Goal: Task Accomplishment & Management: Manage account settings

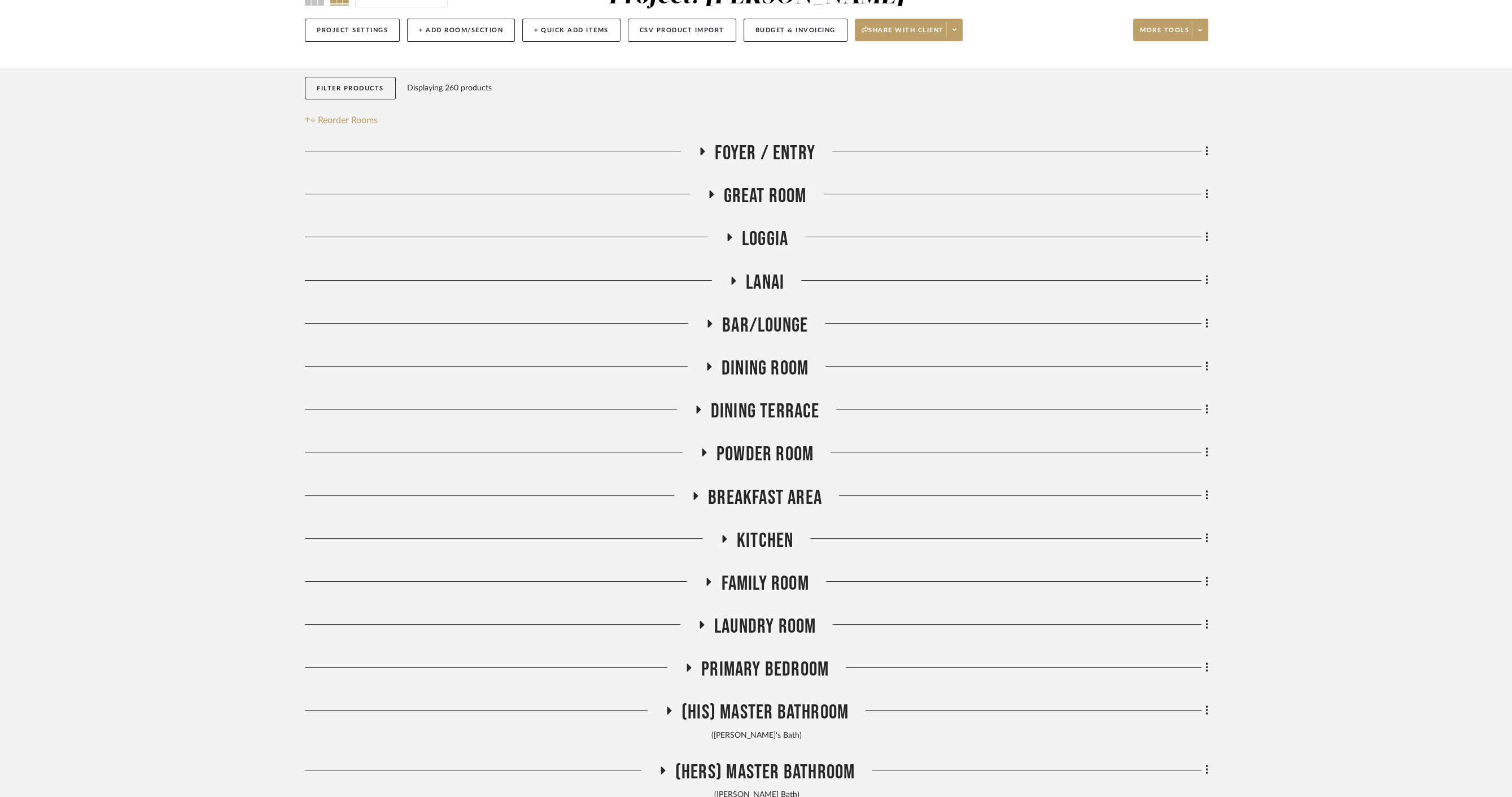
click at [752, 203] on span "Great Room" at bounding box center [765, 196] width 83 height 24
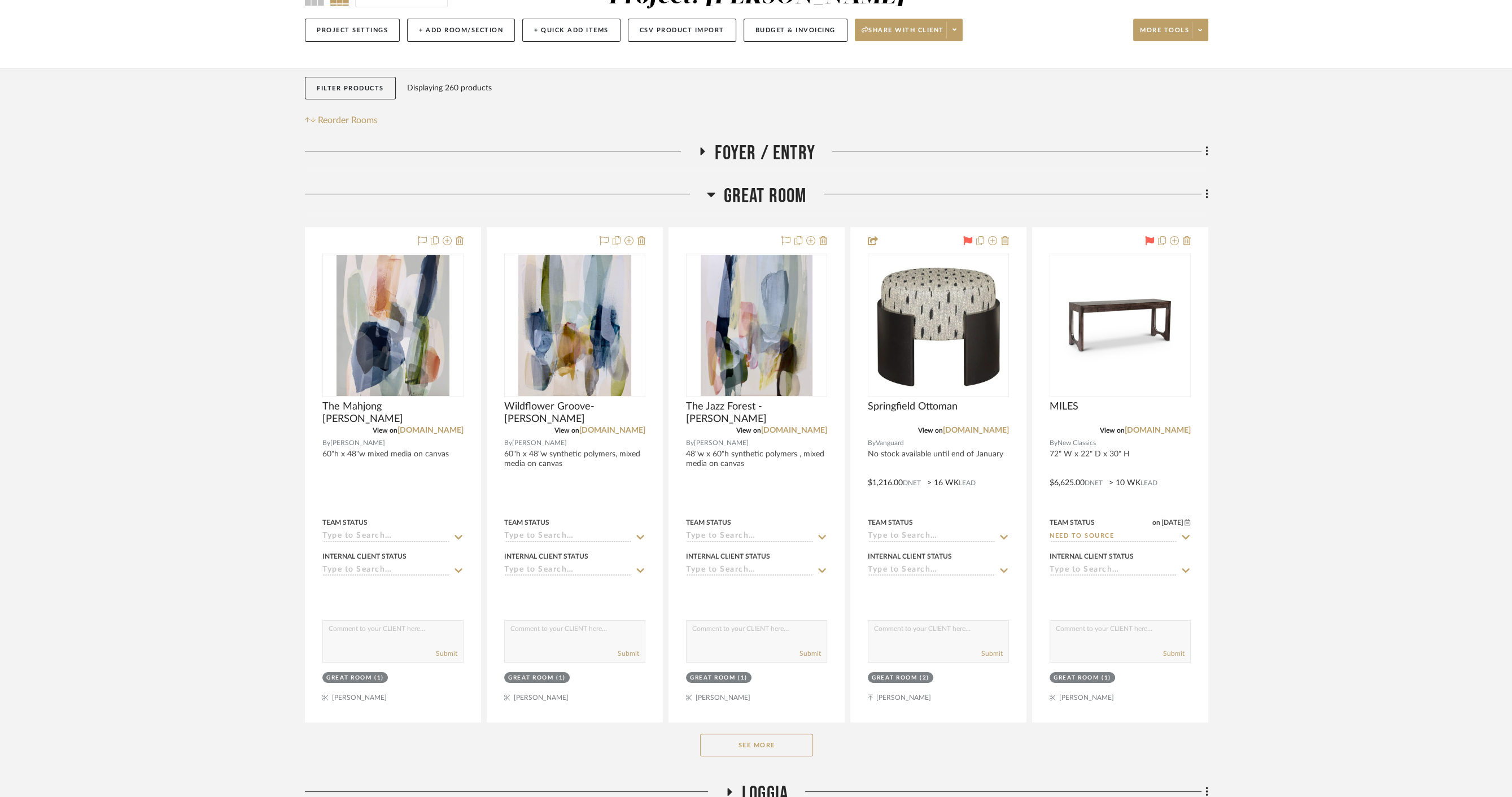
click at [775, 750] on button "See More" at bounding box center [756, 745] width 113 height 22
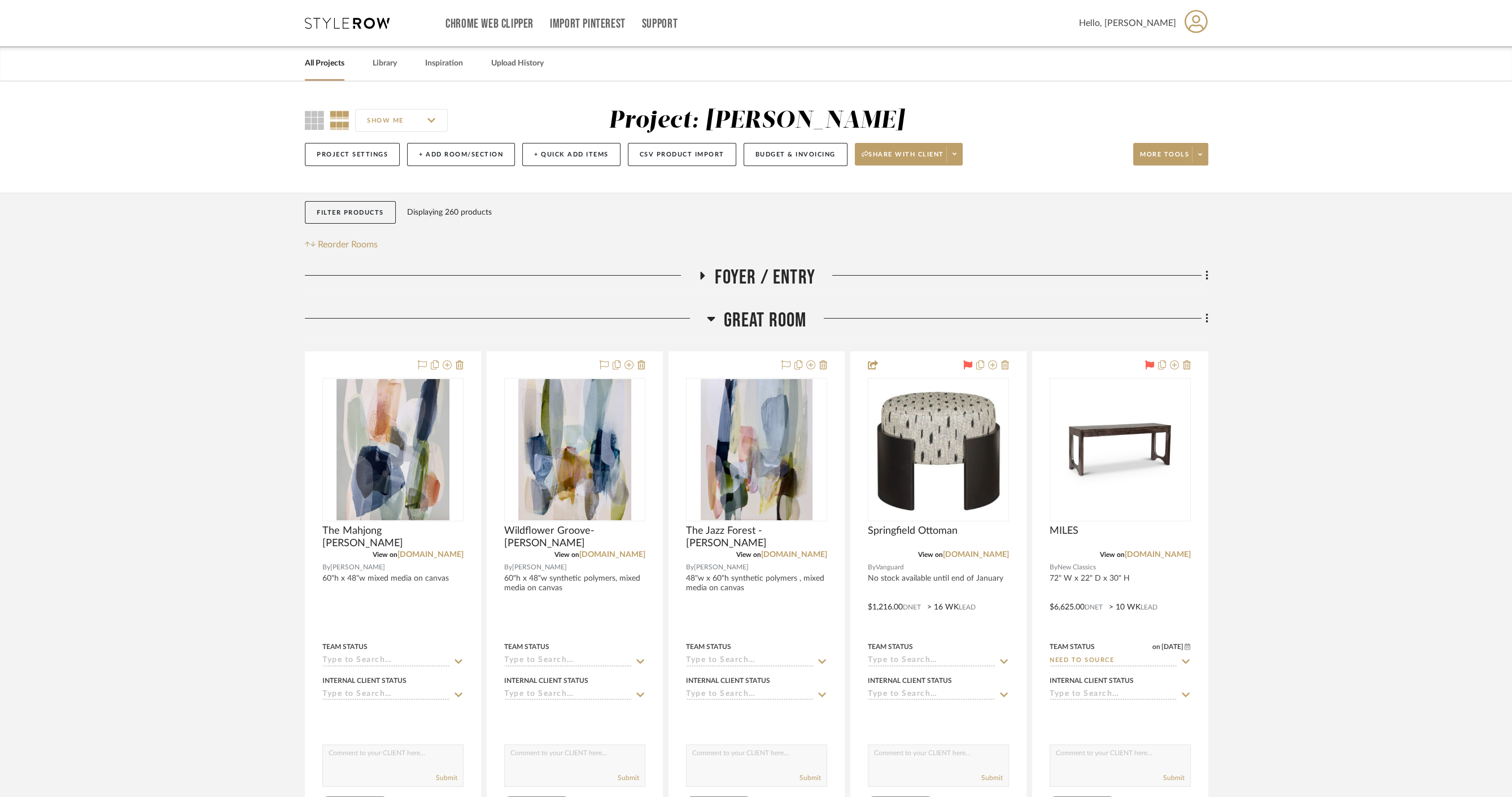
click at [318, 65] on link "All Projects" at bounding box center [325, 63] width 40 height 15
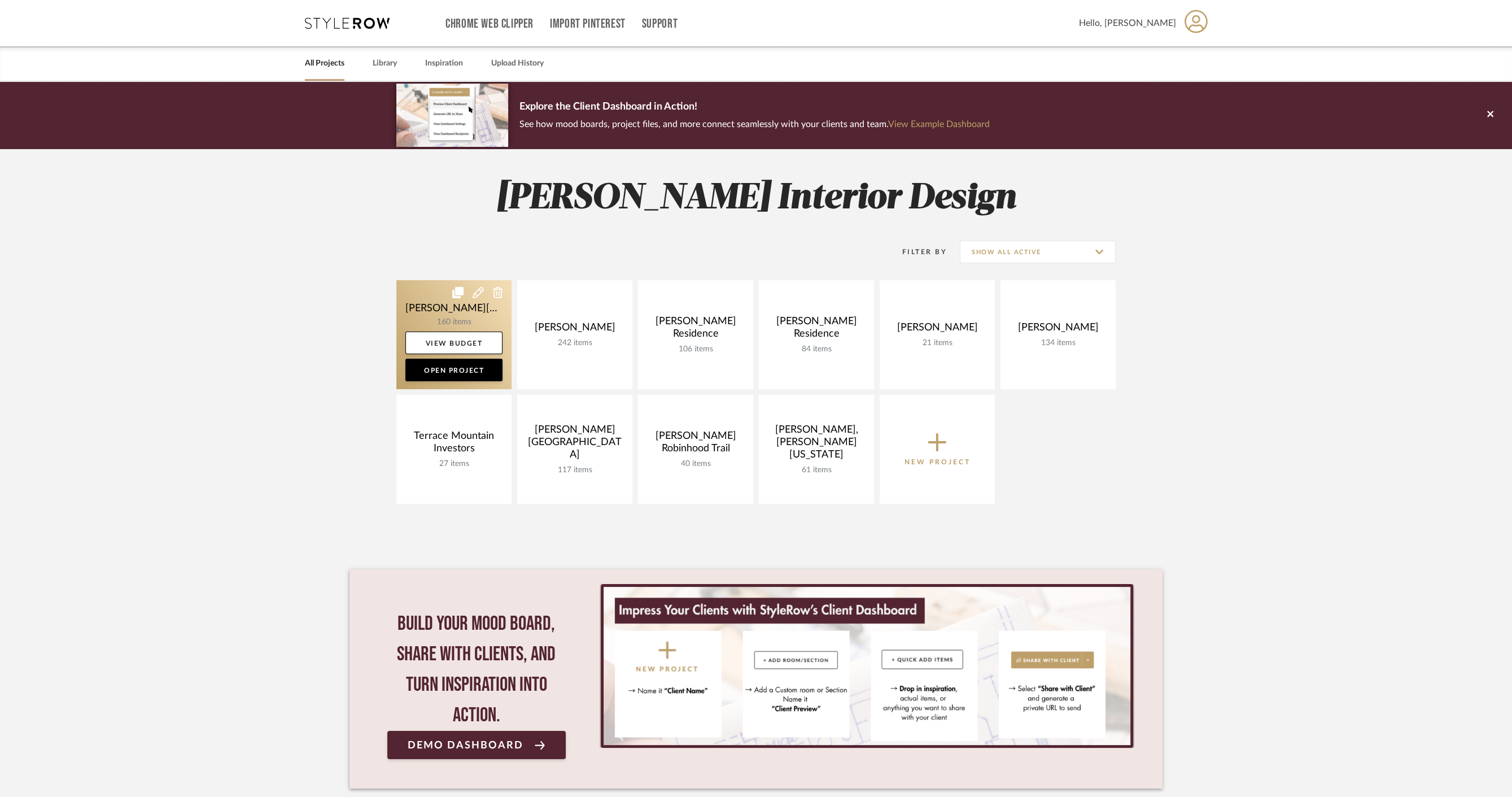
click at [405, 293] on link at bounding box center [454, 335] width 115 height 109
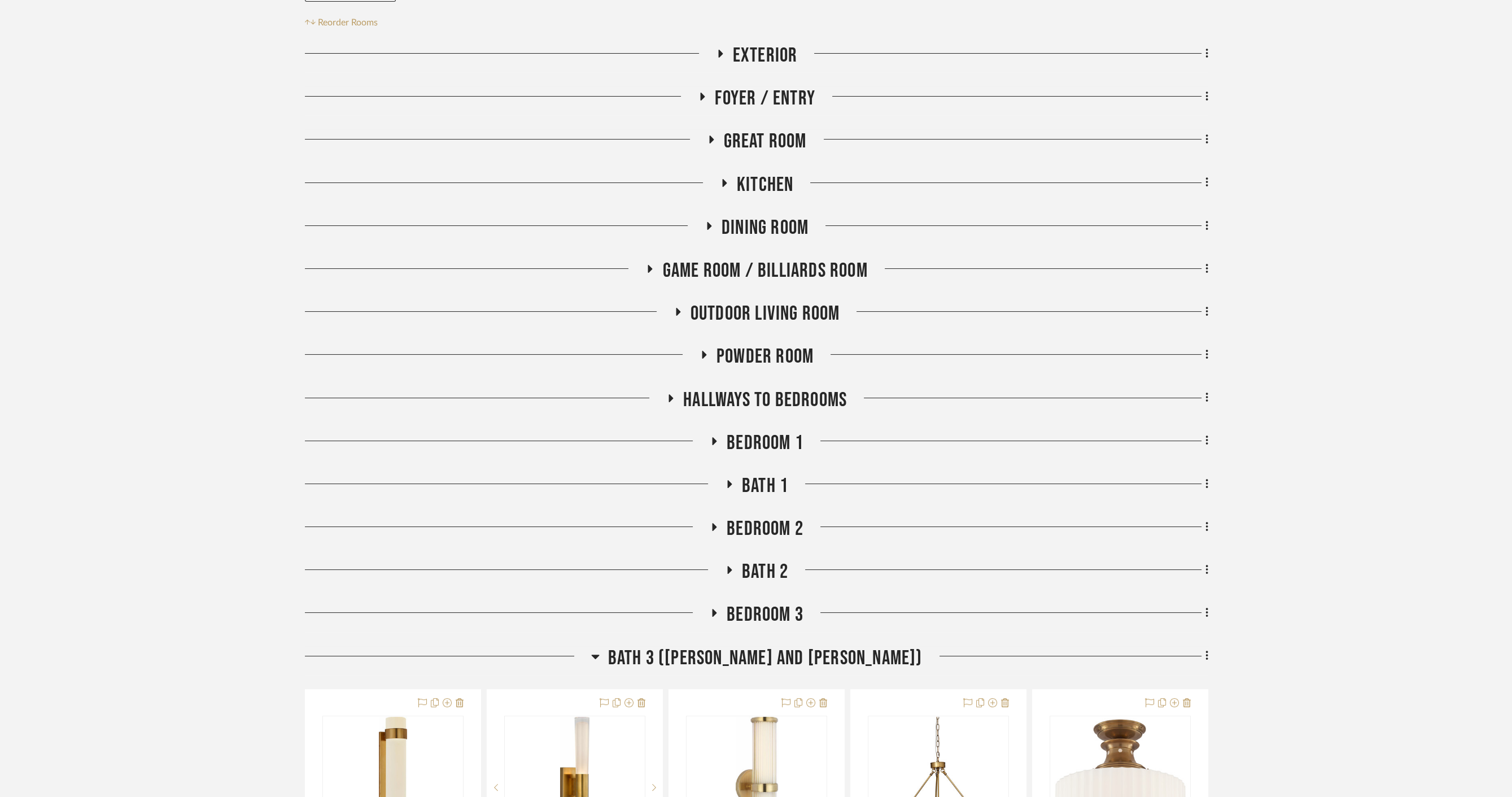
scroll to position [313, 0]
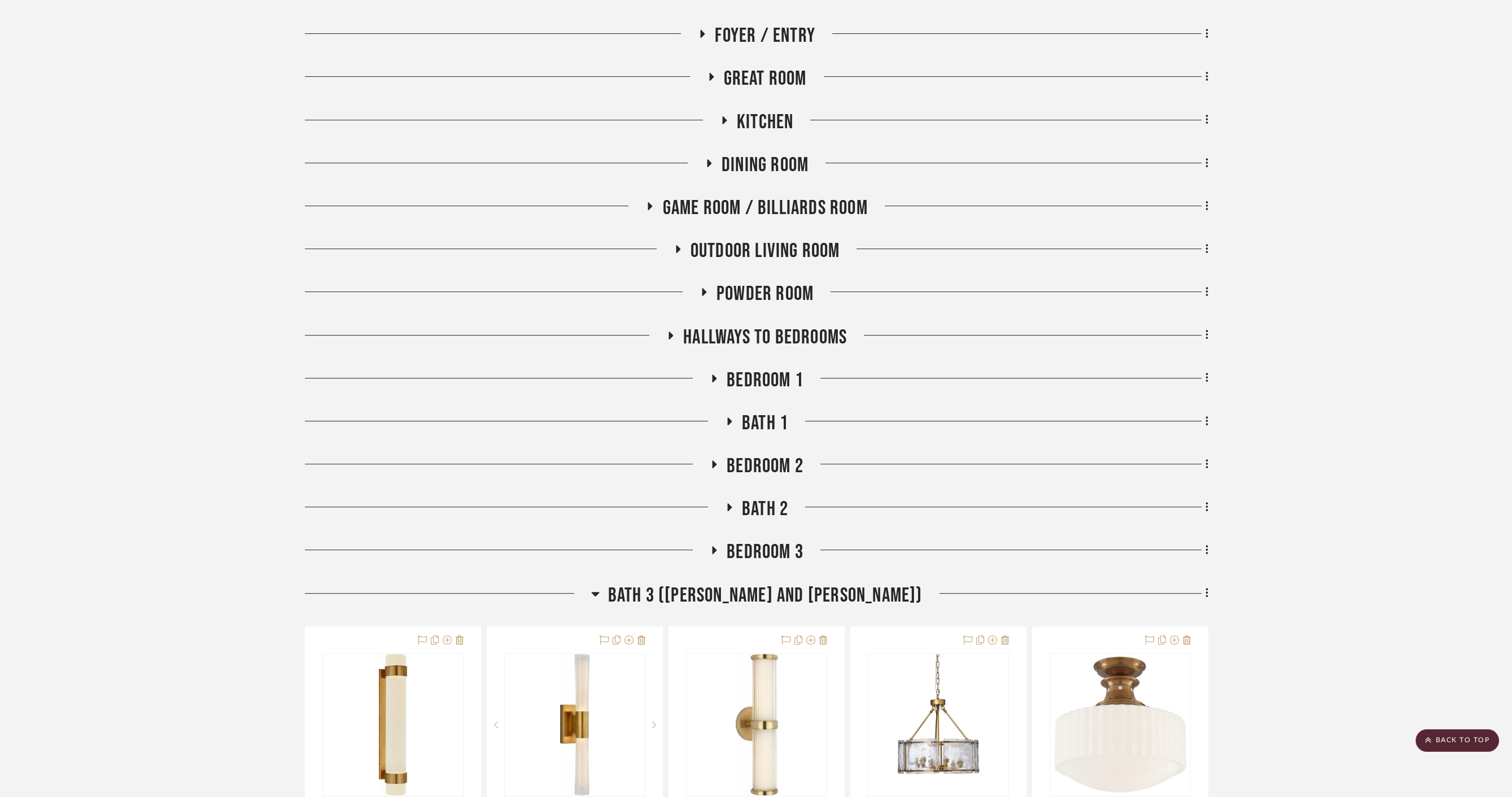
click at [775, 583] on span "Bath 3 ([PERSON_NAME] and [PERSON_NAME])" at bounding box center [765, 596] width 315 height 24
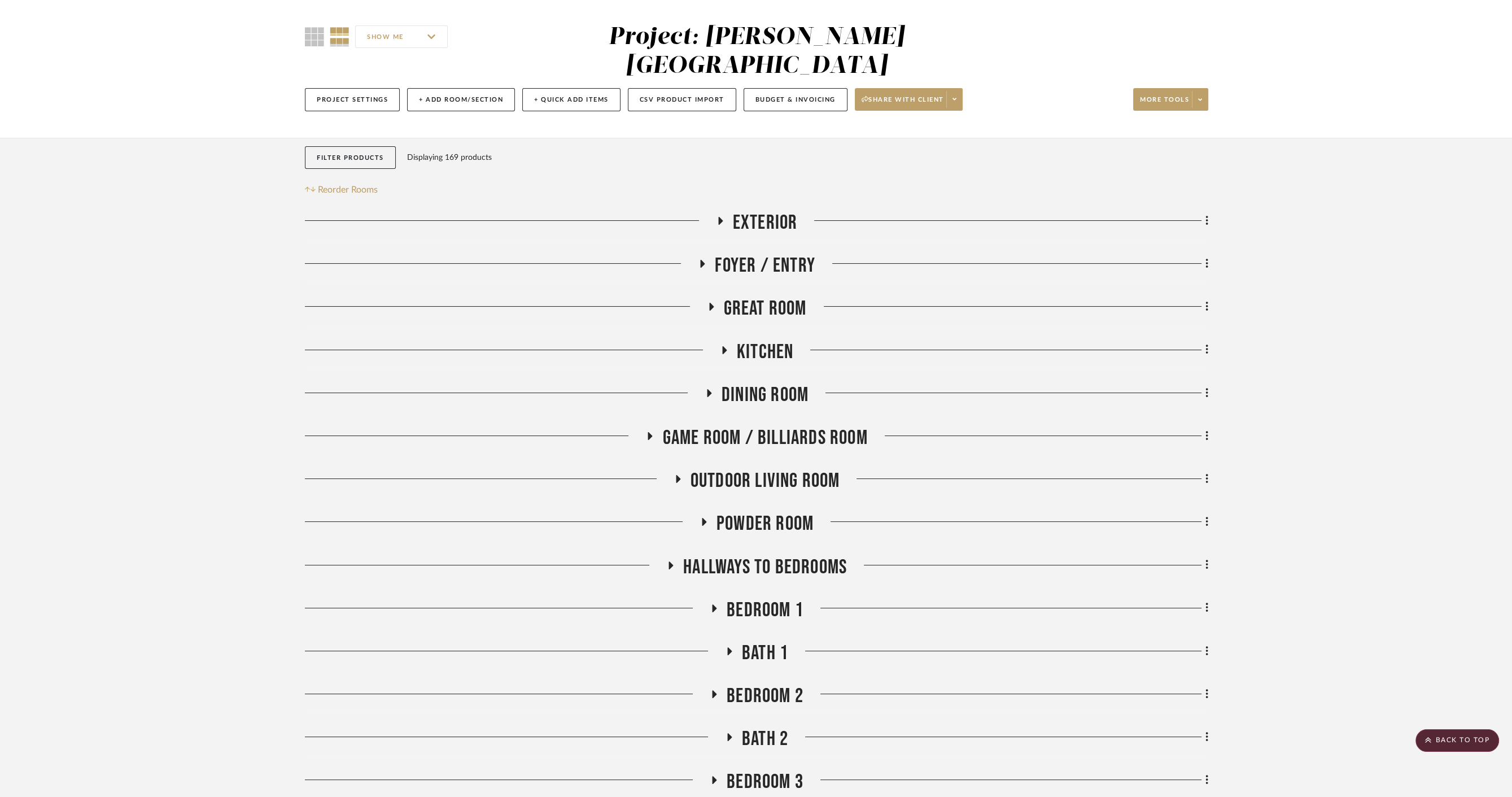
scroll to position [63, 0]
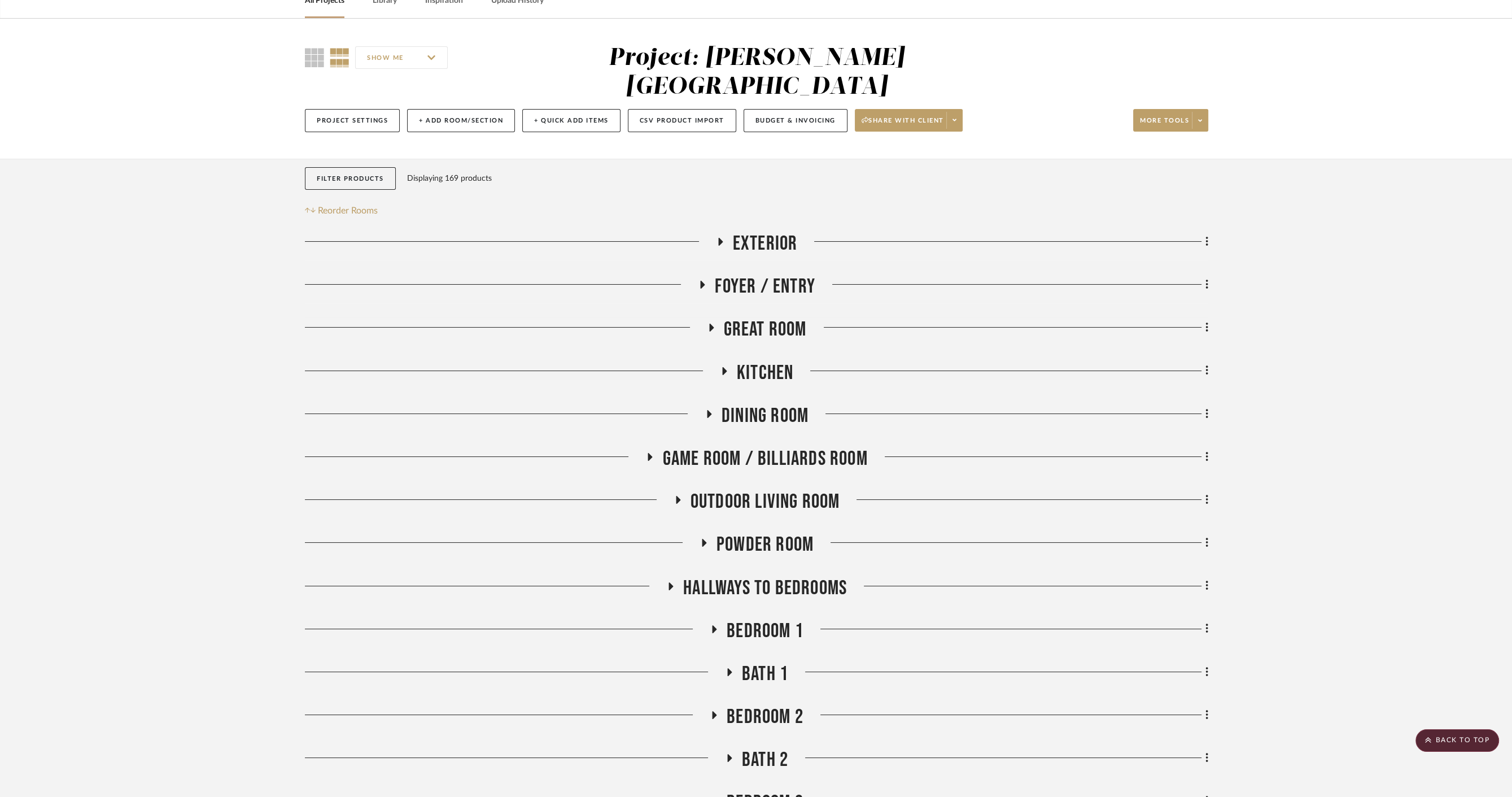
click at [753, 447] on span "Game Room / Billiards Room" at bounding box center [765, 459] width 205 height 24
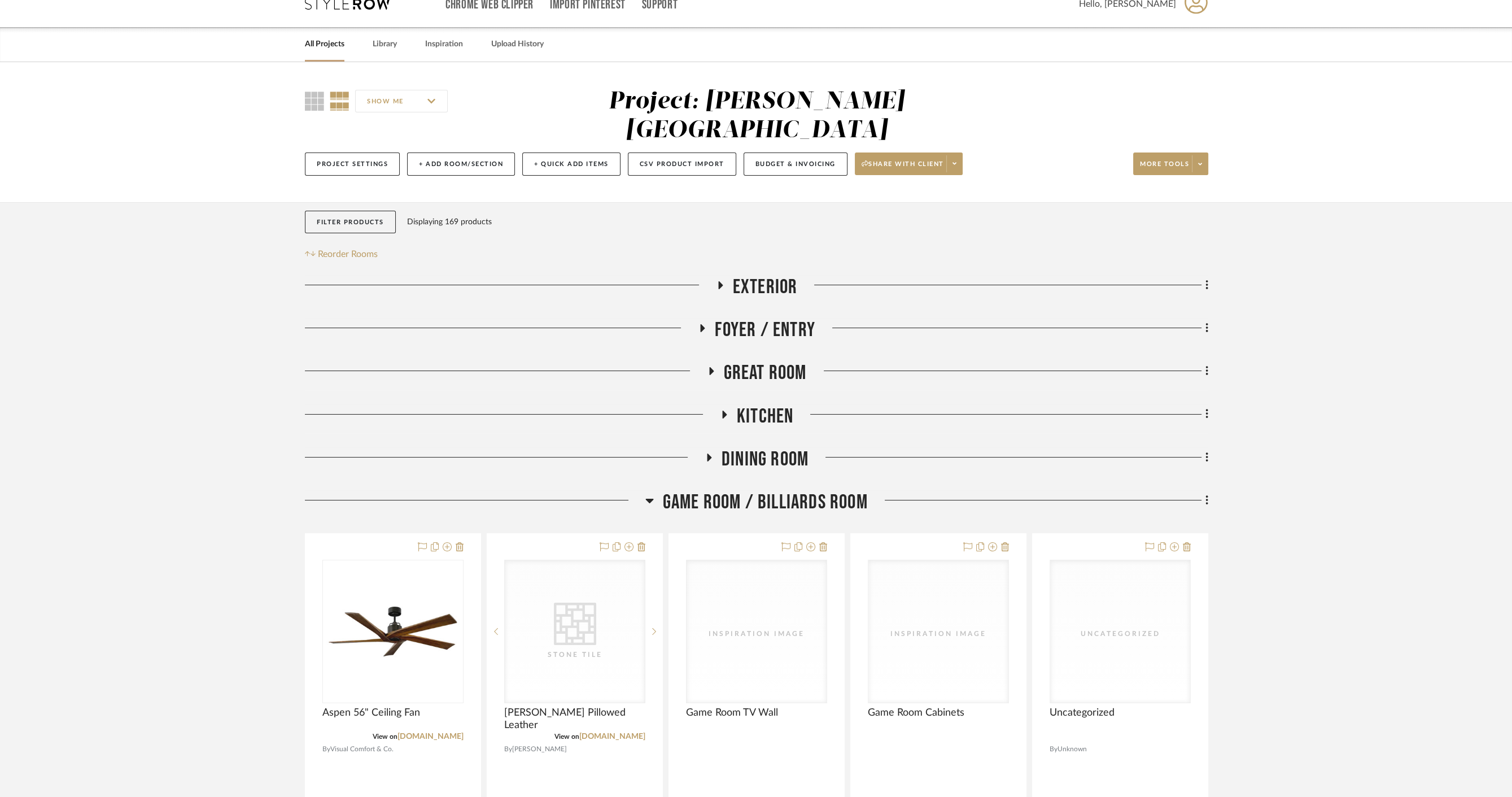
scroll to position [0, 0]
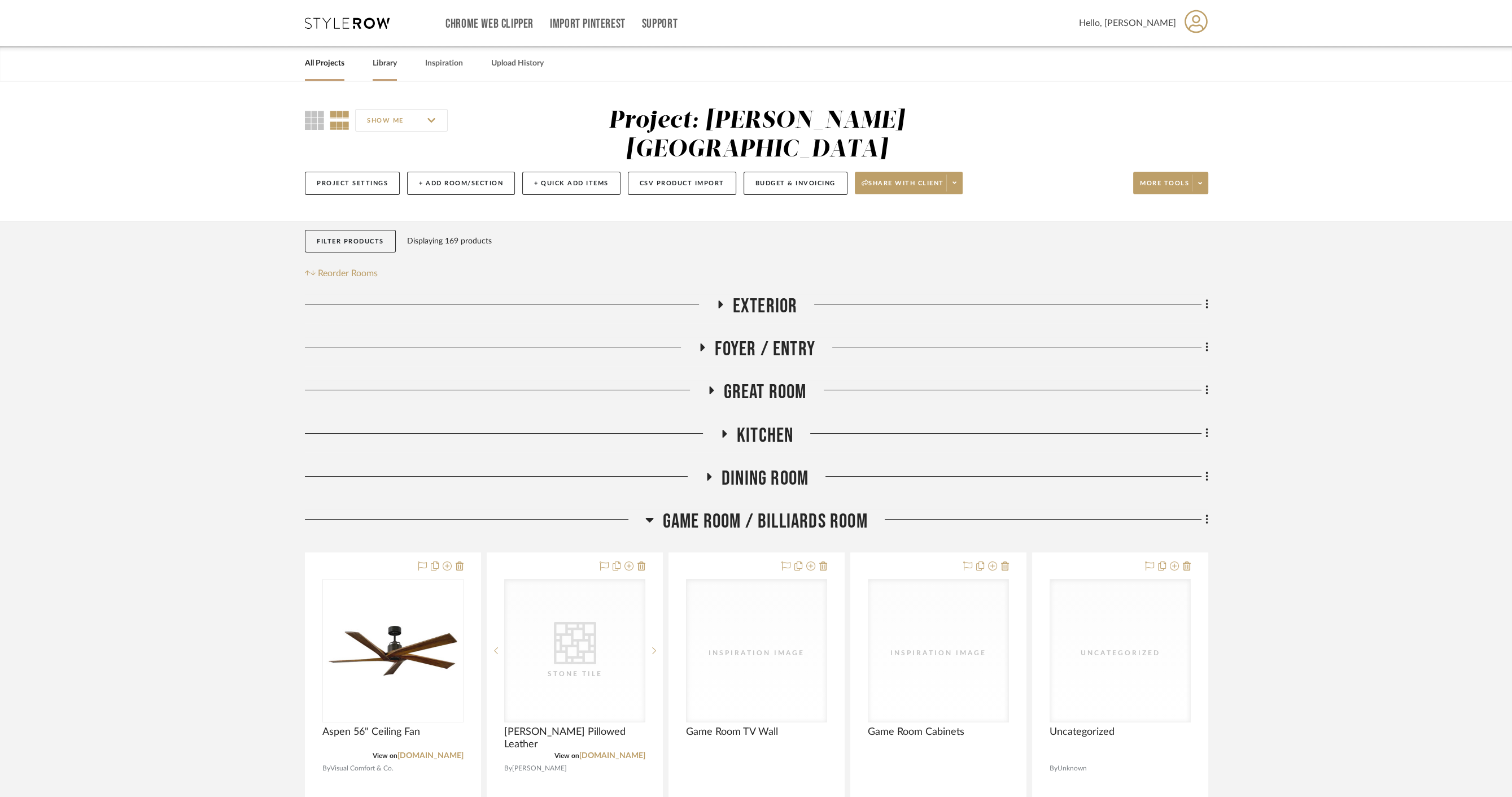
click at [375, 70] on link "Library" at bounding box center [385, 63] width 24 height 15
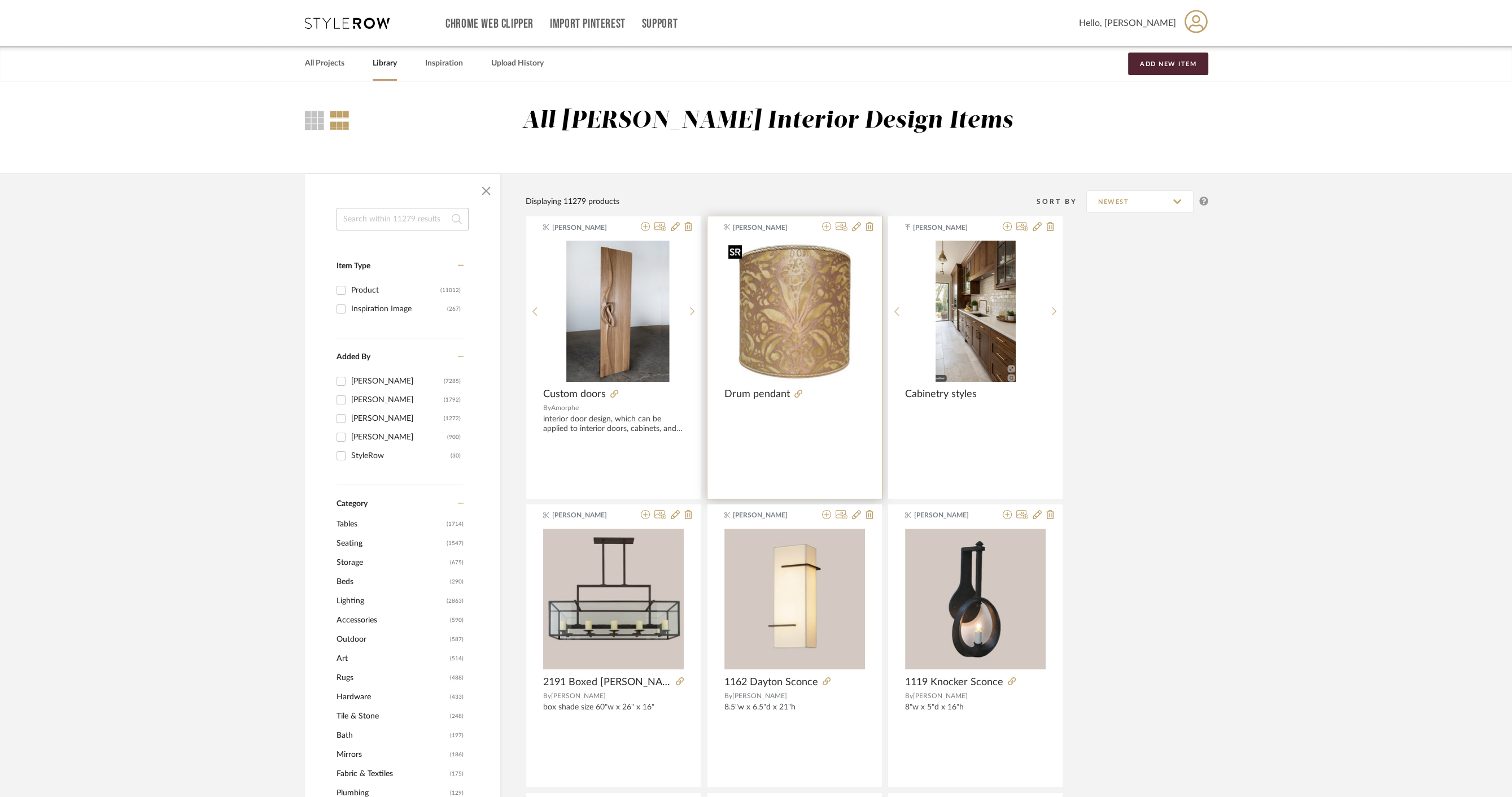
click at [0, 0] on img at bounding box center [0, 0] width 0 height 0
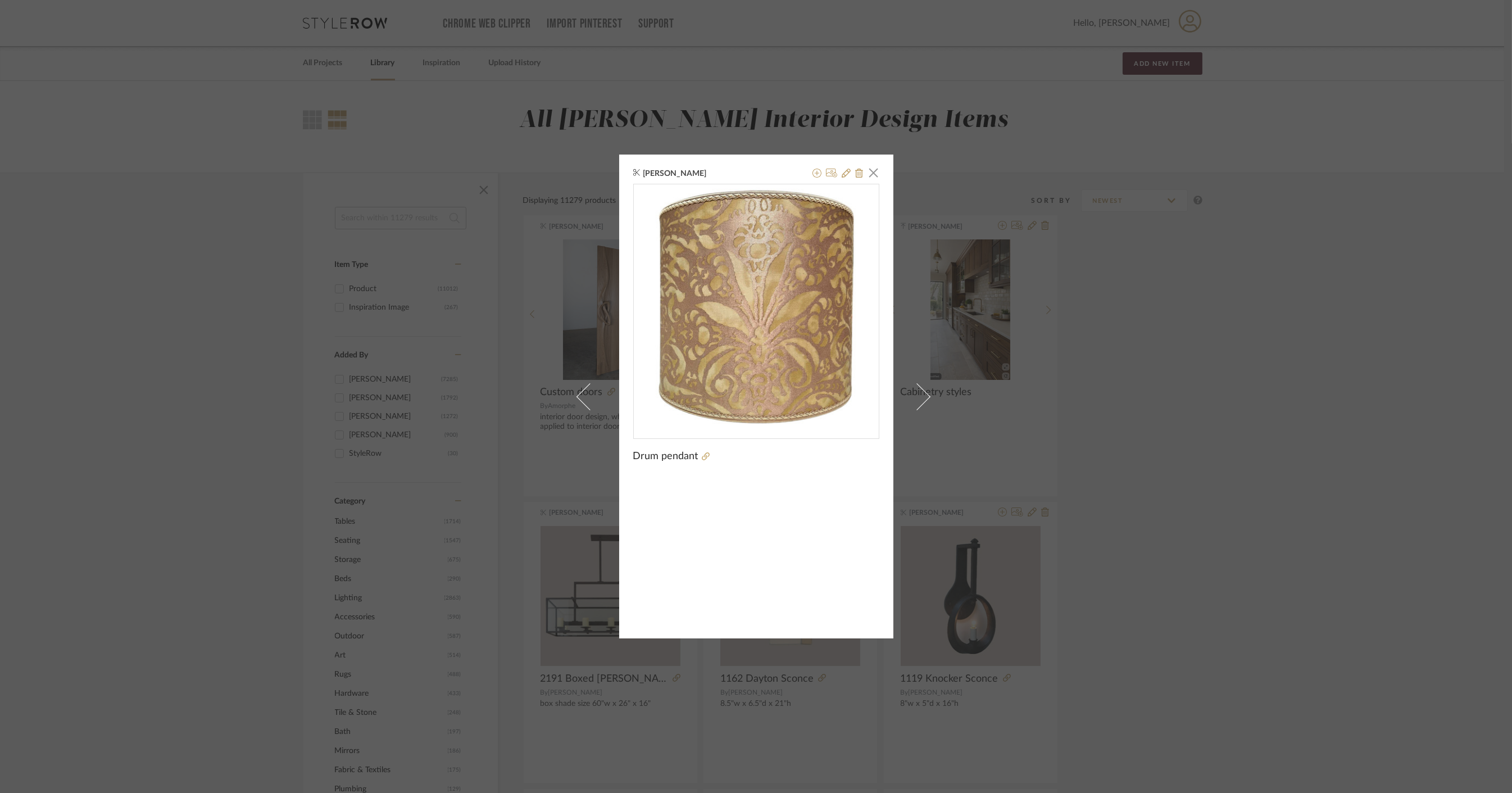
click at [219, 434] on div "Cheri Etchelecu Martin × Drum pendant" at bounding box center [756, 396] width 1512 height 793
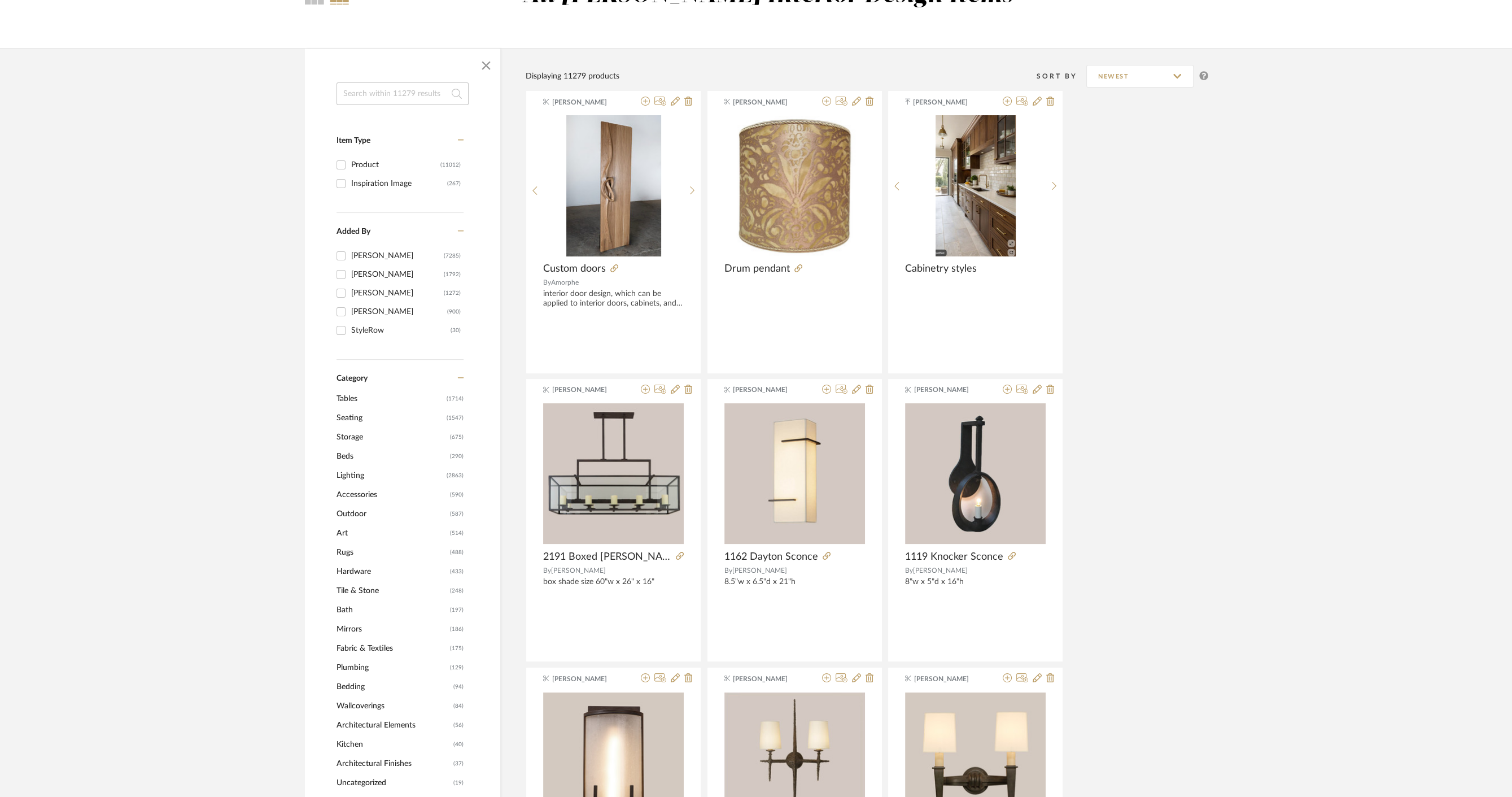
scroll to position [188, 0]
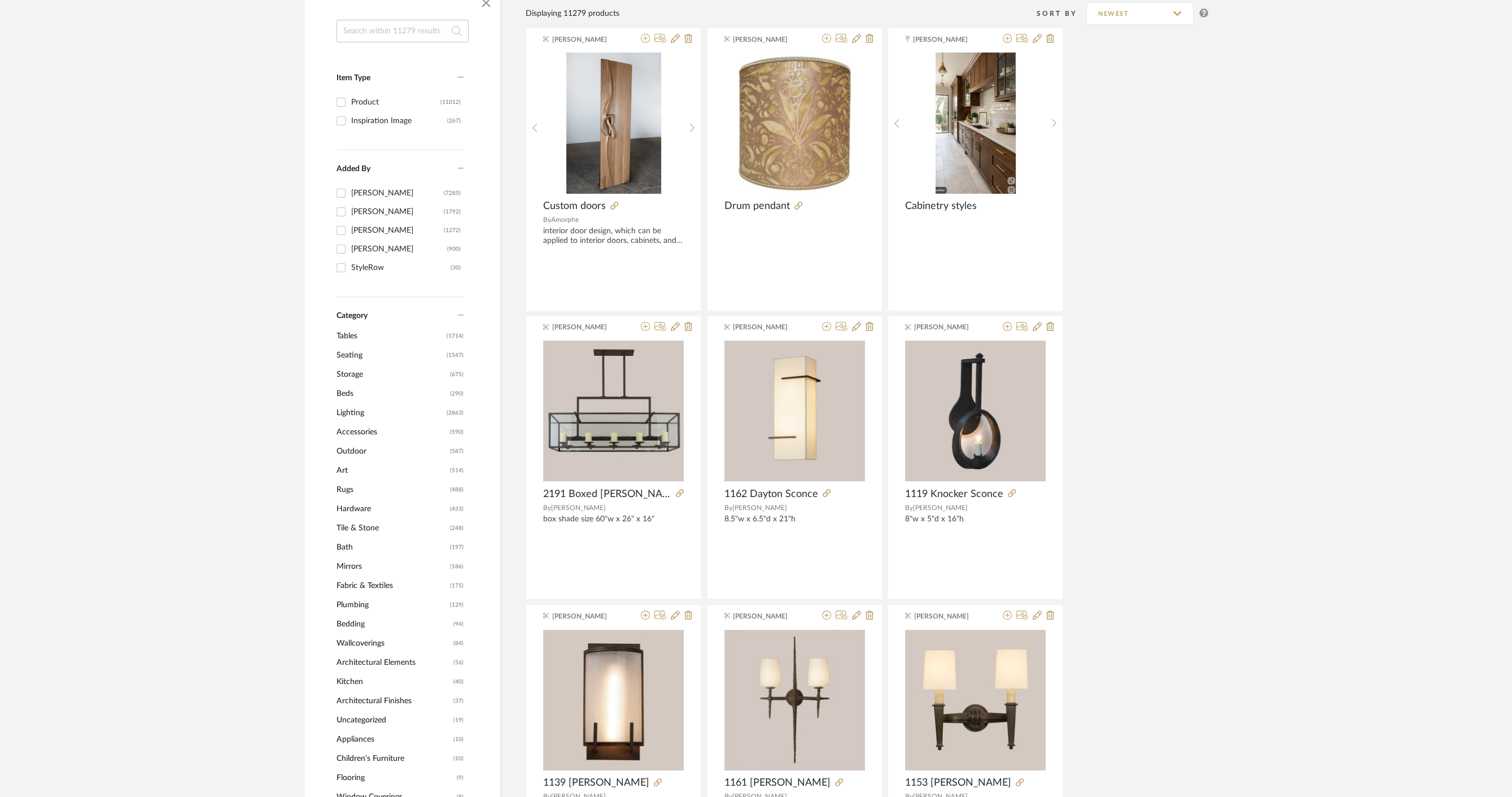
click at [370, 411] on span "Lighting" at bounding box center [390, 413] width 107 height 19
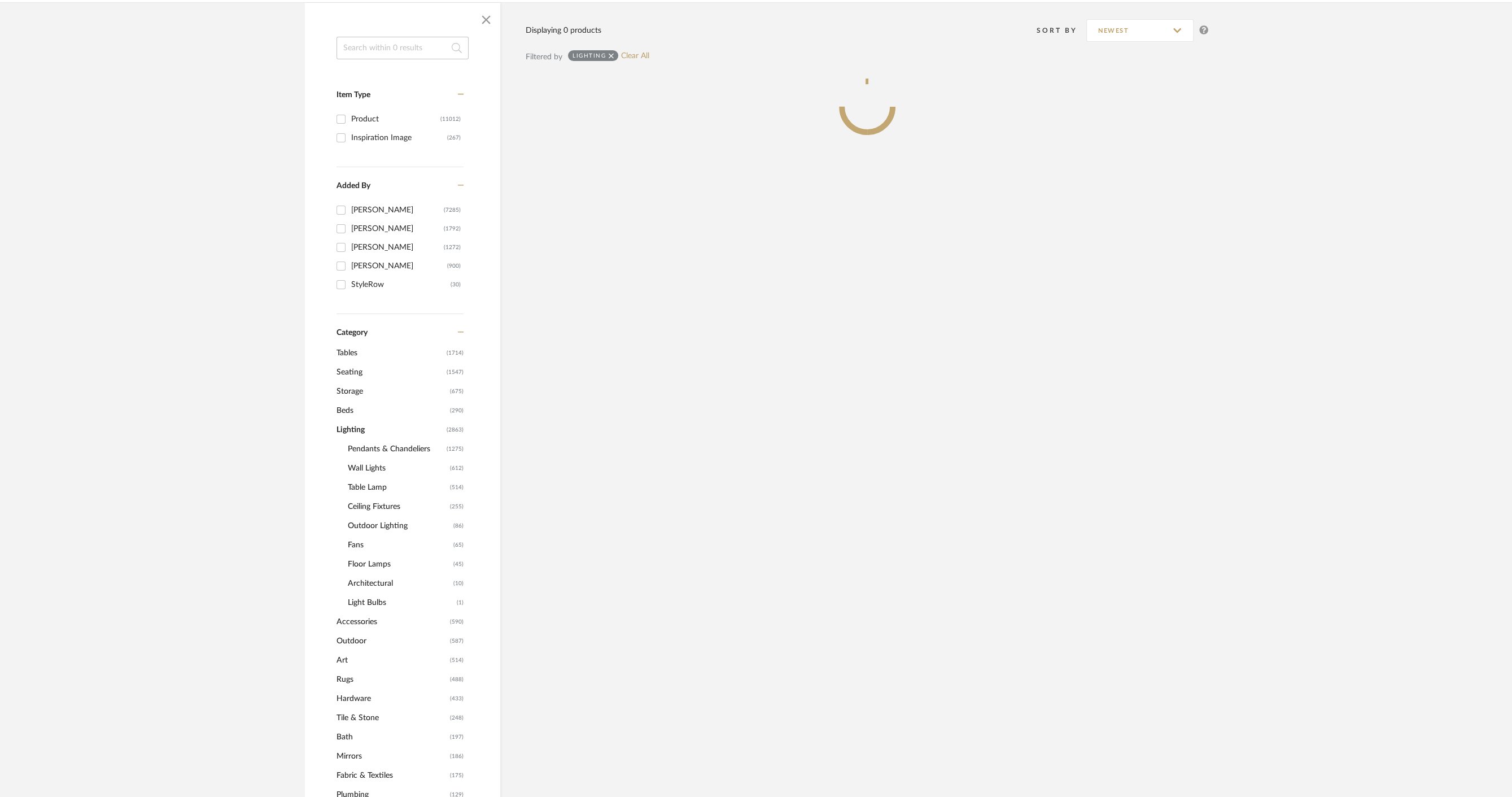
scroll to position [205, 0]
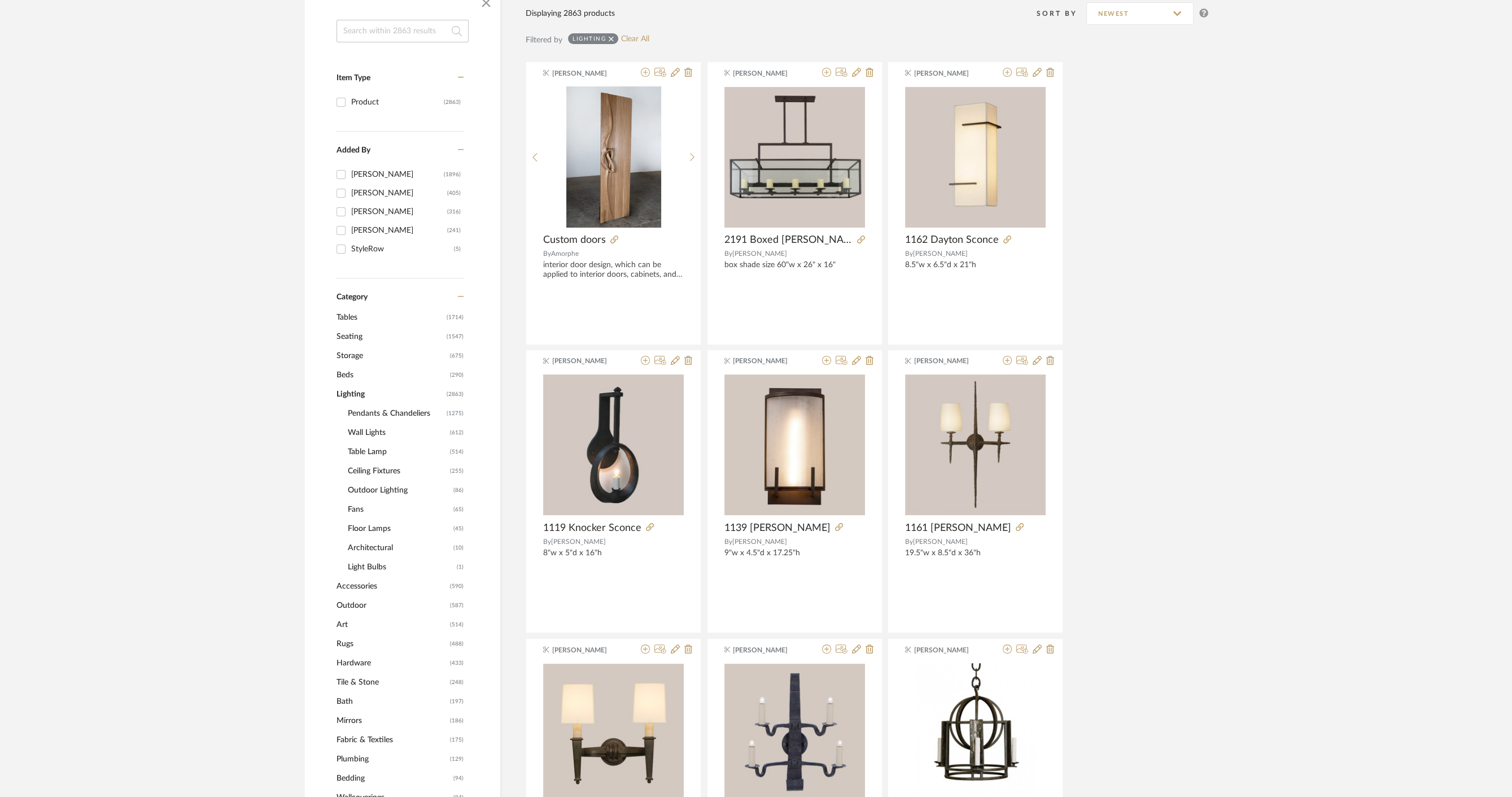
click at [355, 510] on span "Fans" at bounding box center [399, 510] width 103 height 19
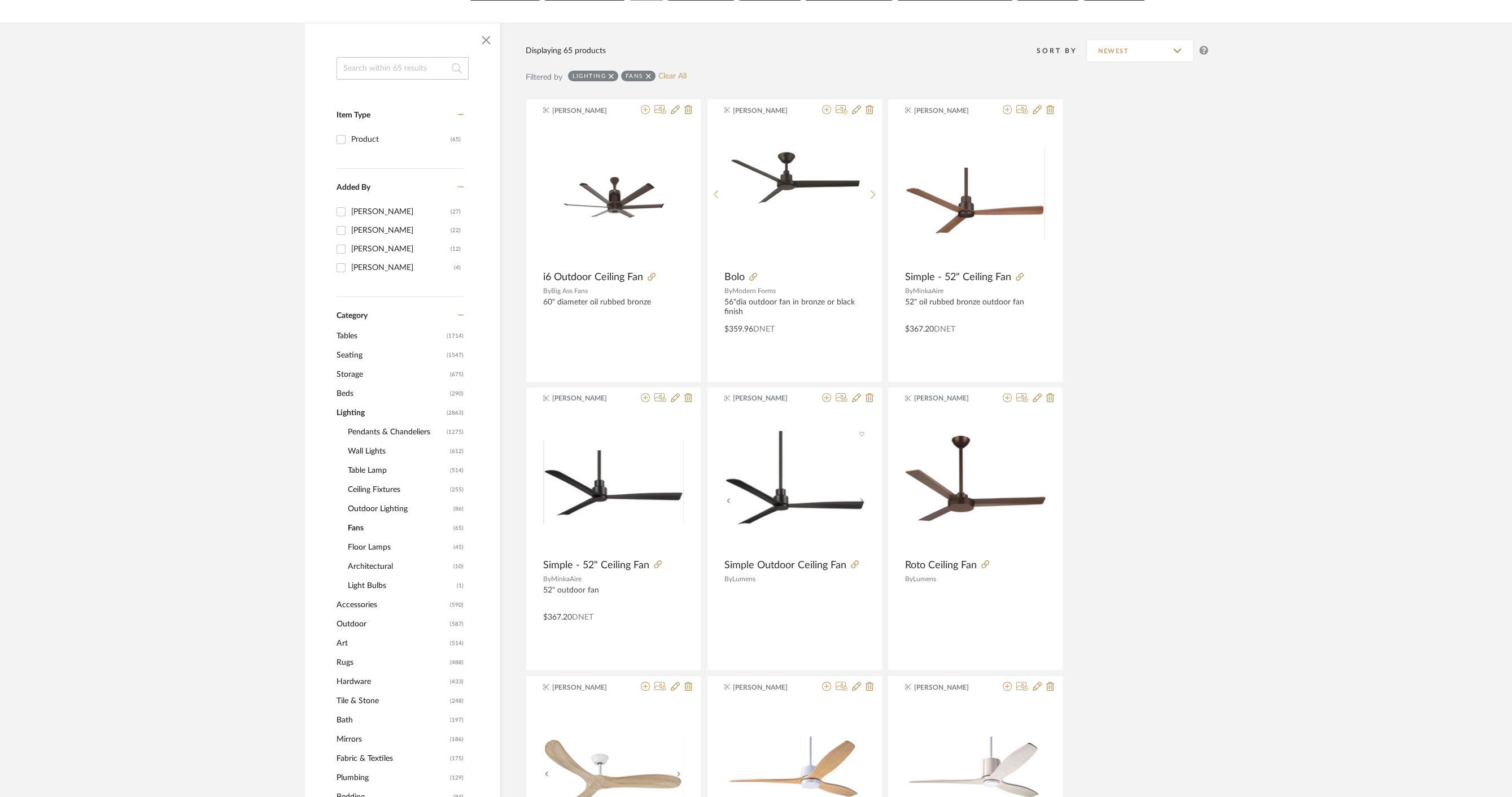
scroll to position [143, 0]
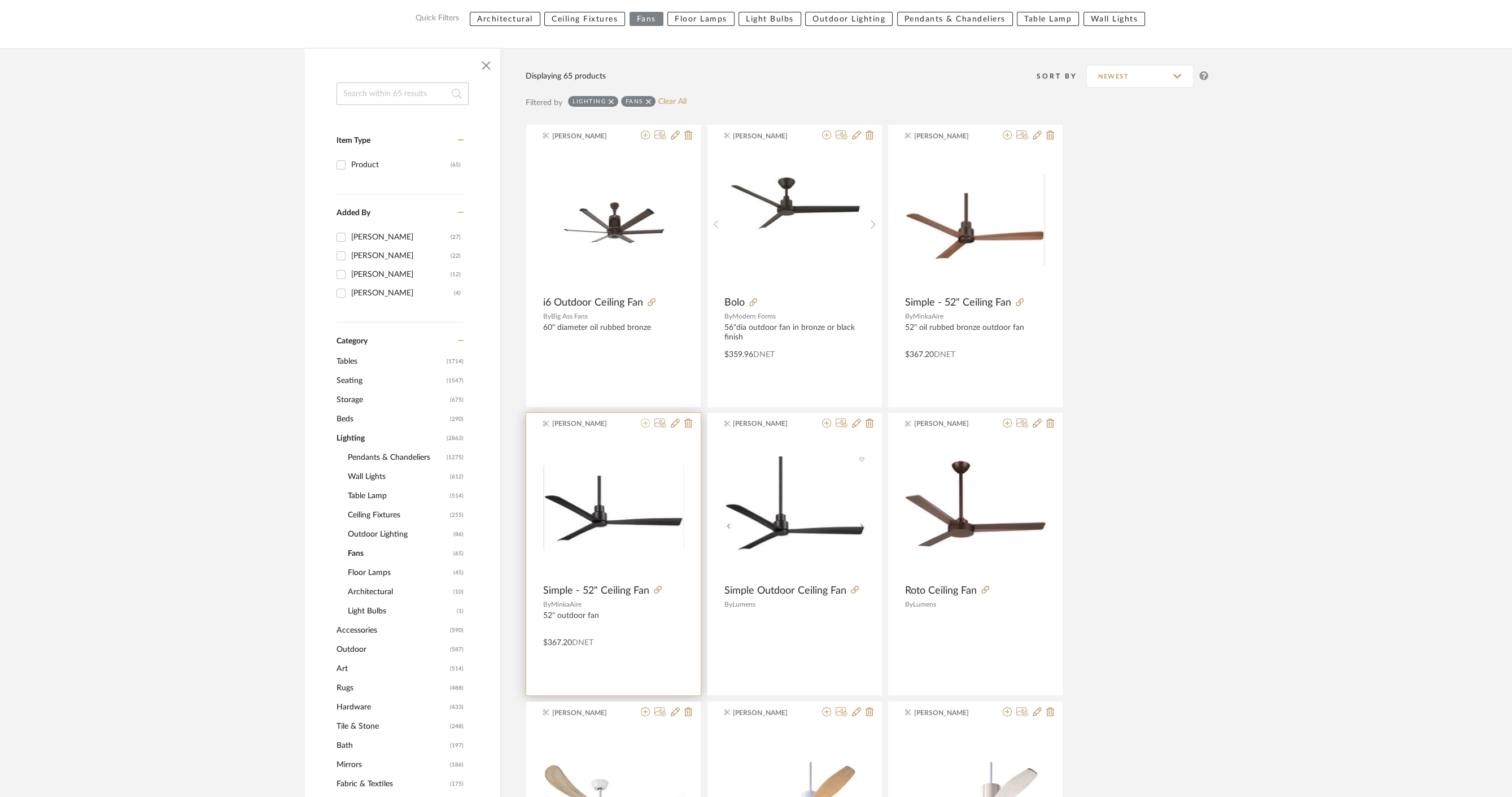
click at [645, 423] on icon at bounding box center [645, 423] width 9 height 9
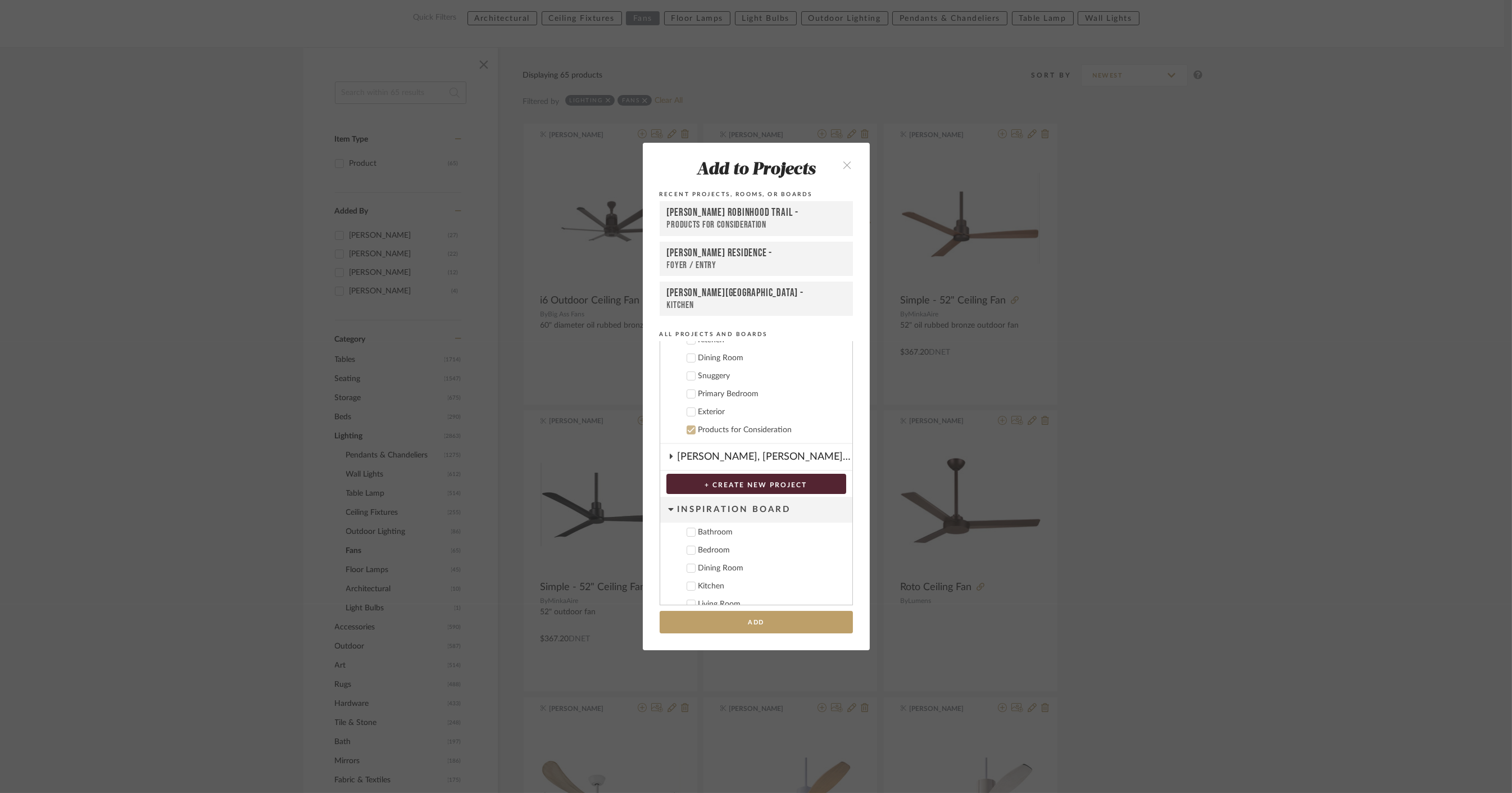
scroll to position [335, 0]
click at [689, 421] on icon at bounding box center [691, 421] width 8 height 8
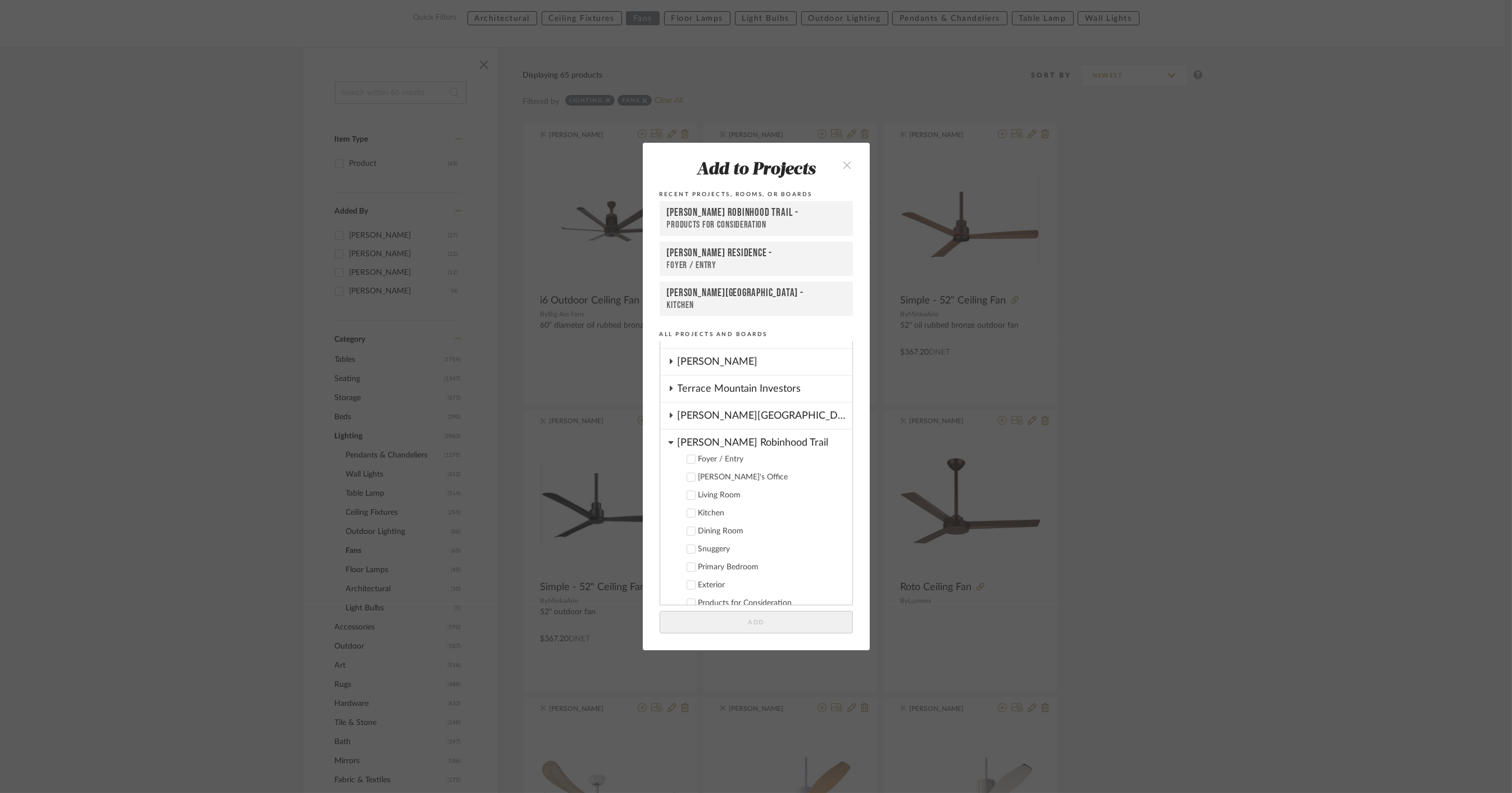
scroll to position [85, 0]
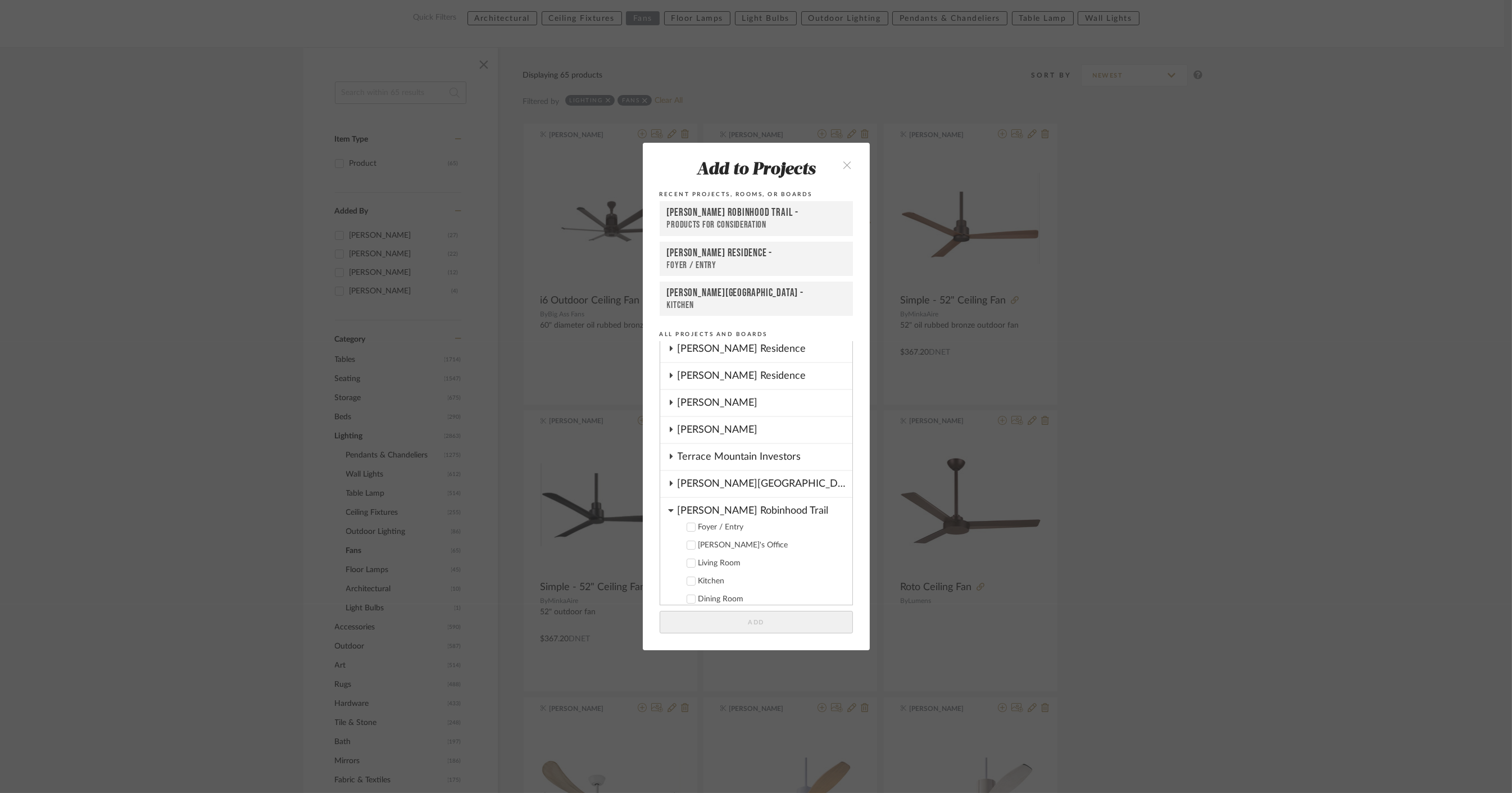
click at [670, 508] on cdk-nested-tree-node "Trabold Robinhood Trail Foyer / Entry Colleen's Office Living Room Kitchen Dini…" at bounding box center [756, 591] width 192 height 187
click at [668, 509] on icon at bounding box center [670, 510] width 5 height 3
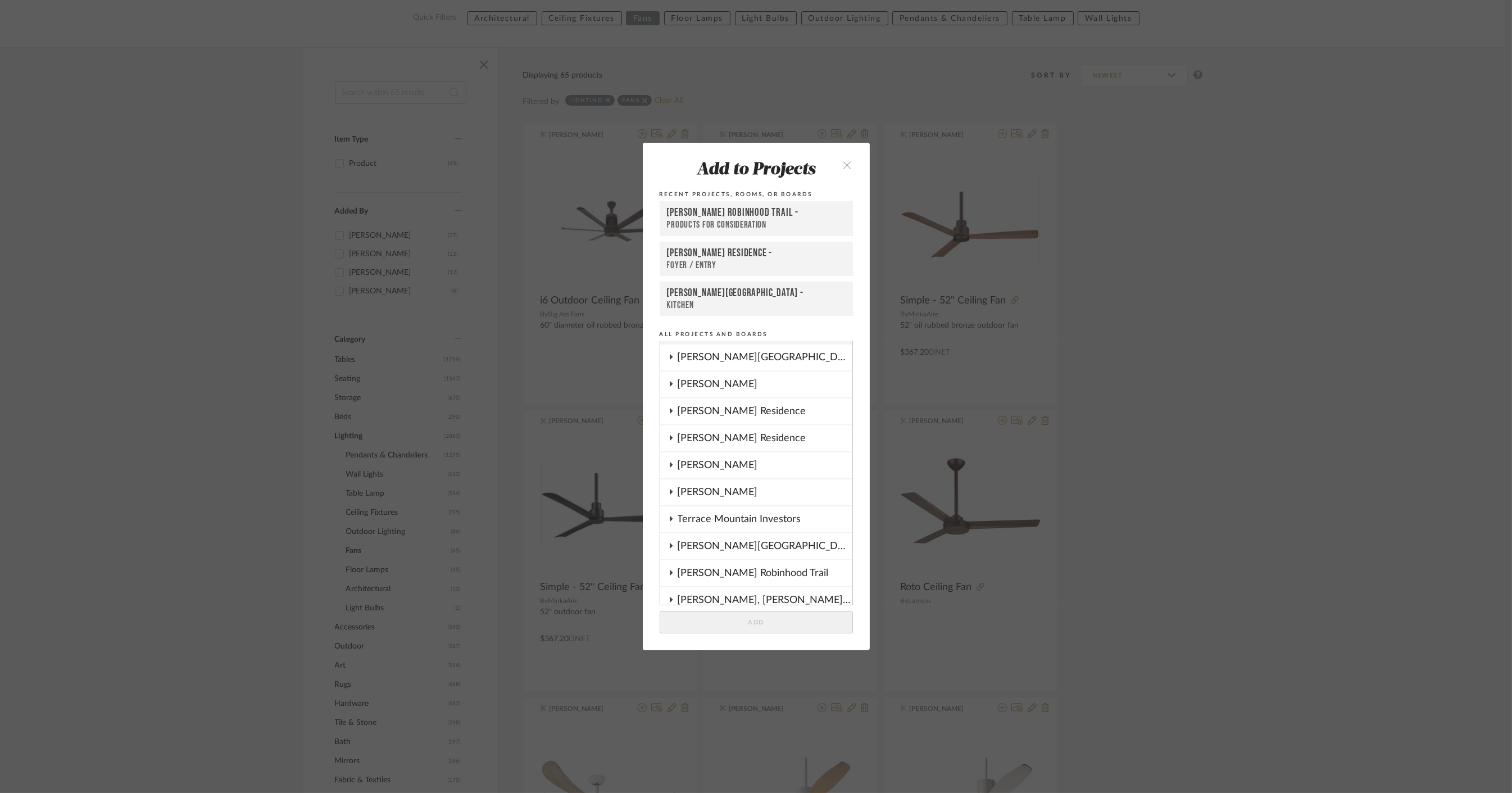
scroll to position [0, 0]
click at [669, 378] on icon at bounding box center [670, 380] width 9 height 6
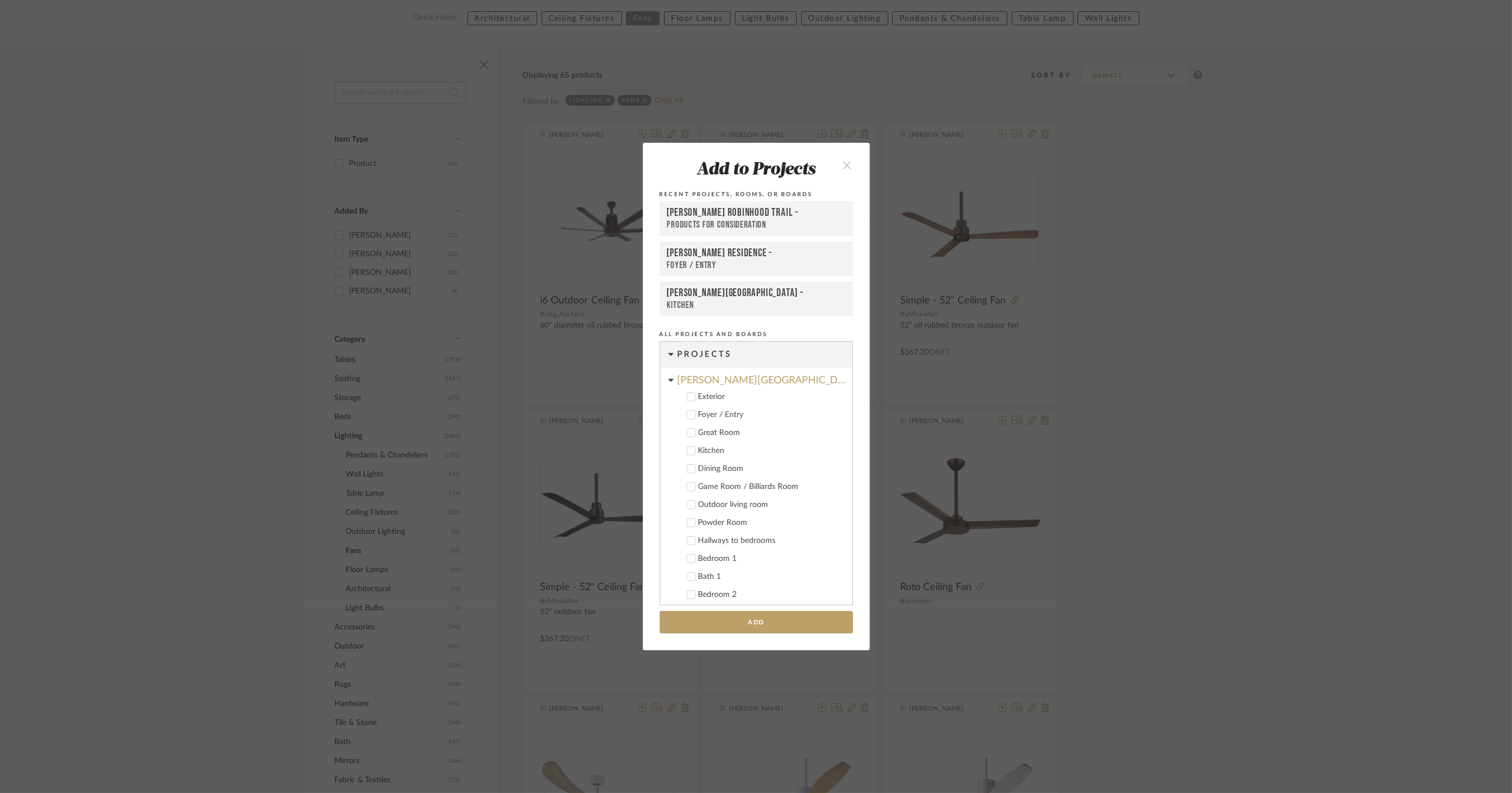
click at [690, 397] on icon at bounding box center [691, 396] width 8 height 8
click at [762, 621] on button "Add" at bounding box center [756, 622] width 193 height 23
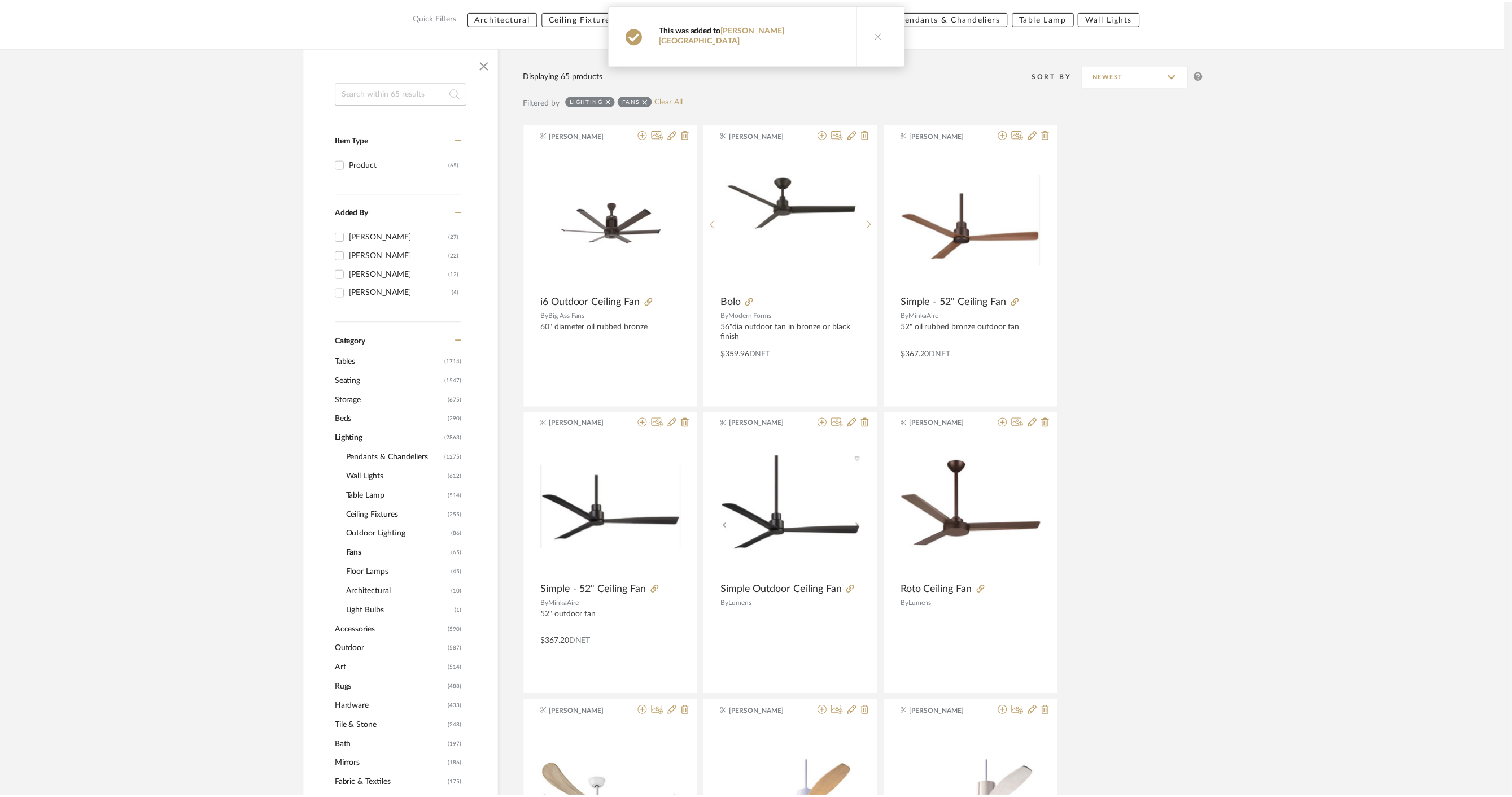
scroll to position [143, 0]
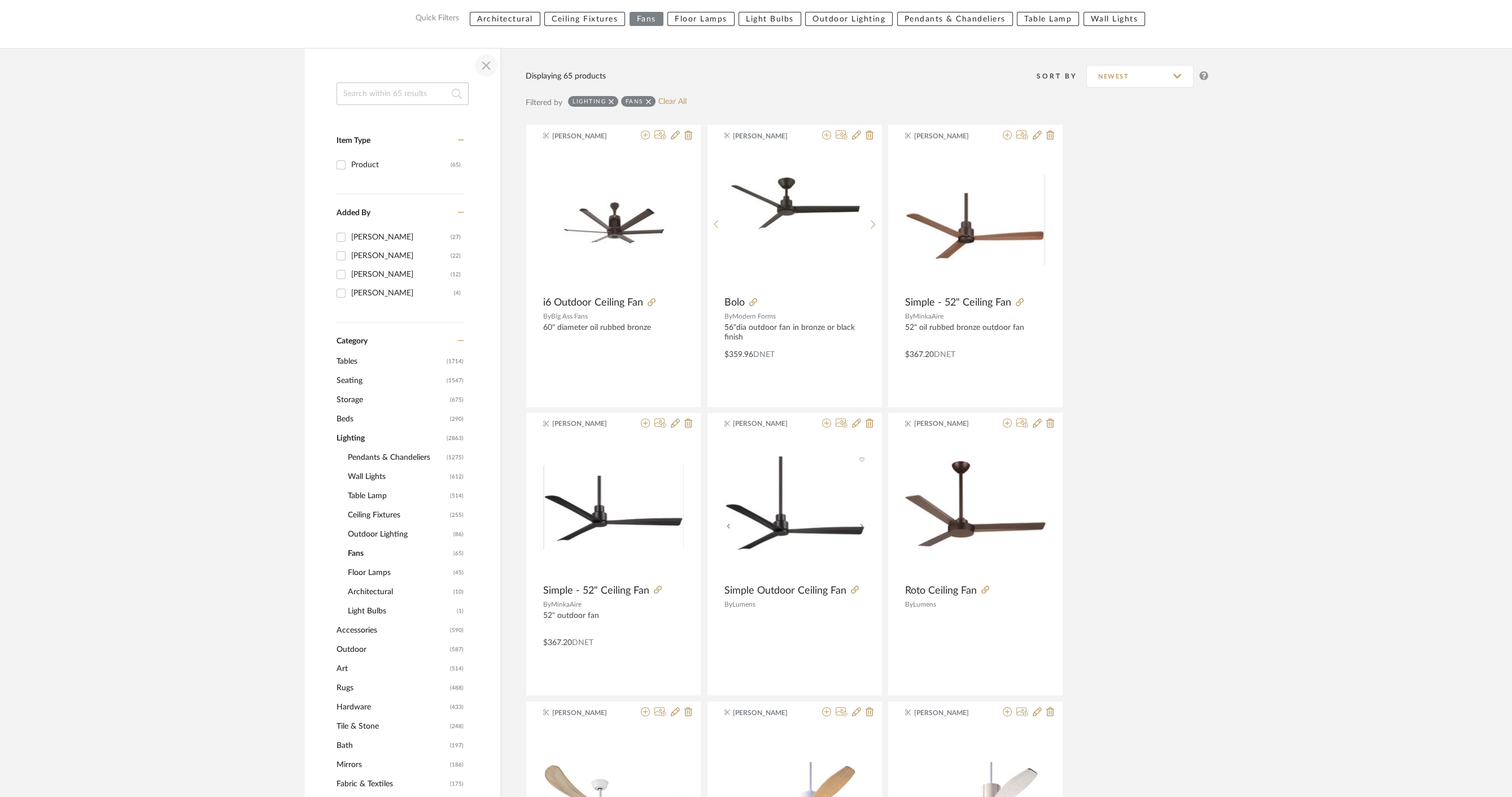
click at [487, 61] on span "button" at bounding box center [486, 65] width 27 height 27
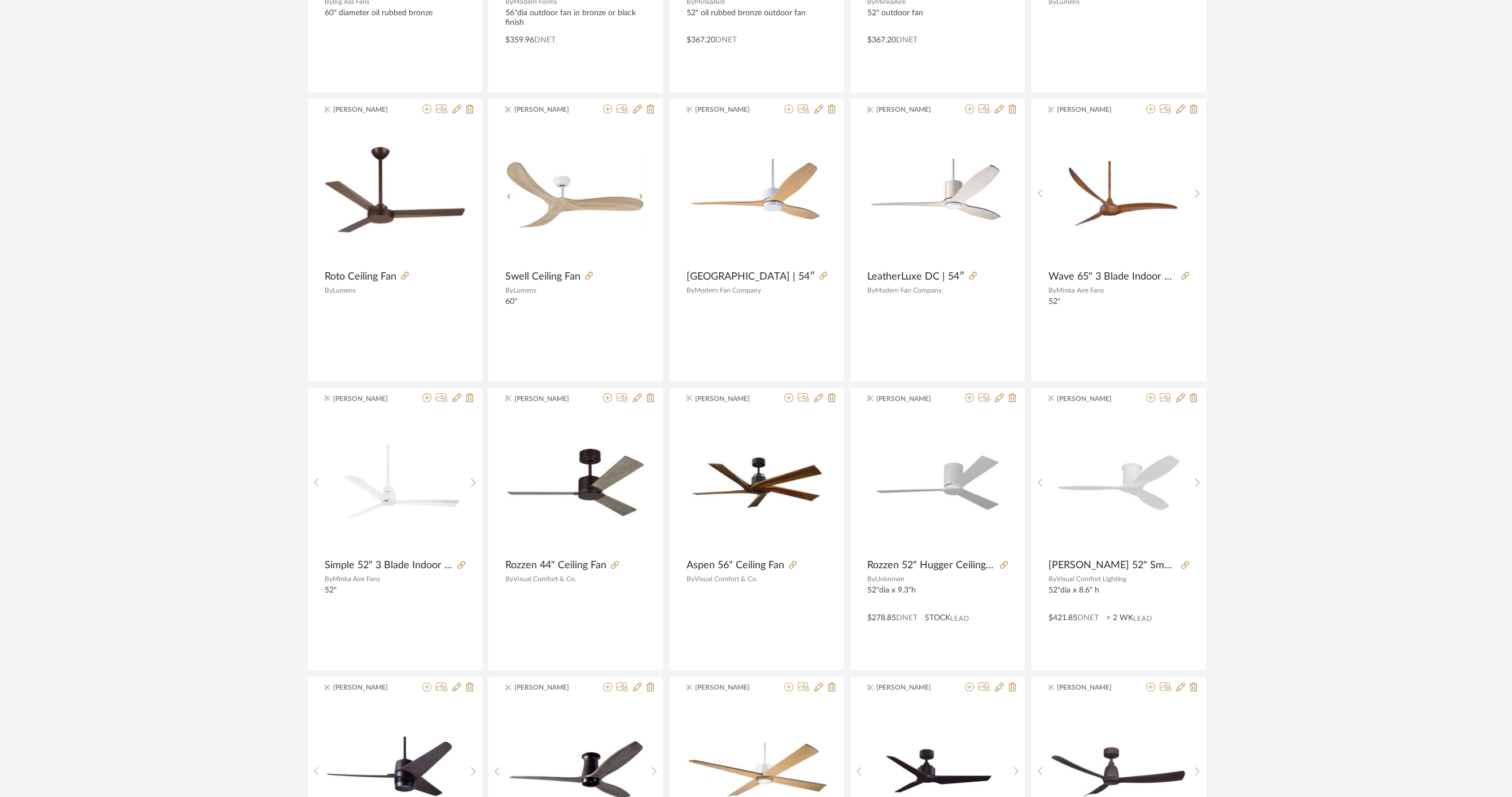
scroll to position [582, 0]
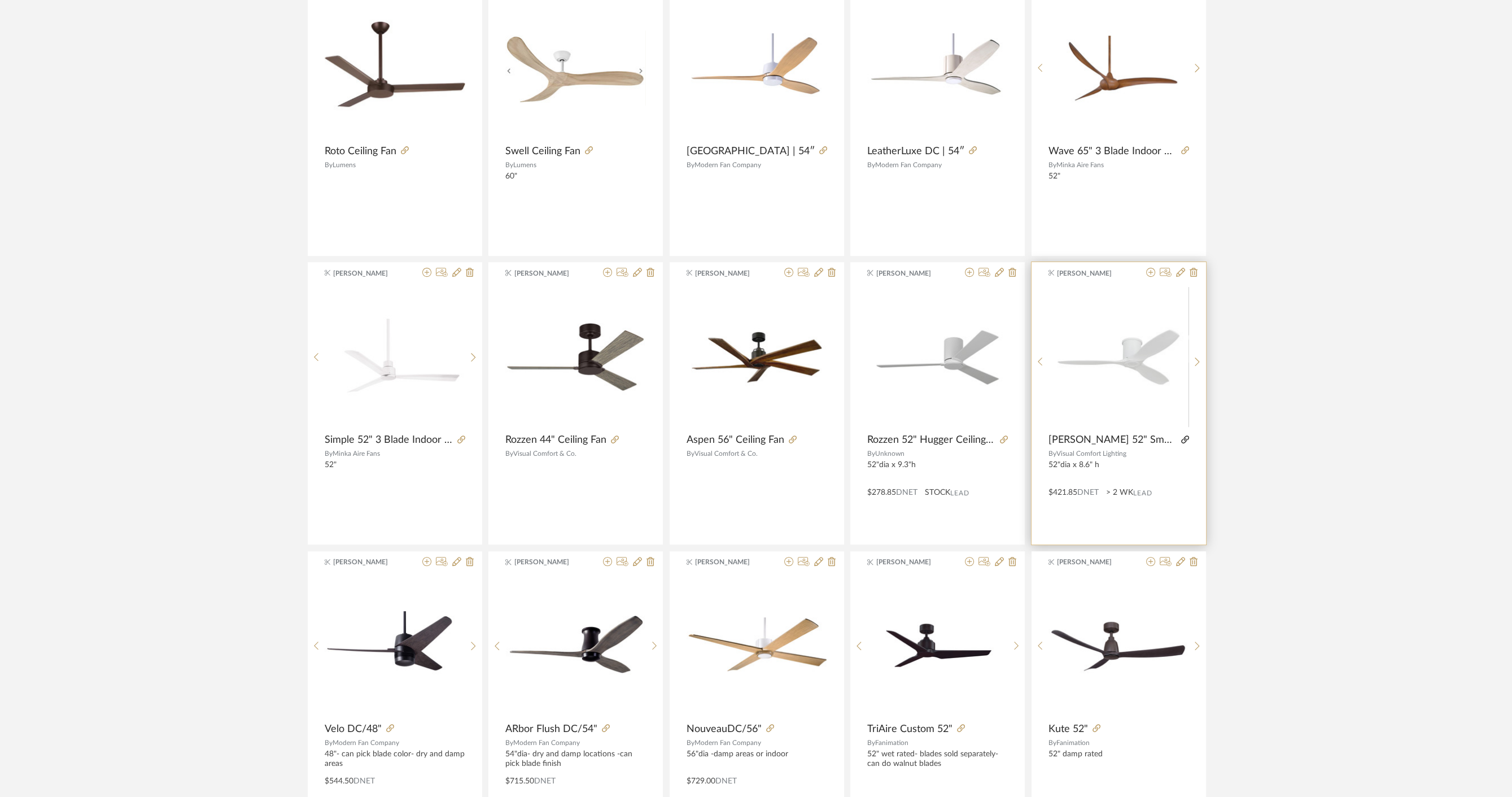
click at [1183, 438] on icon at bounding box center [1185, 439] width 8 height 8
click at [1002, 438] on icon at bounding box center [1004, 439] width 8 height 8
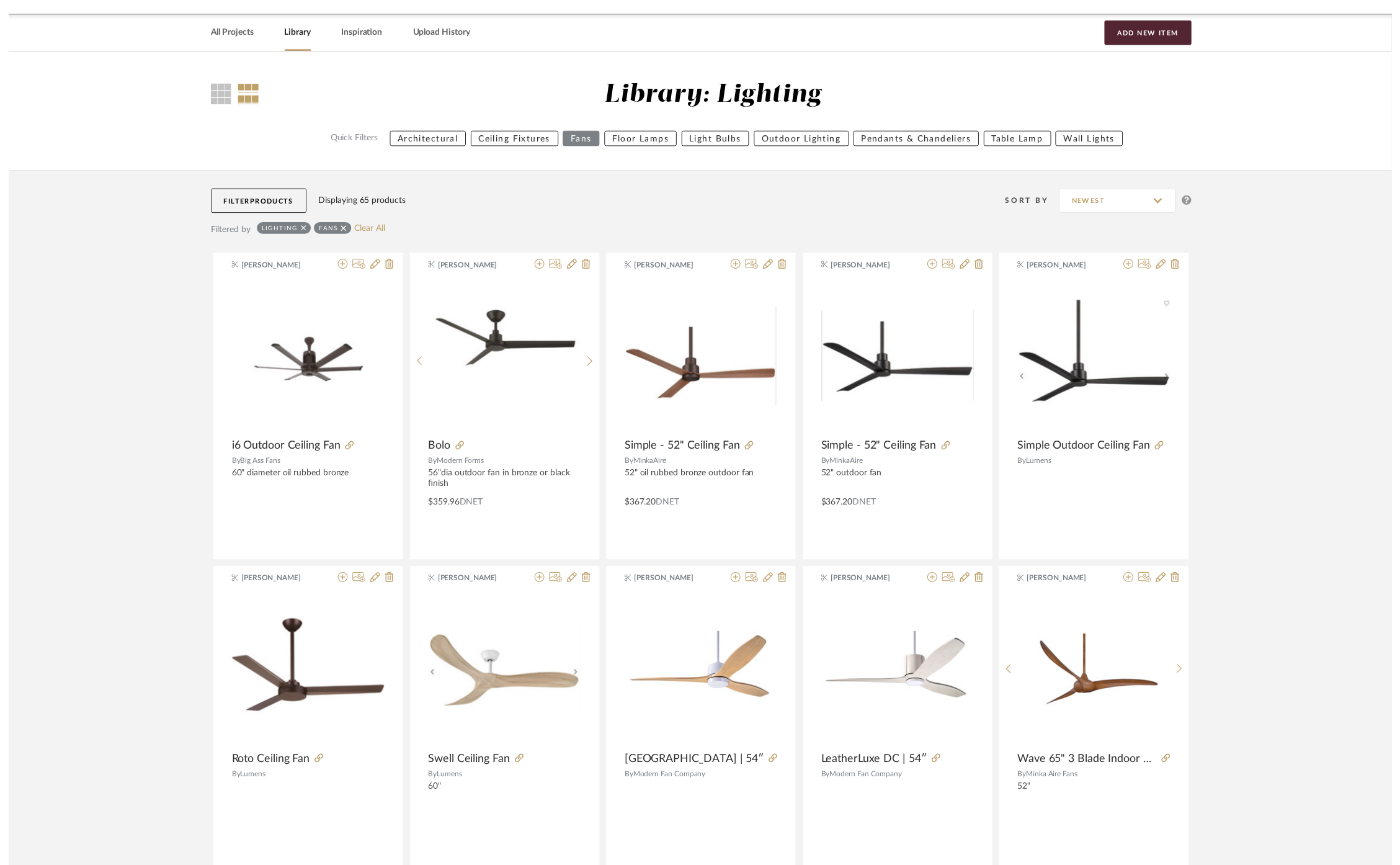
scroll to position [0, 0]
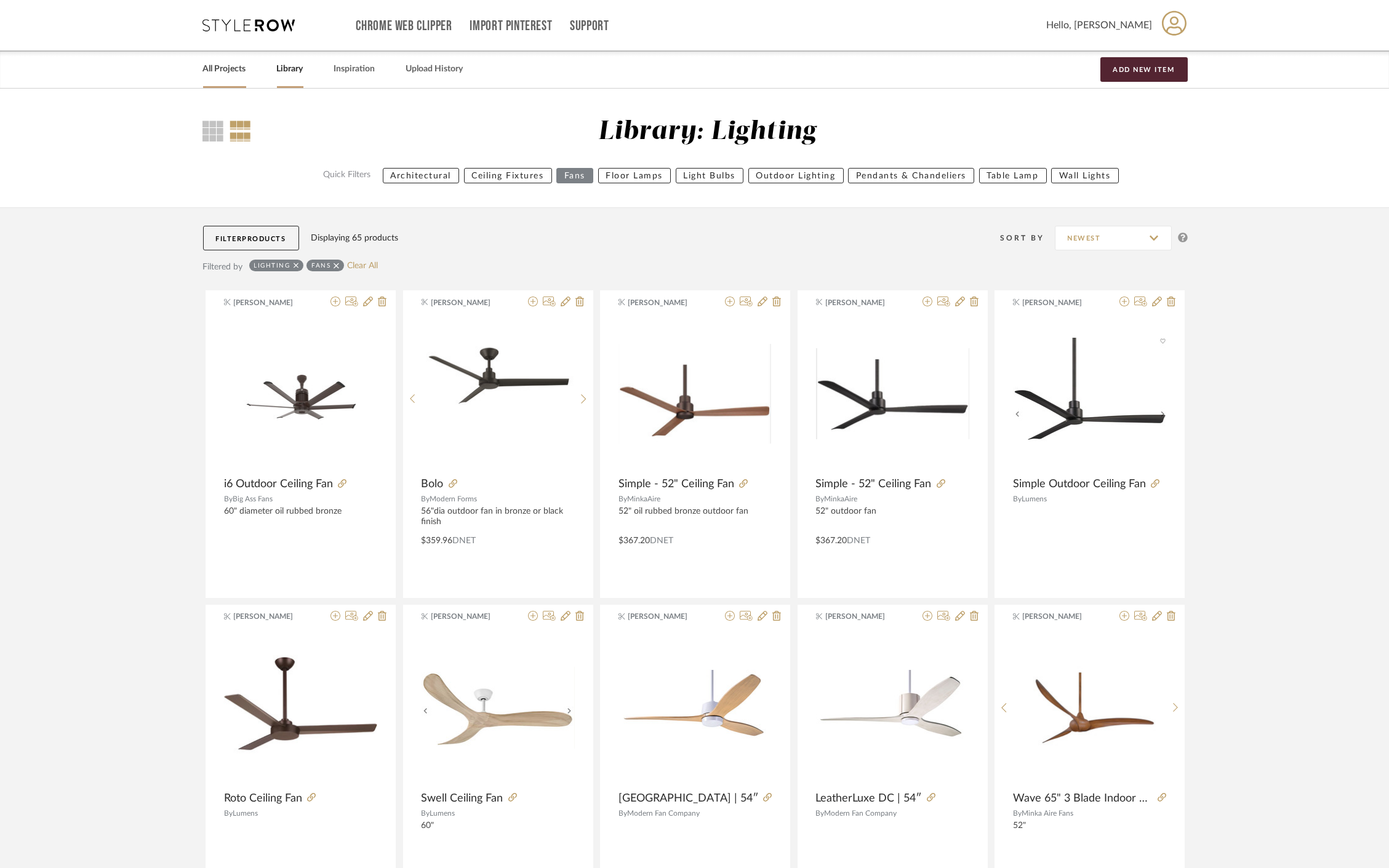
click at [214, 68] on link "All Projects" at bounding box center [224, 69] width 43 height 17
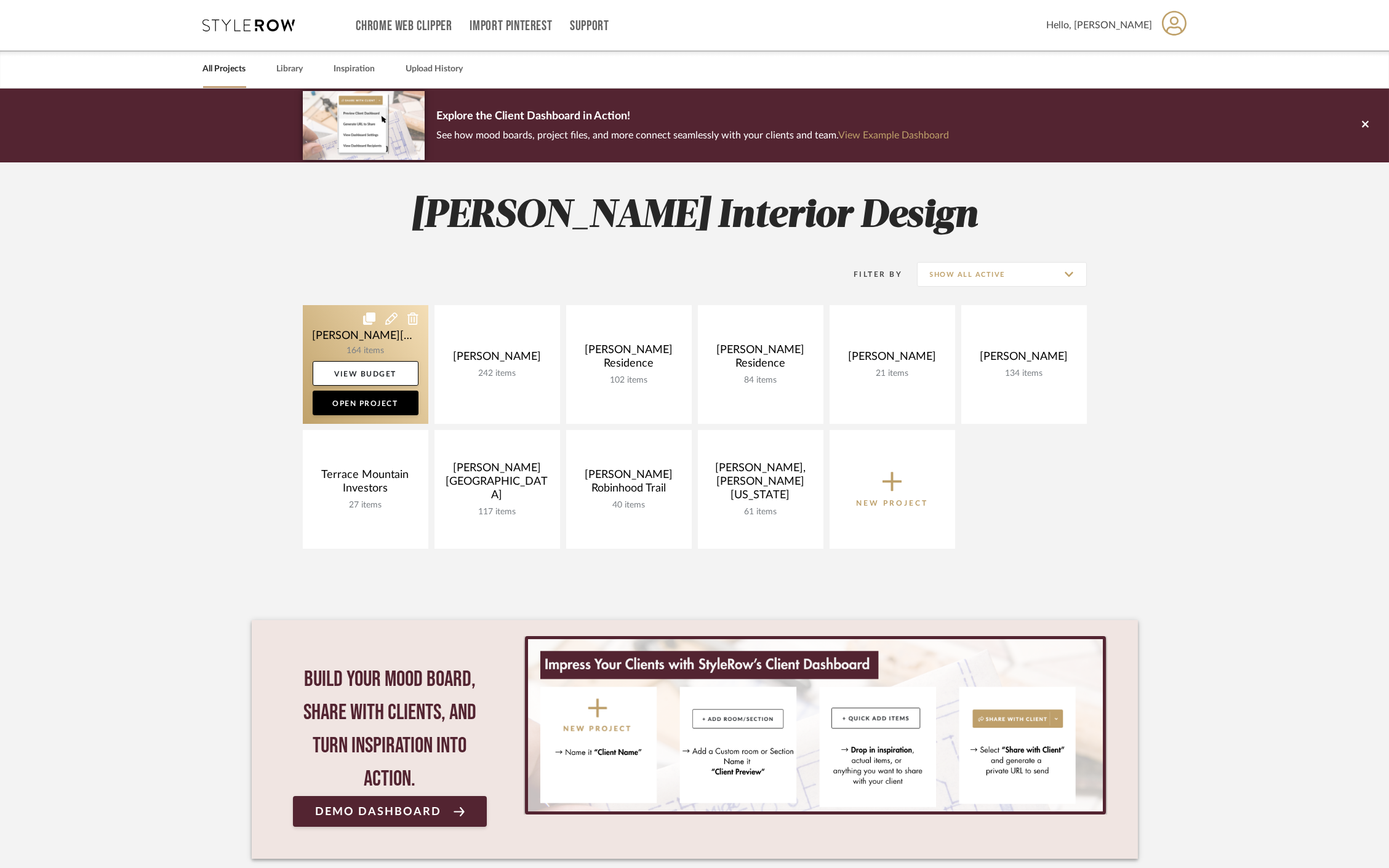
click at [366, 348] on link at bounding box center [366, 364] width 125 height 118
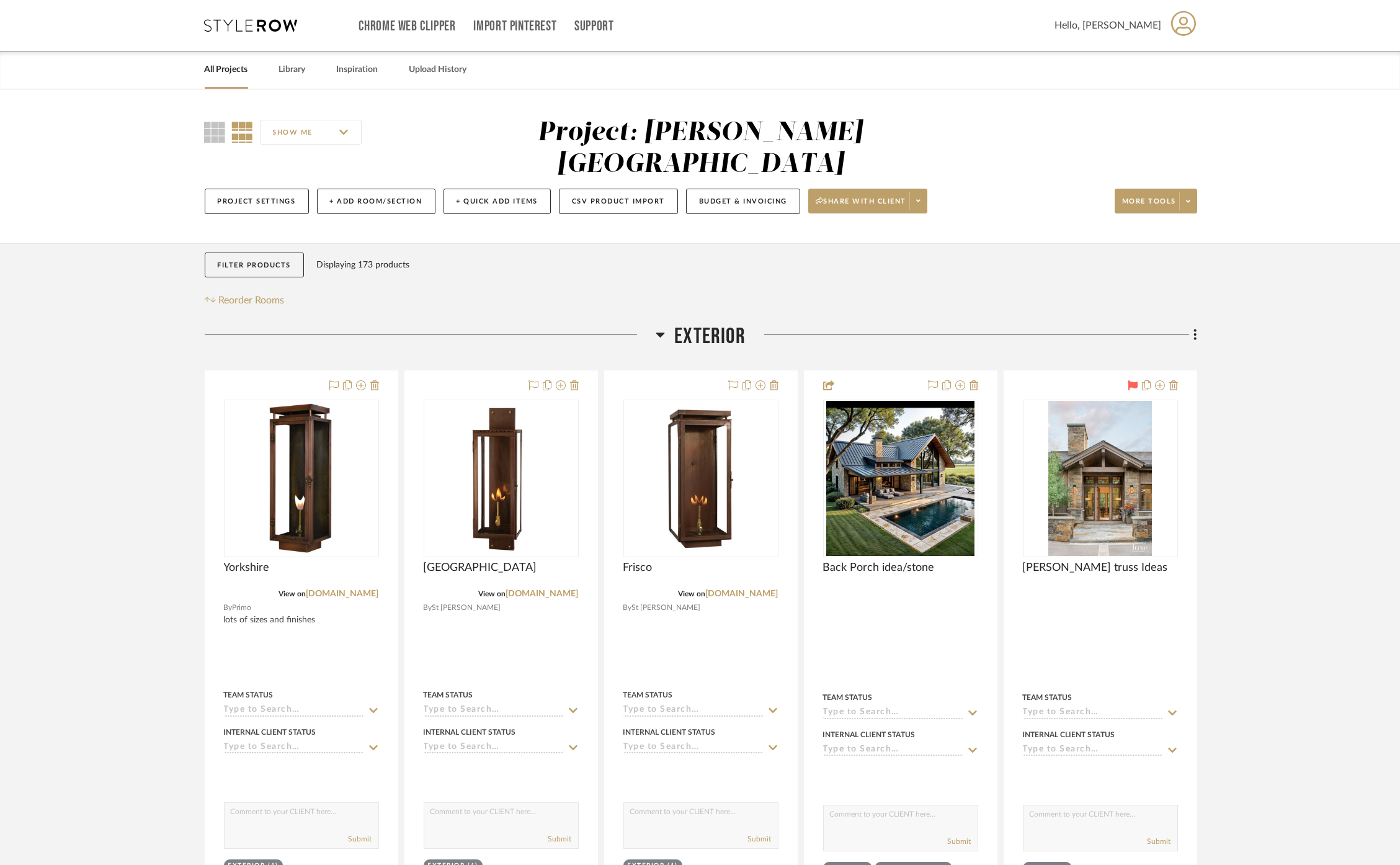
click at [726, 323] on span "Exterior" at bounding box center [710, 337] width 72 height 27
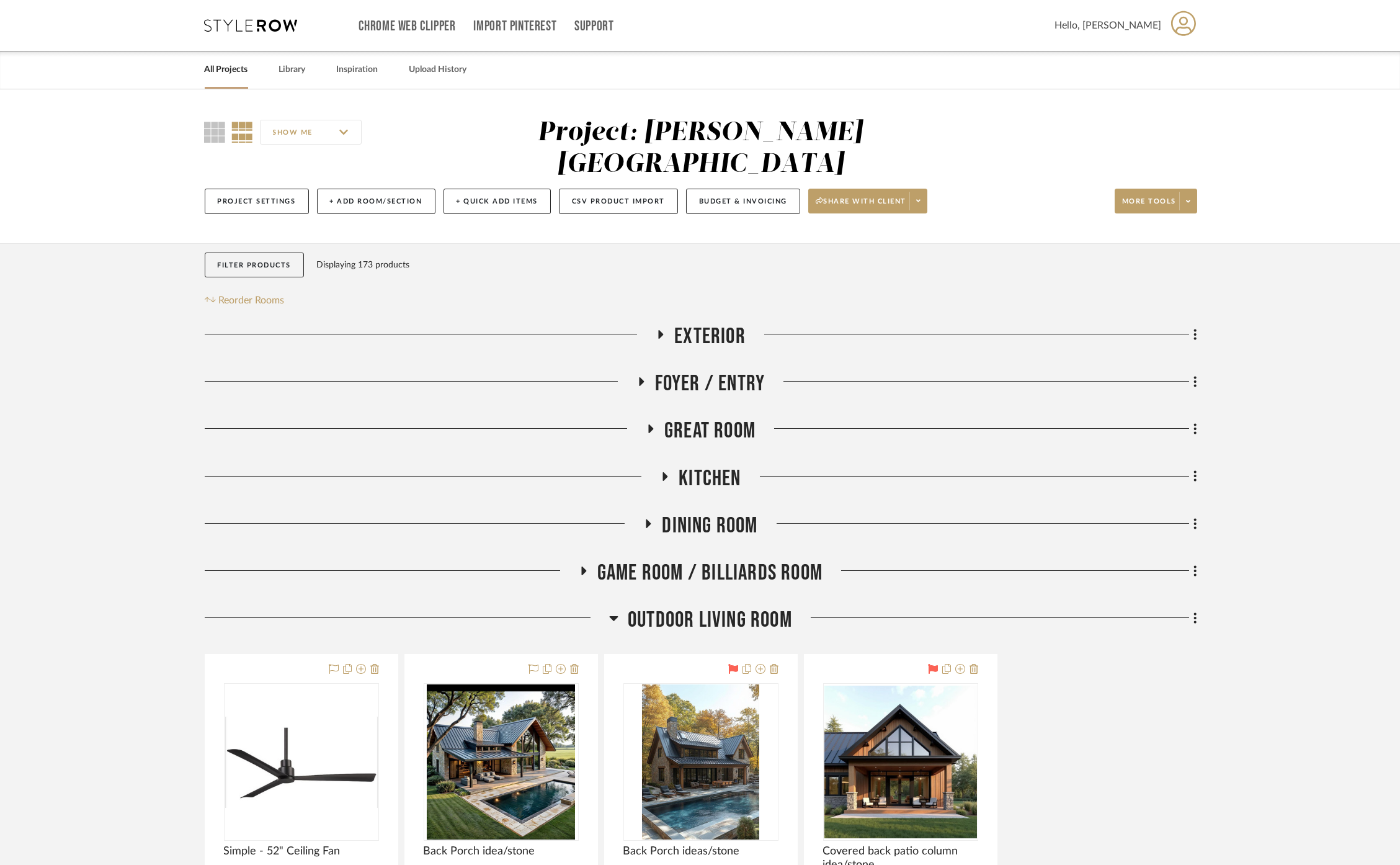
click at [707, 513] on span "Dining Room" at bounding box center [709, 526] width 96 height 27
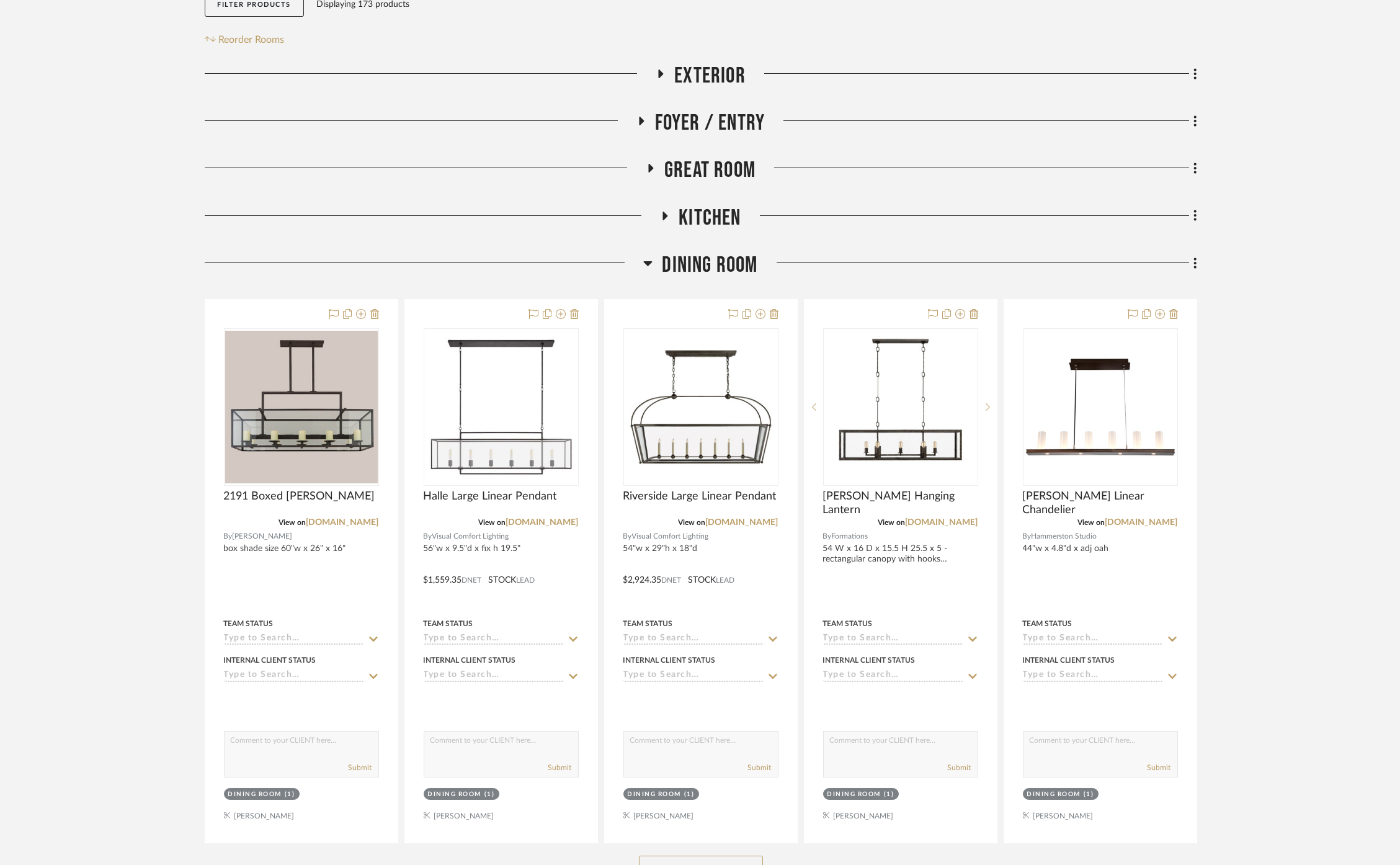
scroll to position [344, 0]
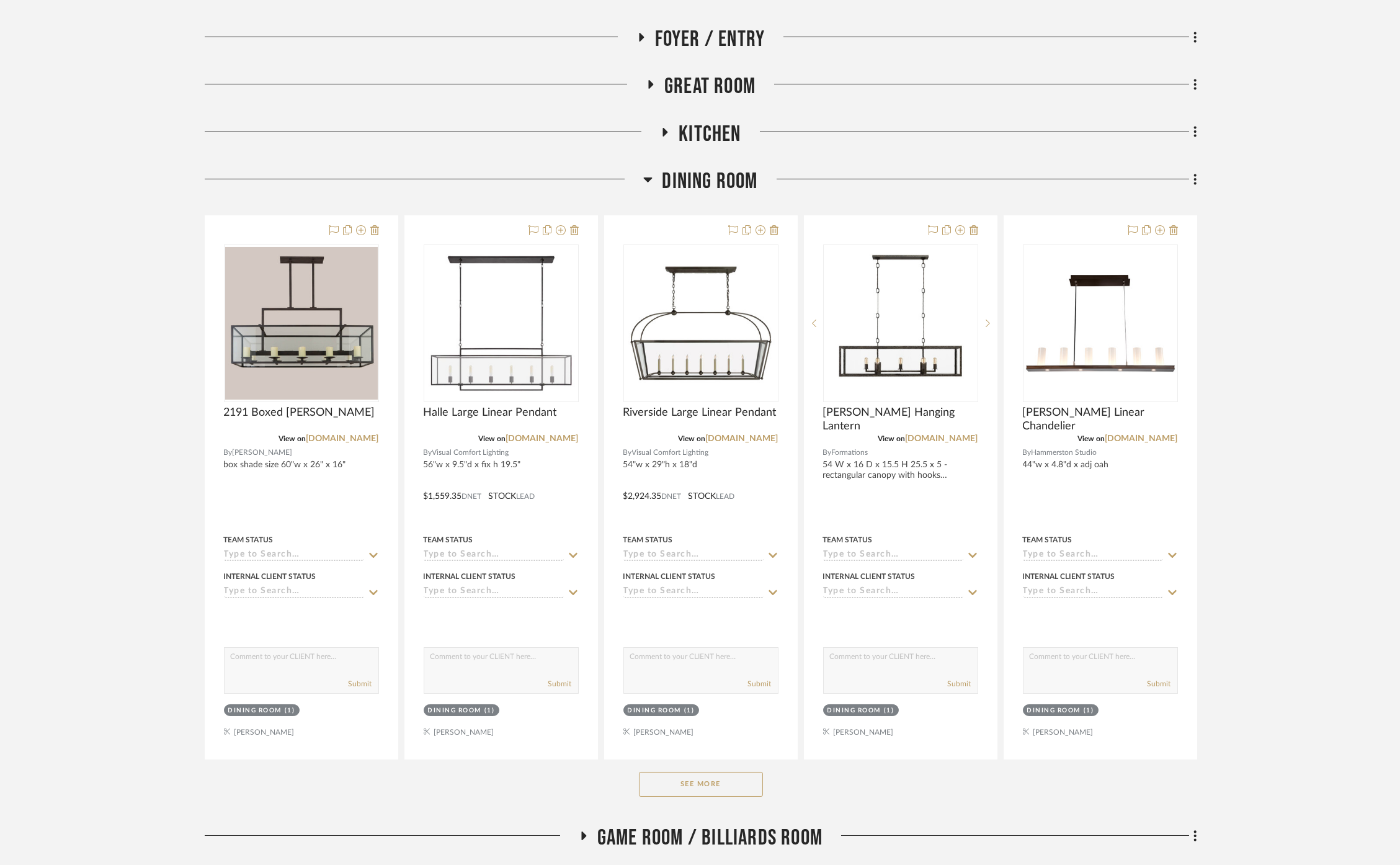
click at [710, 772] on button "See More" at bounding box center [701, 784] width 124 height 25
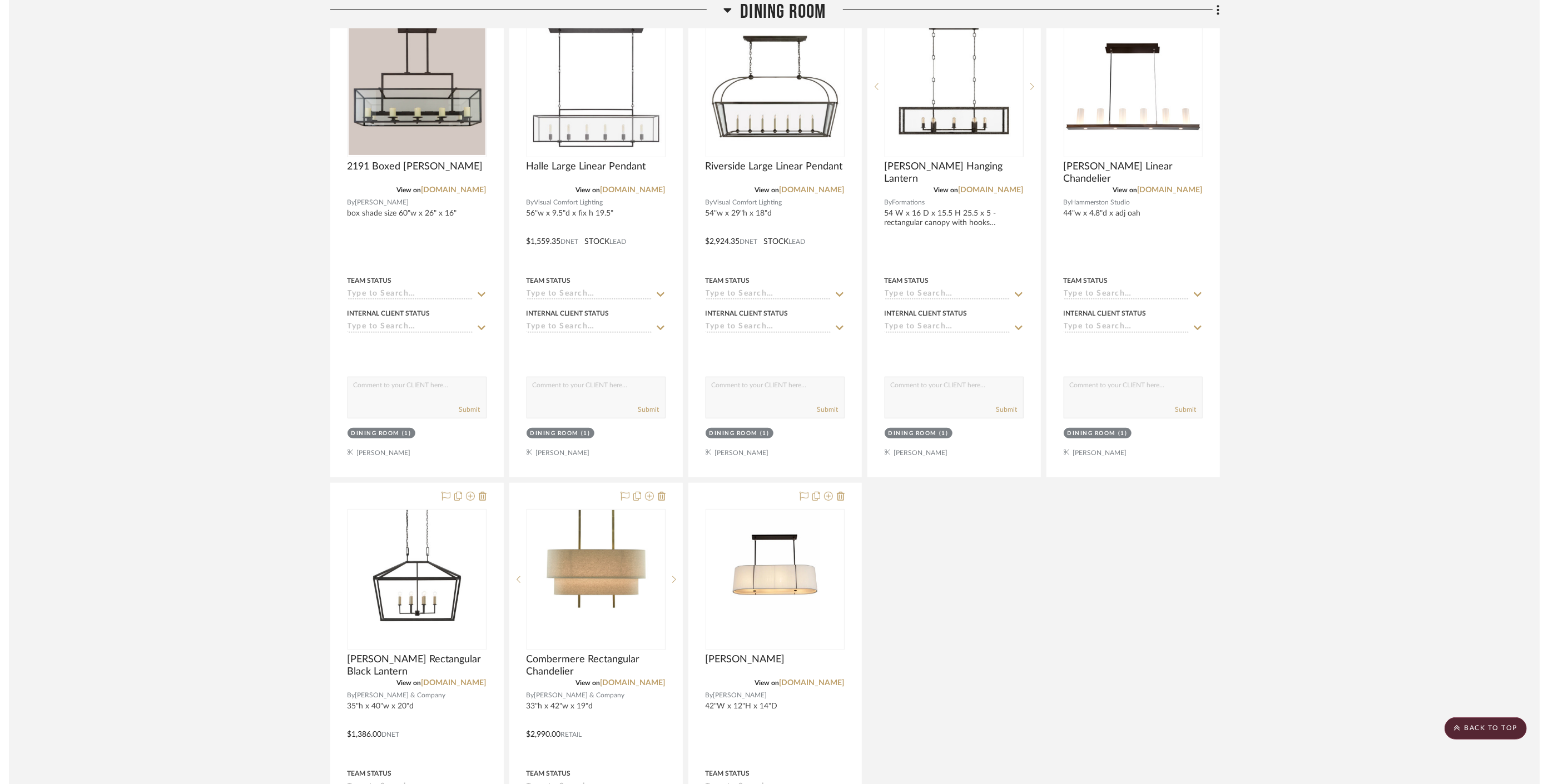
scroll to position [493, 0]
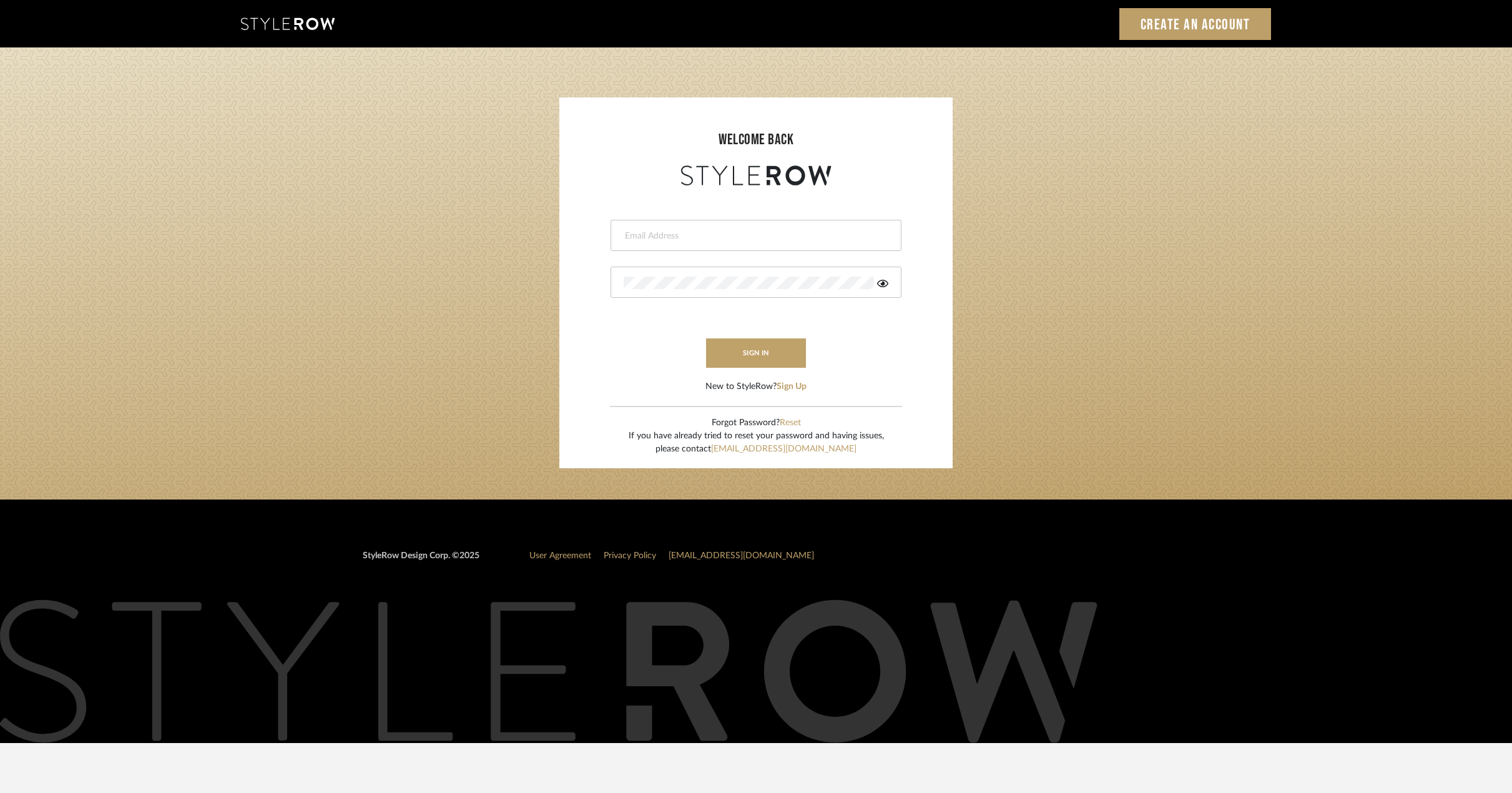
type input "[PERSON_NAME][EMAIL_ADDRESS][DOMAIN_NAME]"
drag, startPoint x: 0, startPoint y: 0, endPoint x: 761, endPoint y: 356, distance: 840.2
click at [761, 356] on button "sign in" at bounding box center [756, 353] width 100 height 30
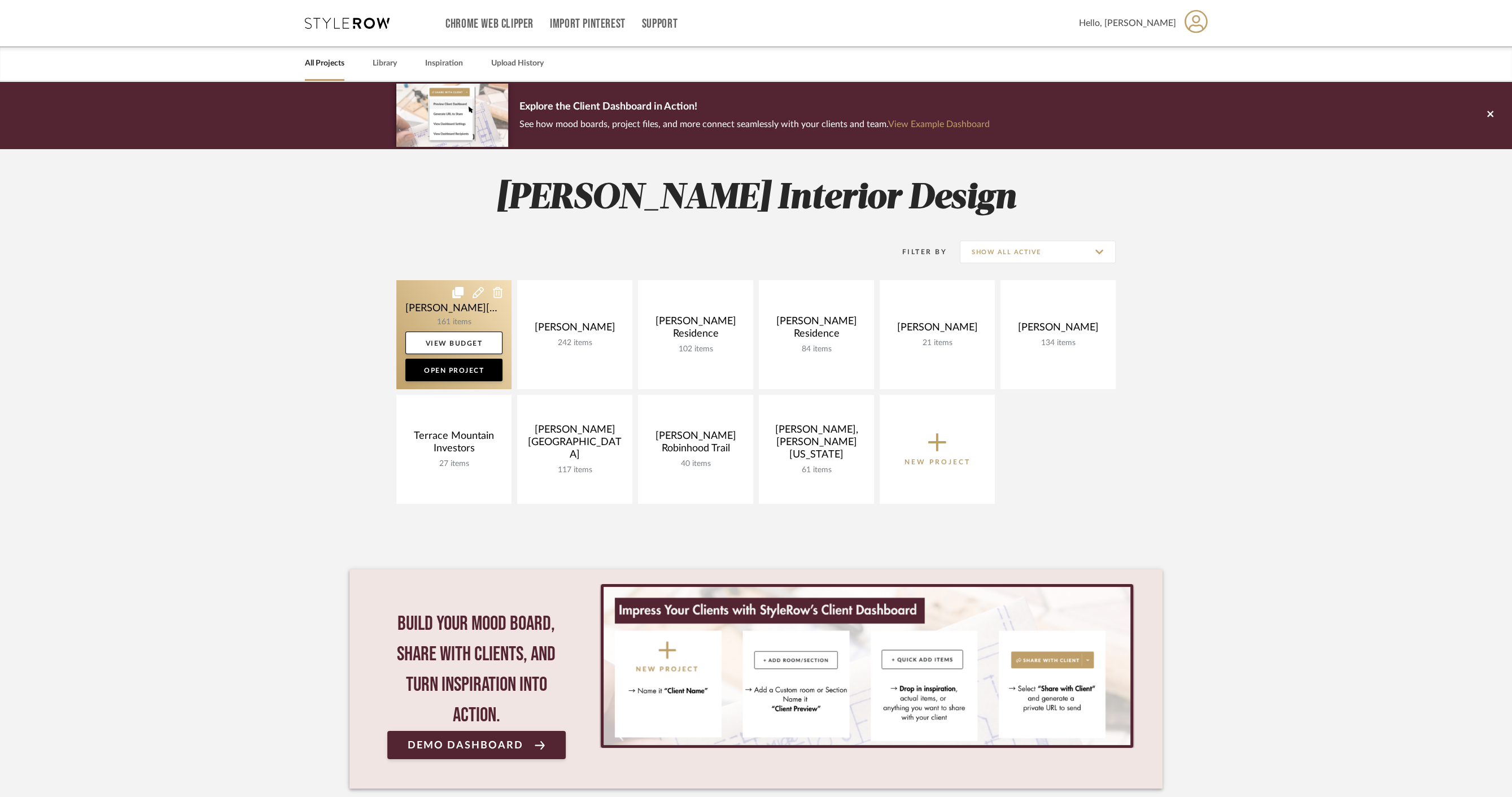
click at [456, 319] on link at bounding box center [454, 335] width 115 height 109
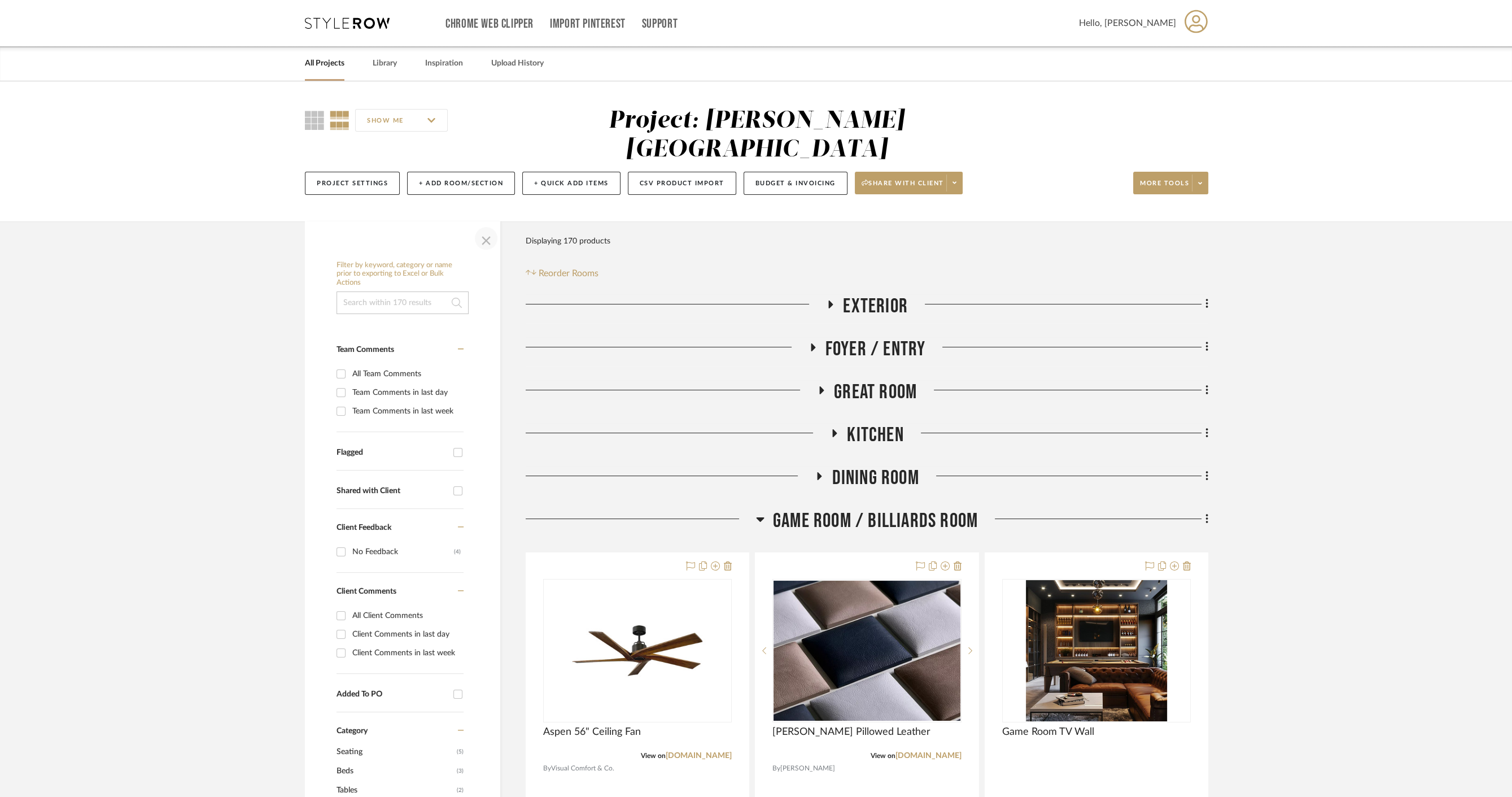
click at [488, 225] on span "button" at bounding box center [486, 239] width 27 height 27
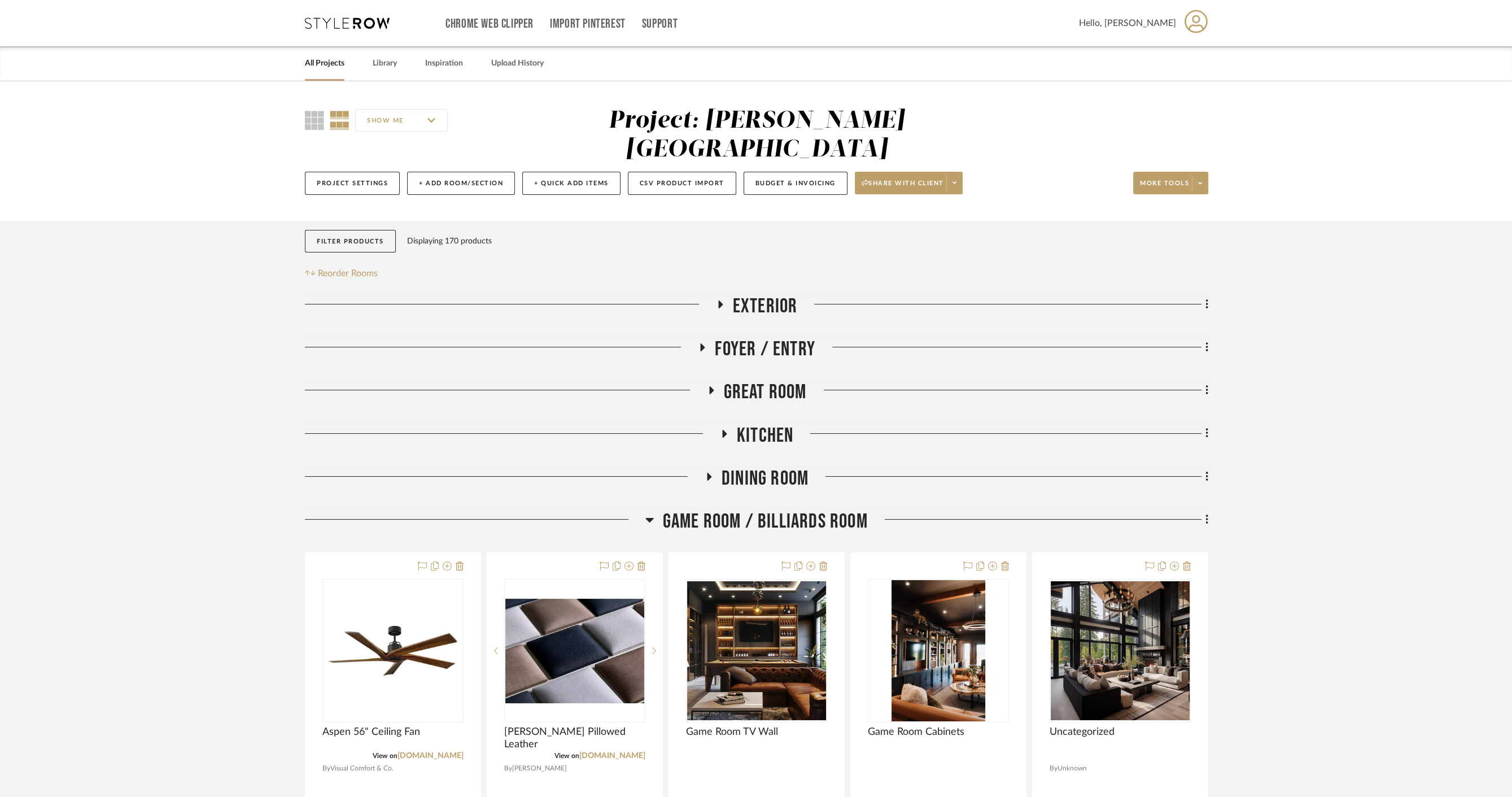
click at [1213, 157] on div "SHOW ME Project: [PERSON_NAME] Circle C Ranch Project Settings + Add Room/Secti…" at bounding box center [756, 154] width 936 height 95
click at [1206, 175] on span at bounding box center [1199, 183] width 16 height 17
click at [1102, 174] on div at bounding box center [756, 398] width 1512 height 797
click at [431, 171] on button "+ Add Room/Section" at bounding box center [461, 183] width 108 height 23
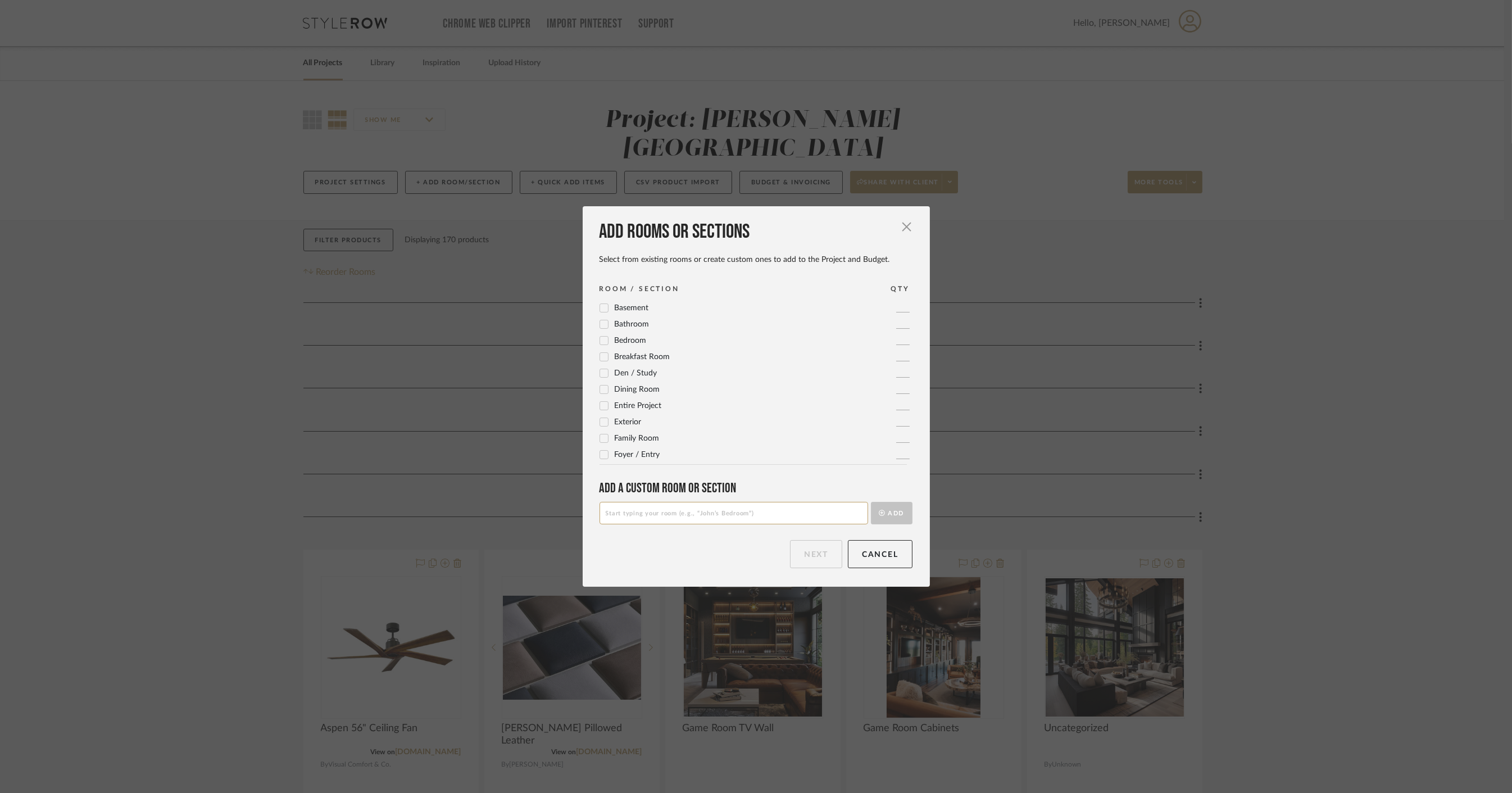
click at [648, 512] on input at bounding box center [733, 513] width 268 height 22
type input "Patio"
click at [896, 514] on button "Add" at bounding box center [891, 513] width 41 height 22
drag, startPoint x: 626, startPoint y: 308, endPoint x: 677, endPoint y: 311, distance: 51.1
click at [677, 311] on div "Patio 1" at bounding box center [756, 307] width 313 height 13
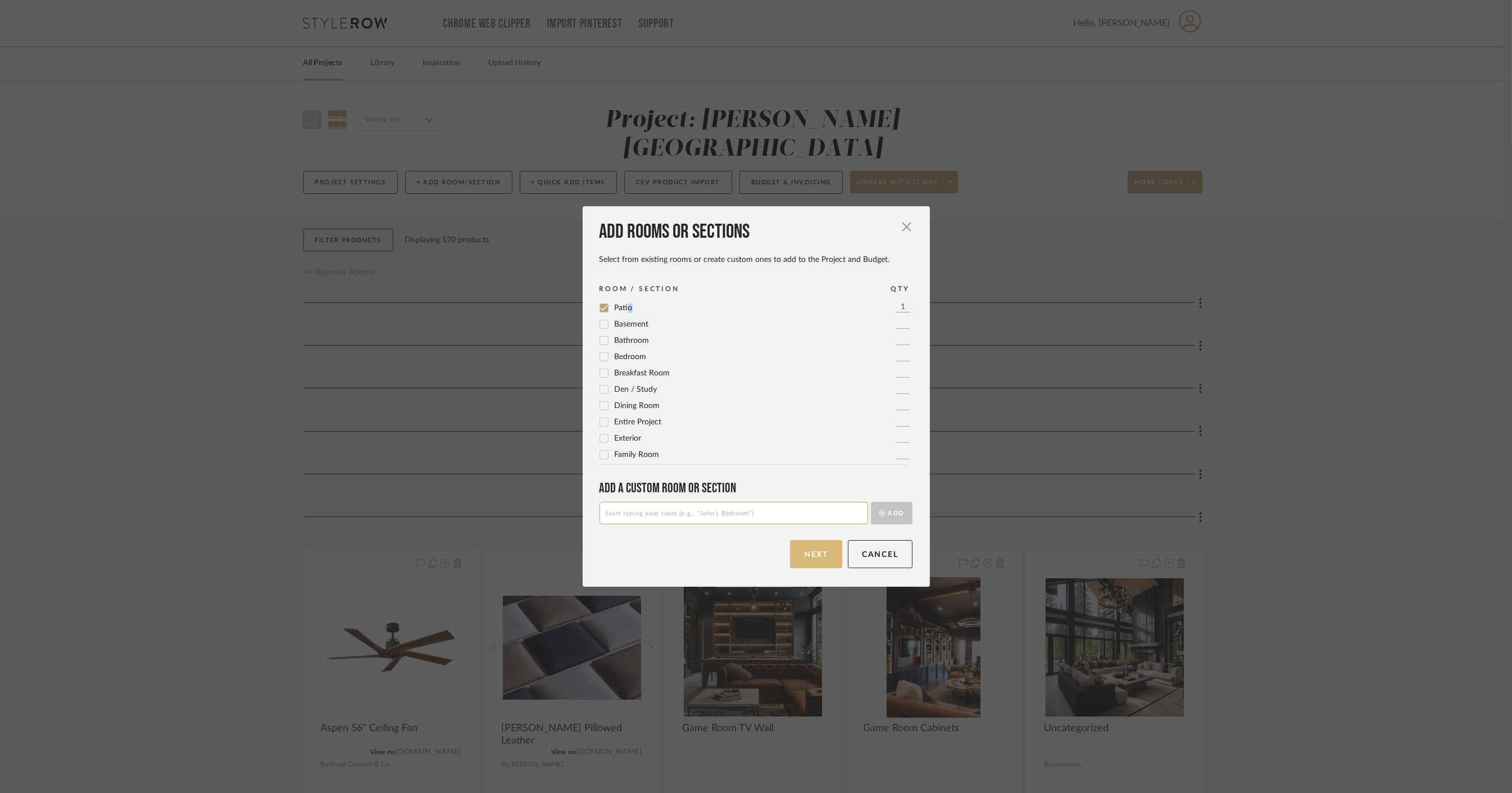
click at [812, 548] on button "Next" at bounding box center [816, 554] width 52 height 28
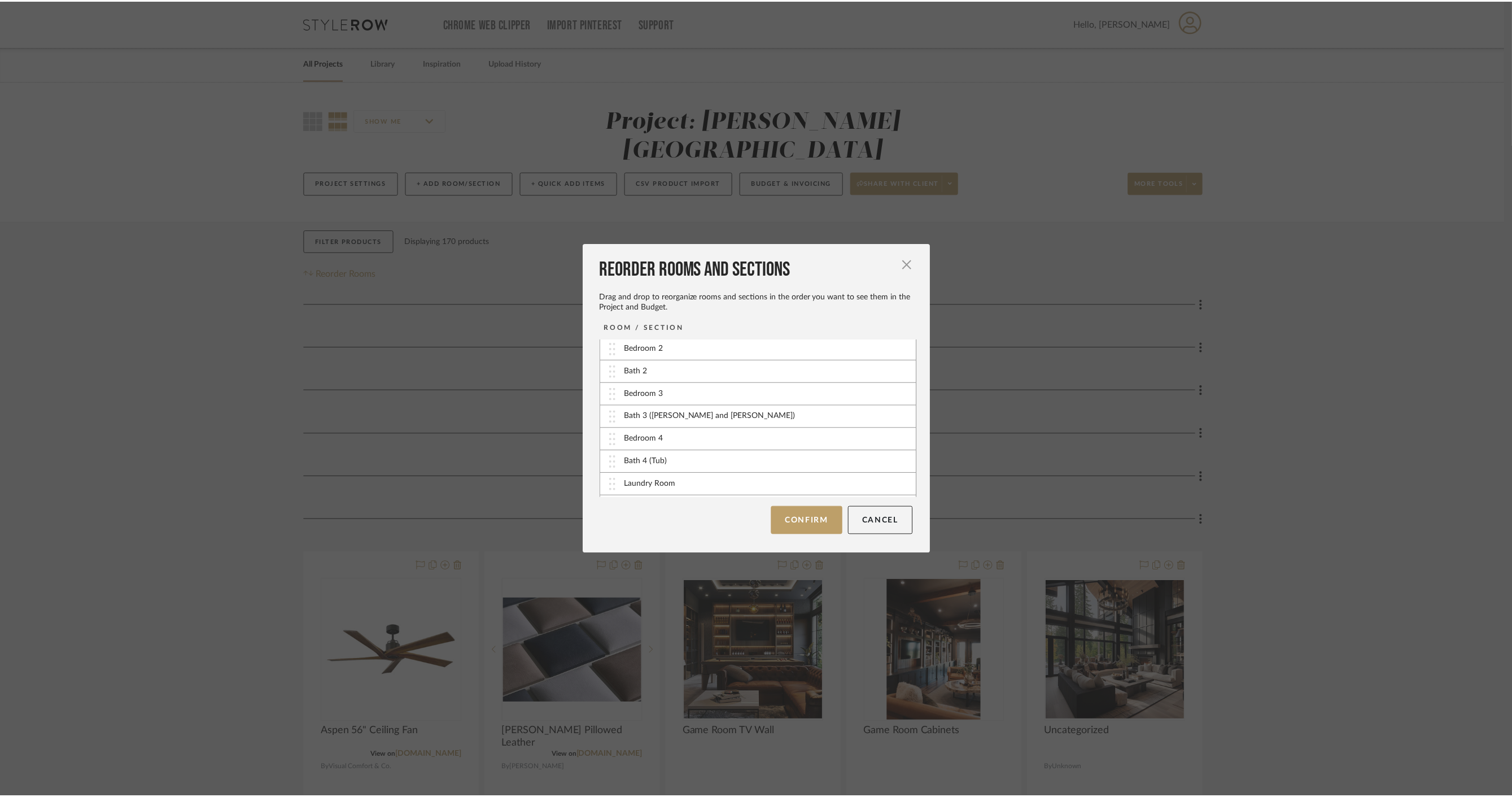
scroll to position [269, 0]
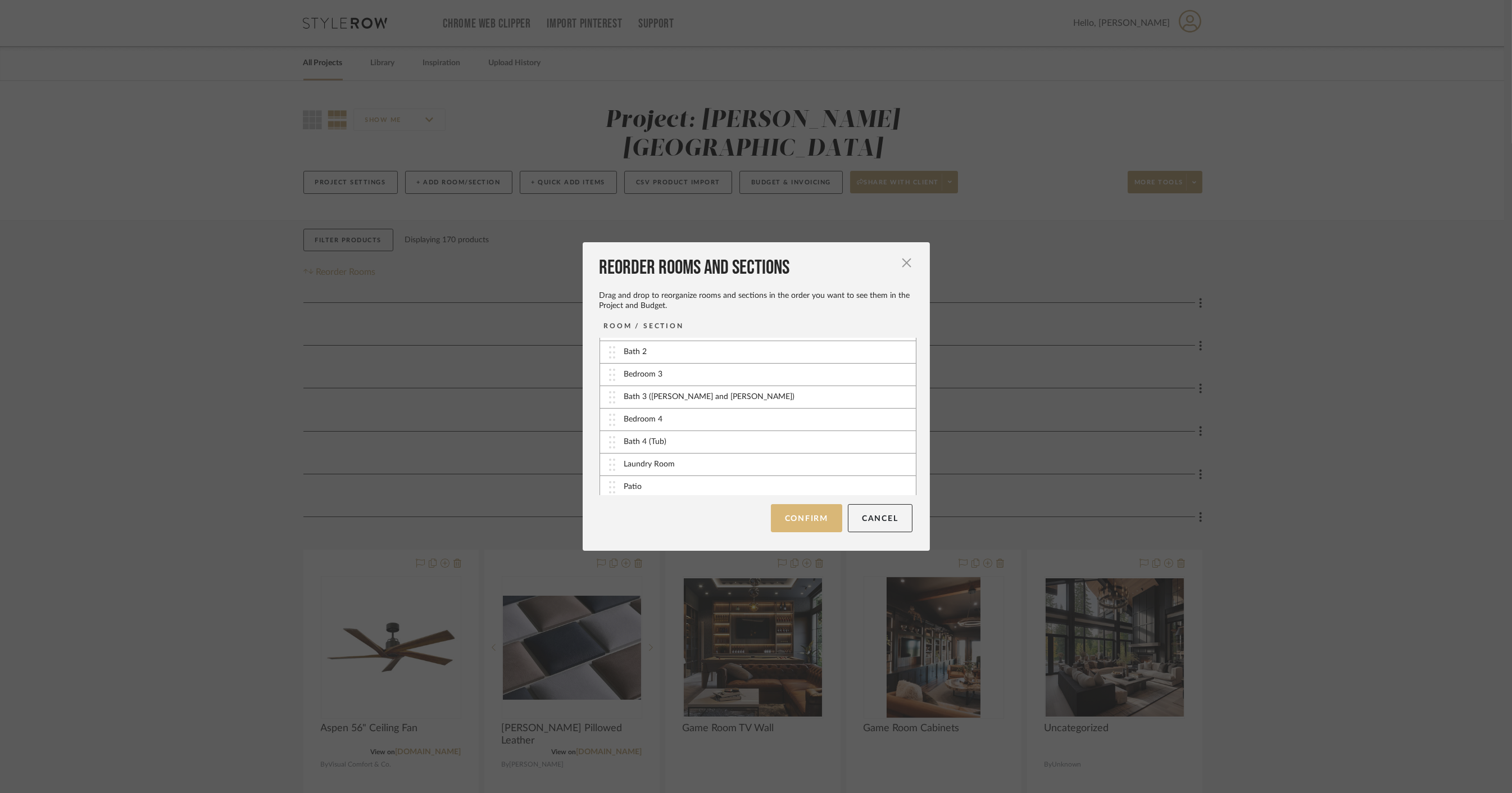
click at [796, 519] on button "Confirm" at bounding box center [807, 518] width 71 height 28
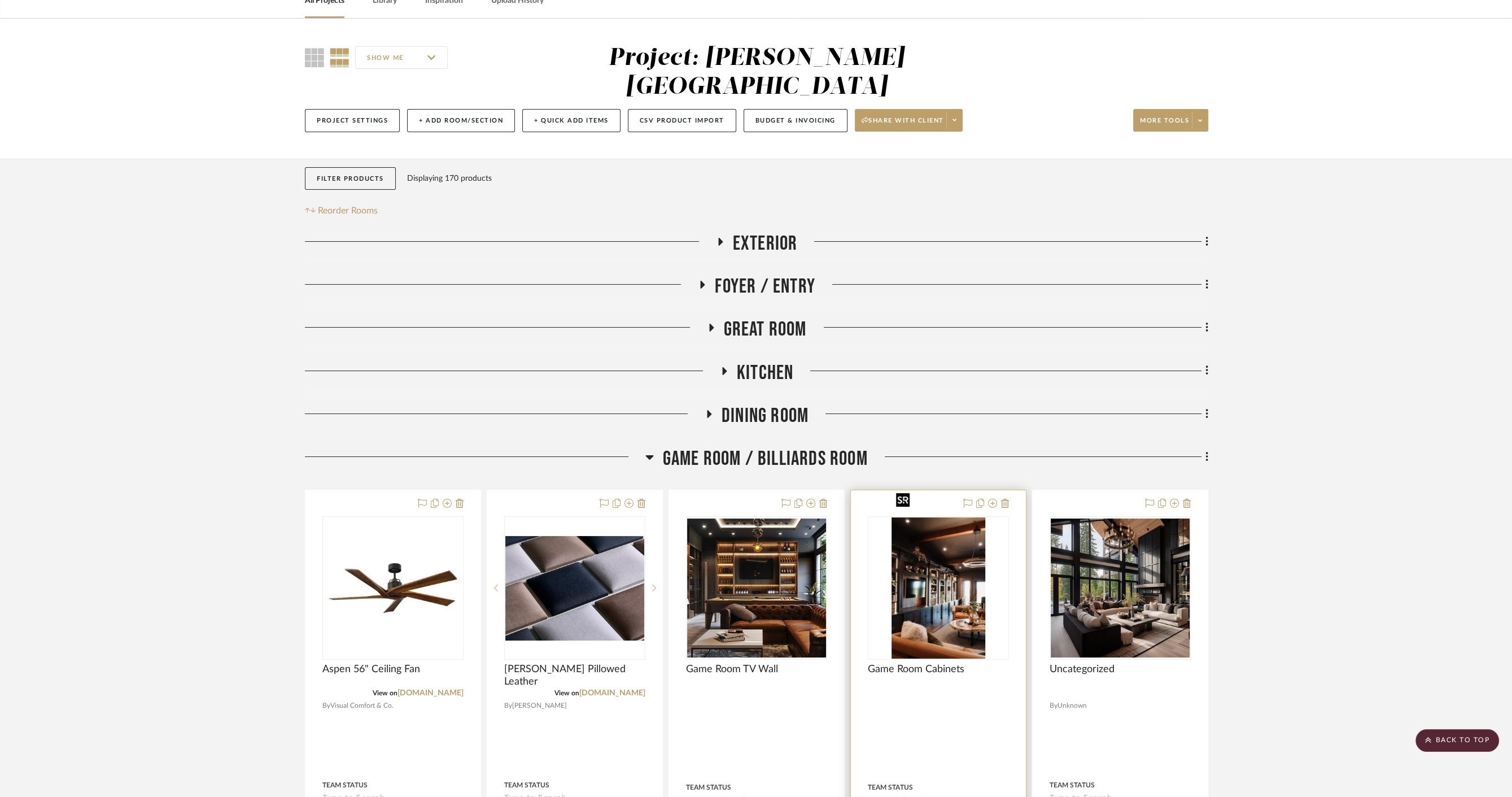
scroll to position [0, 0]
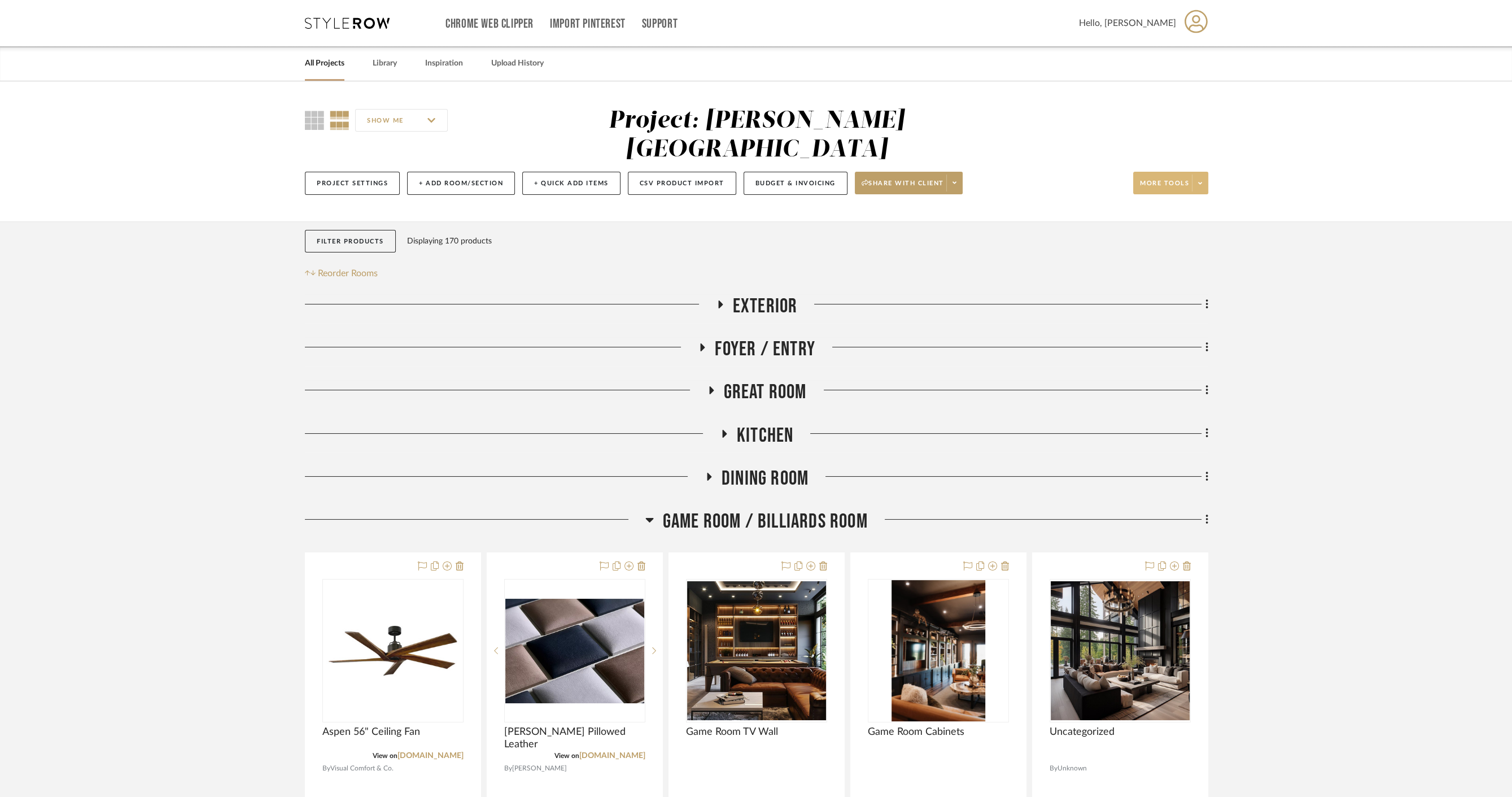
click at [1194, 175] on span at bounding box center [1199, 183] width 16 height 17
click at [972, 211] on div at bounding box center [756, 398] width 1512 height 797
click at [447, 171] on button "+ Add Room/Section" at bounding box center [461, 183] width 108 height 23
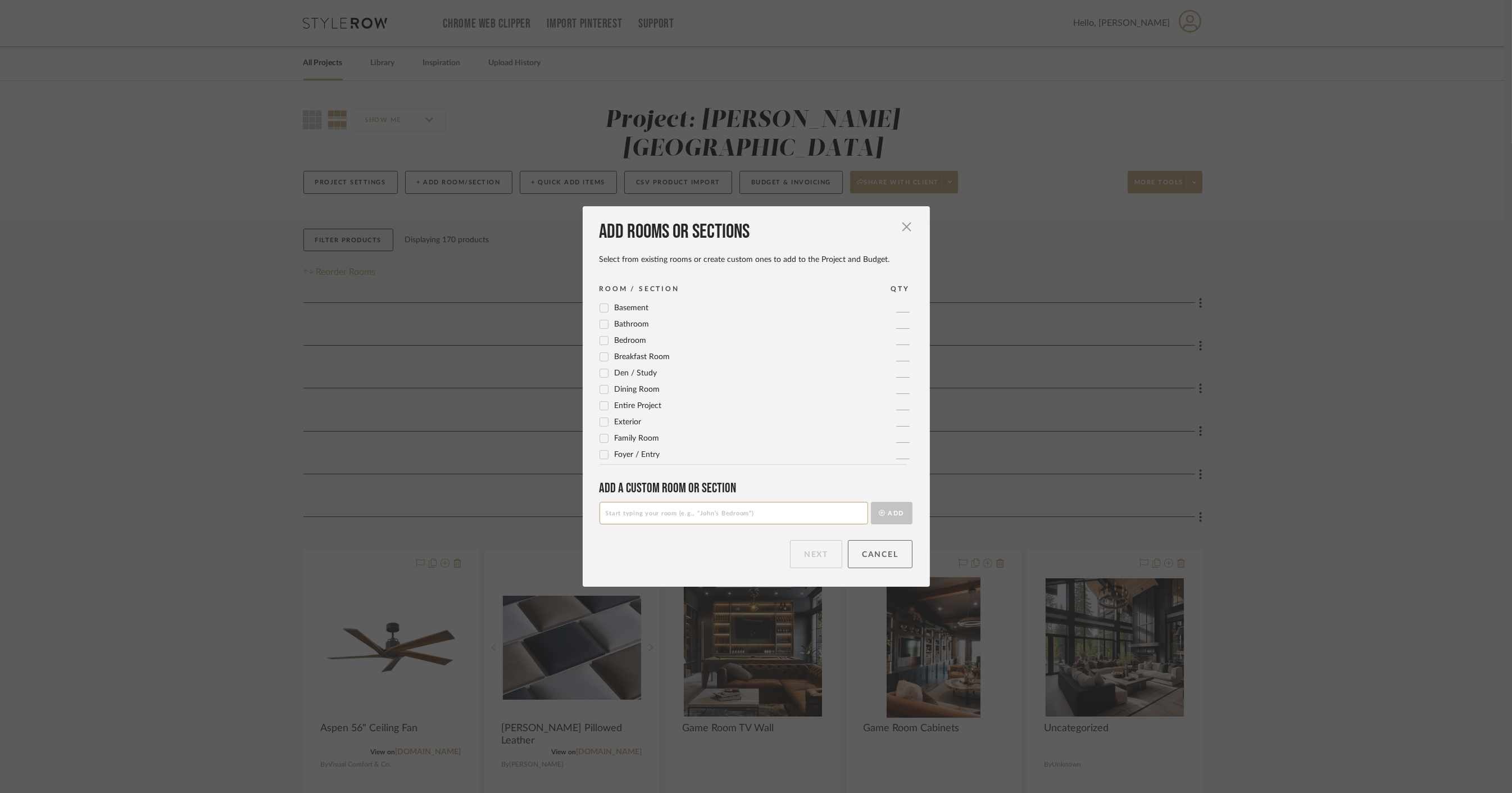
click at [889, 559] on button "Cancel" at bounding box center [880, 554] width 65 height 28
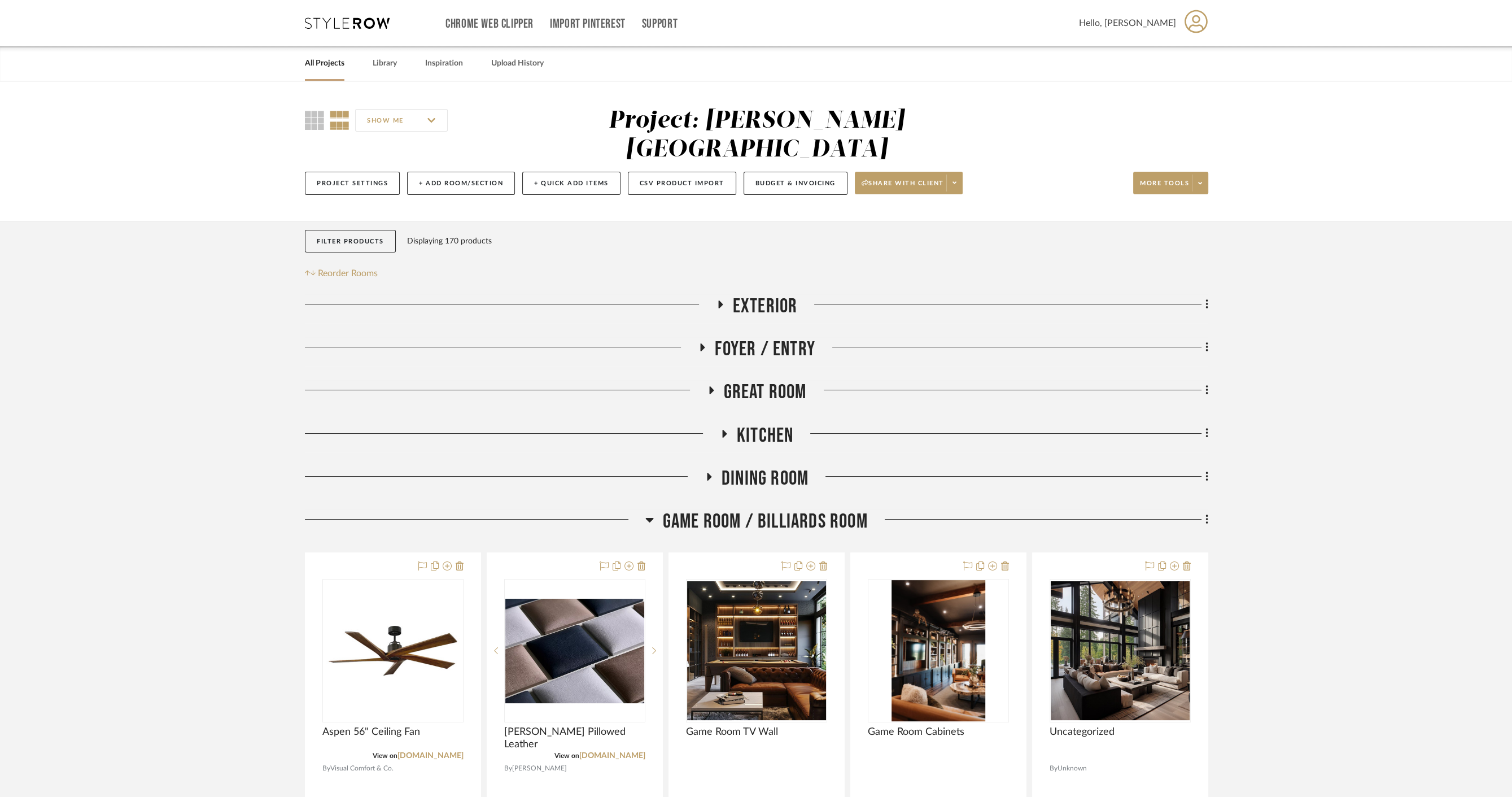
click at [317, 230] on div "Filter Products Displaying 170 products Reorder Rooms" at bounding box center [398, 255] width 187 height 51
click at [318, 267] on span "Reorder Rooms" at bounding box center [348, 273] width 60 height 13
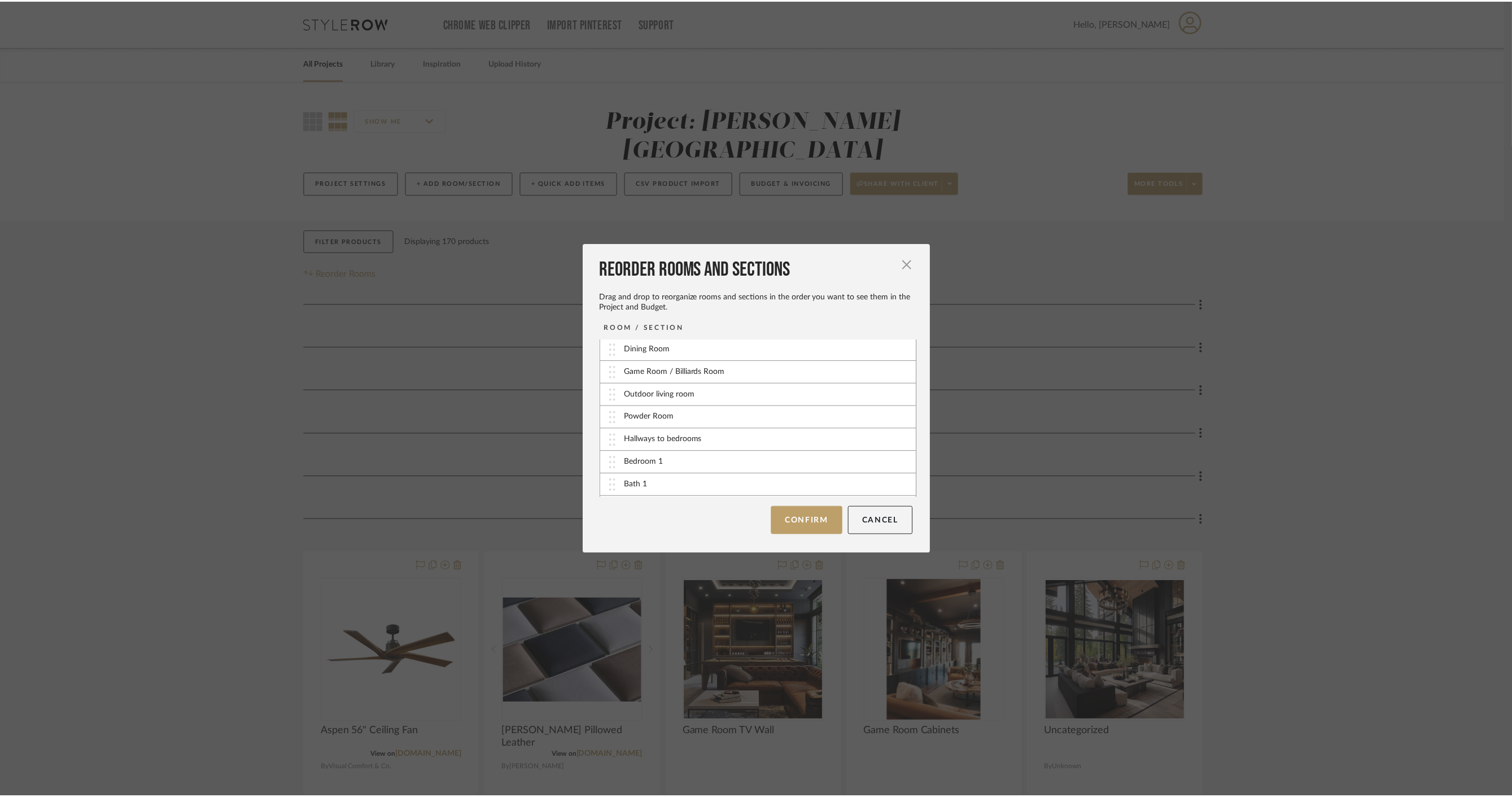
scroll to position [63, 0]
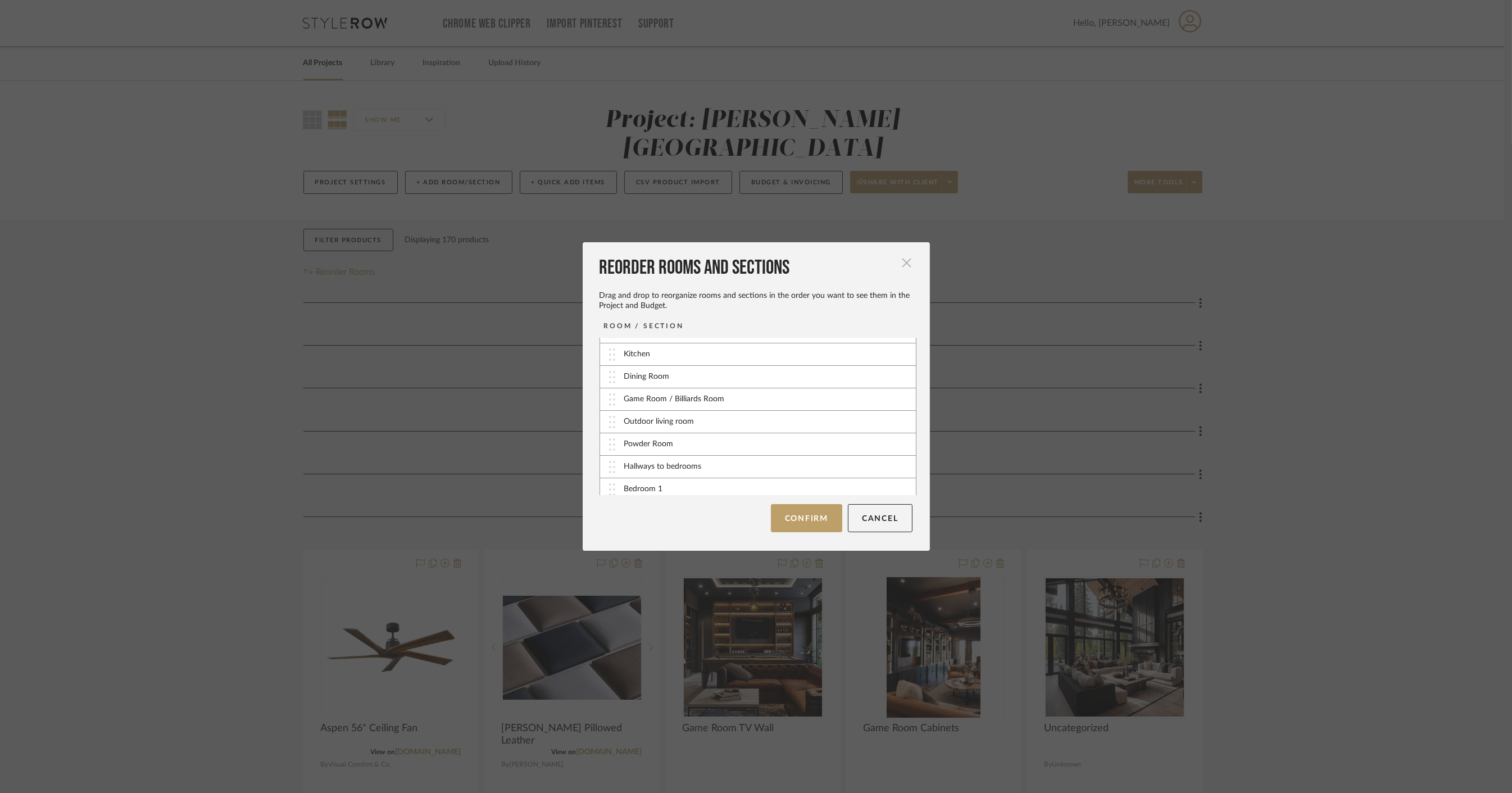
click at [905, 258] on span "button" at bounding box center [906, 262] width 22 height 22
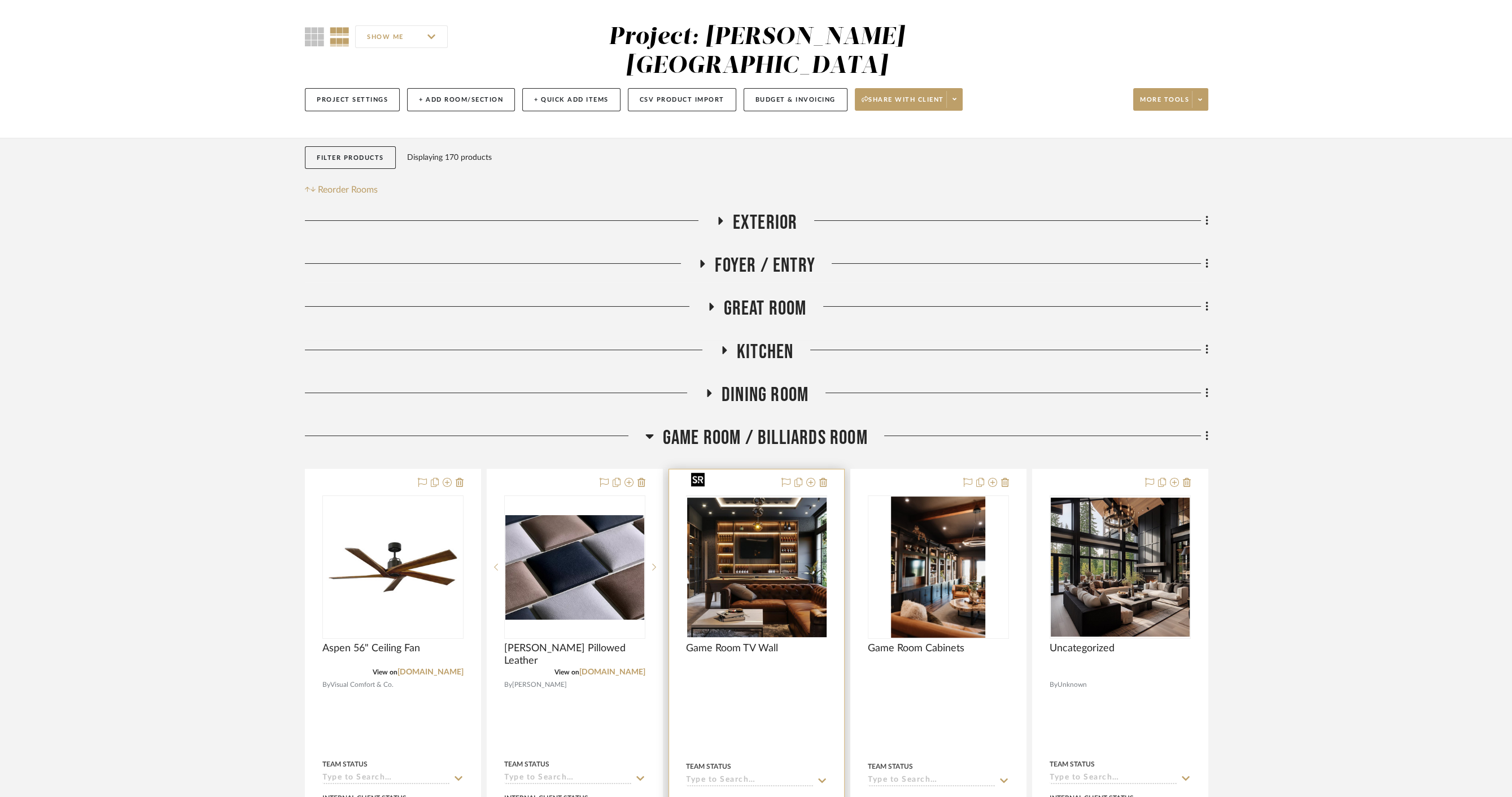
scroll to position [125, 0]
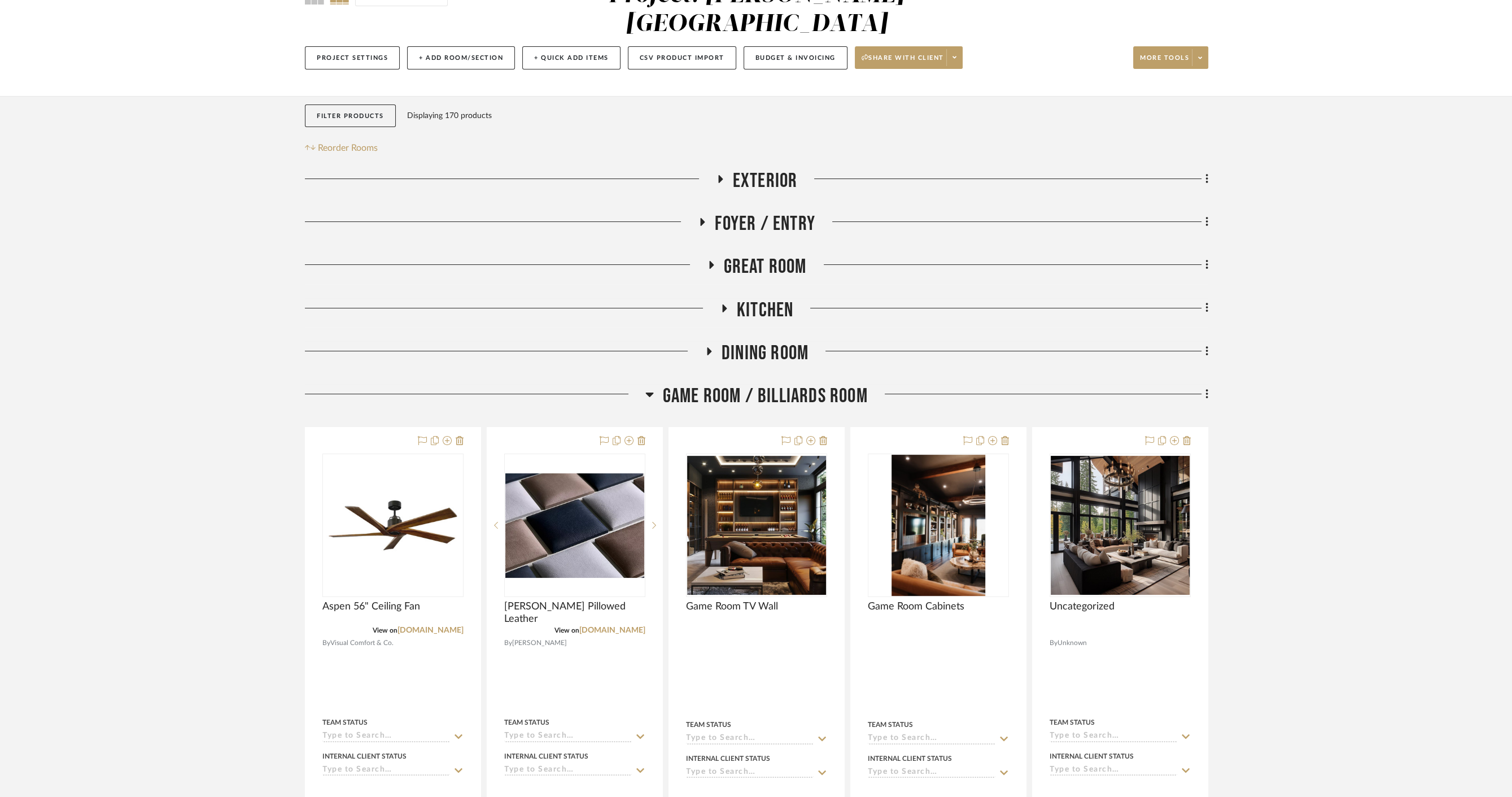
click at [810, 384] on span "Game Room / Billiards Room" at bounding box center [765, 397] width 205 height 24
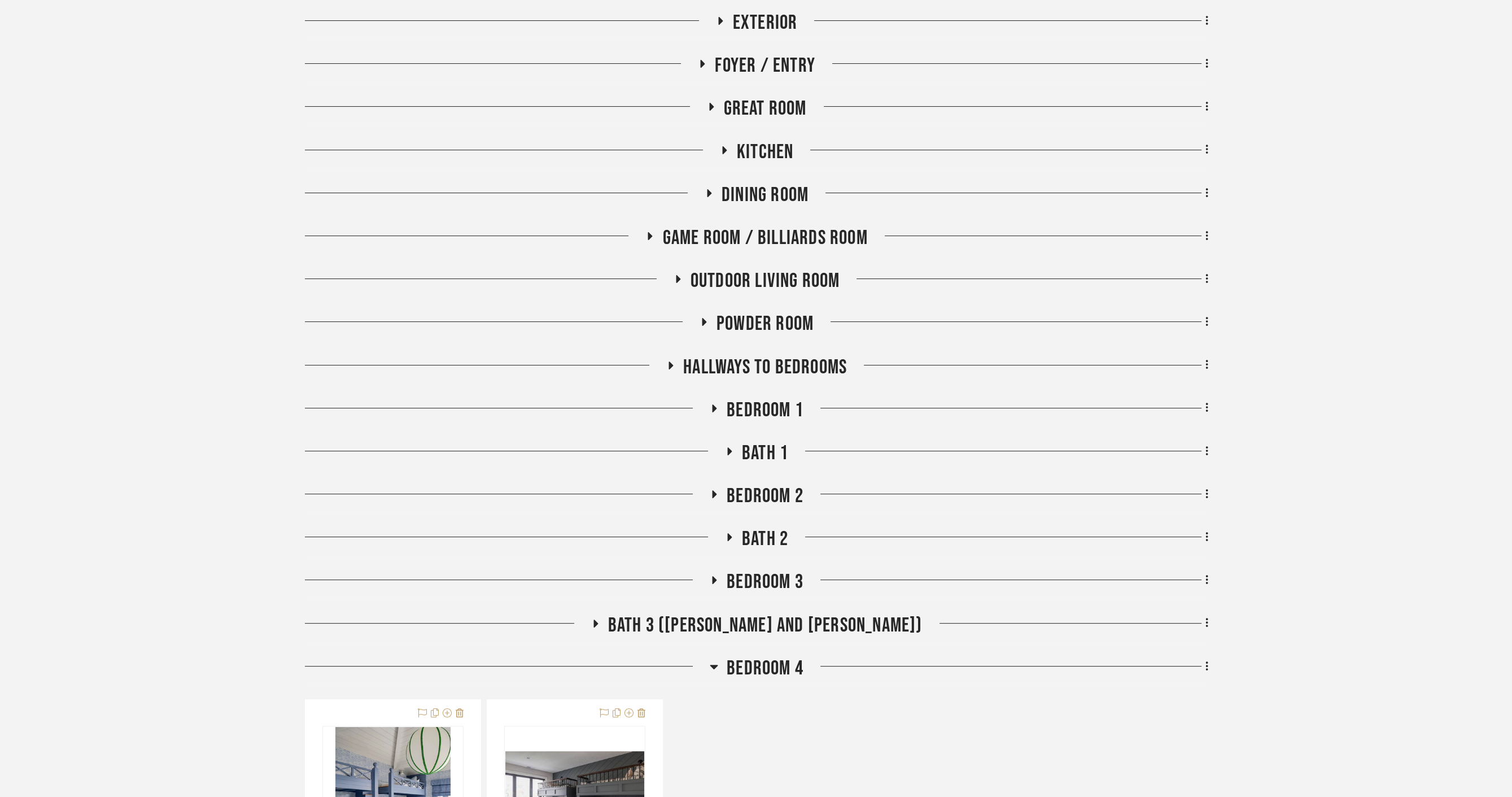
scroll to position [439, 0]
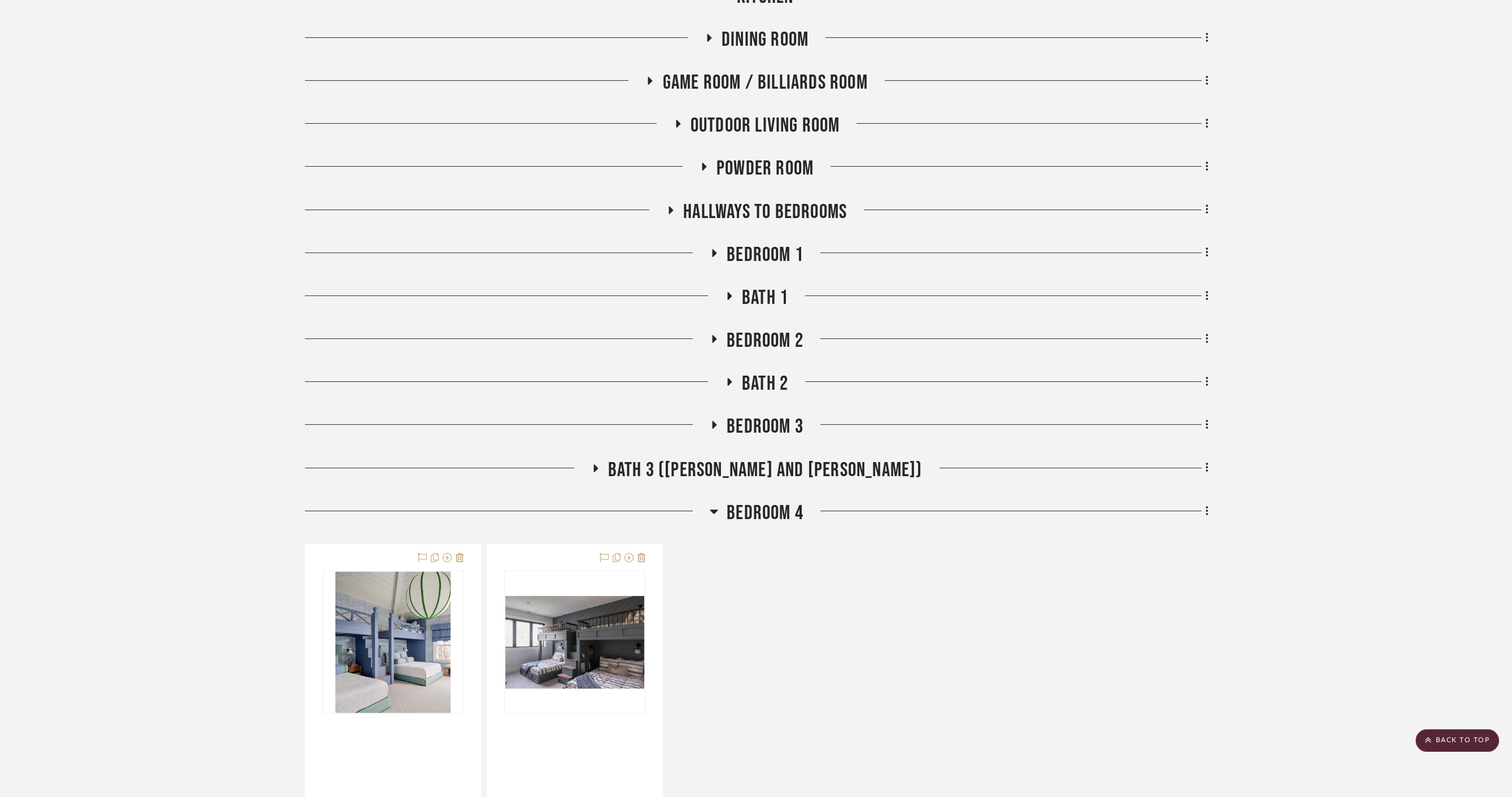
click at [774, 114] on span "Outdoor living room" at bounding box center [765, 126] width 150 height 24
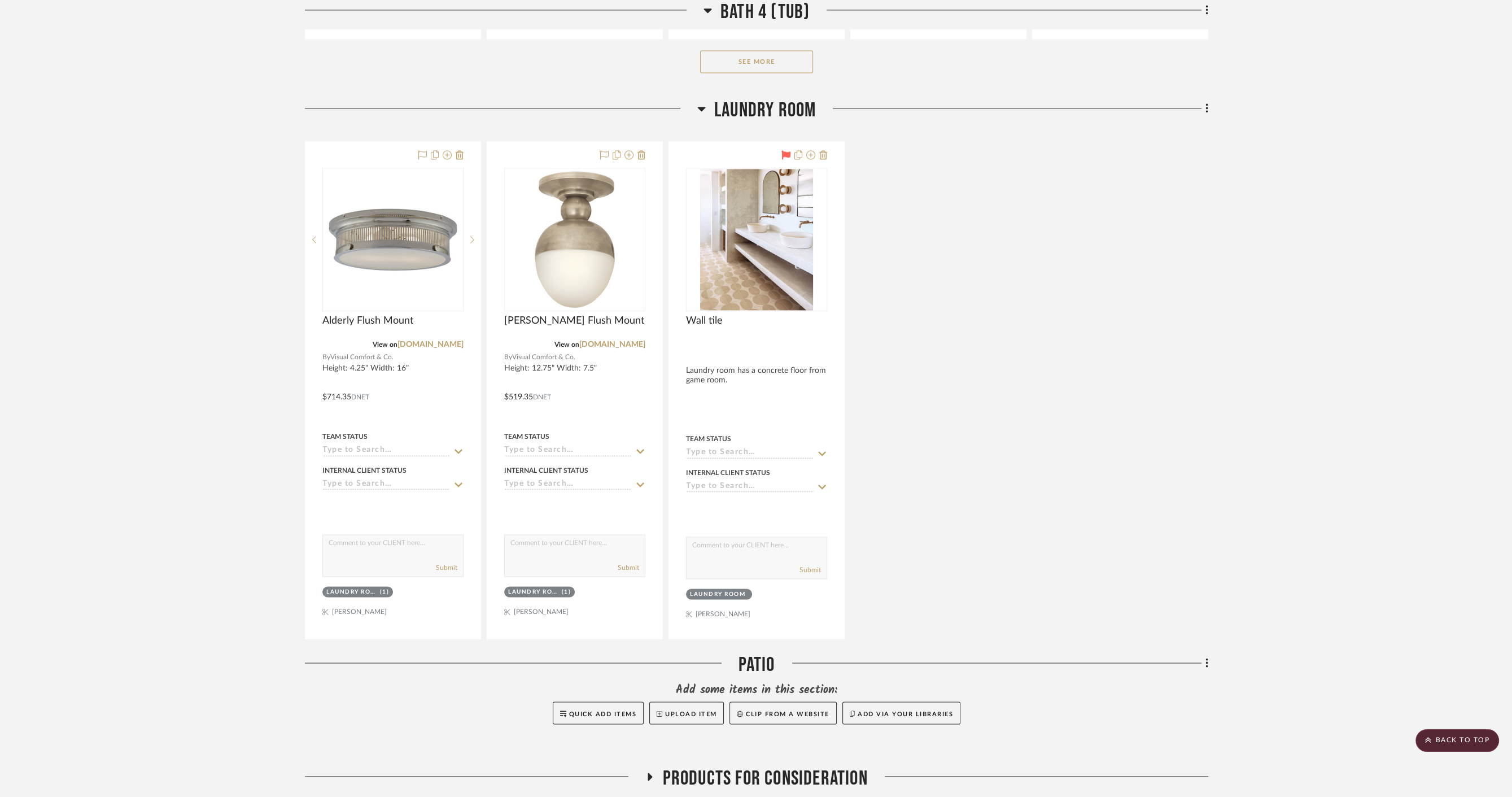
scroll to position [2578, 0]
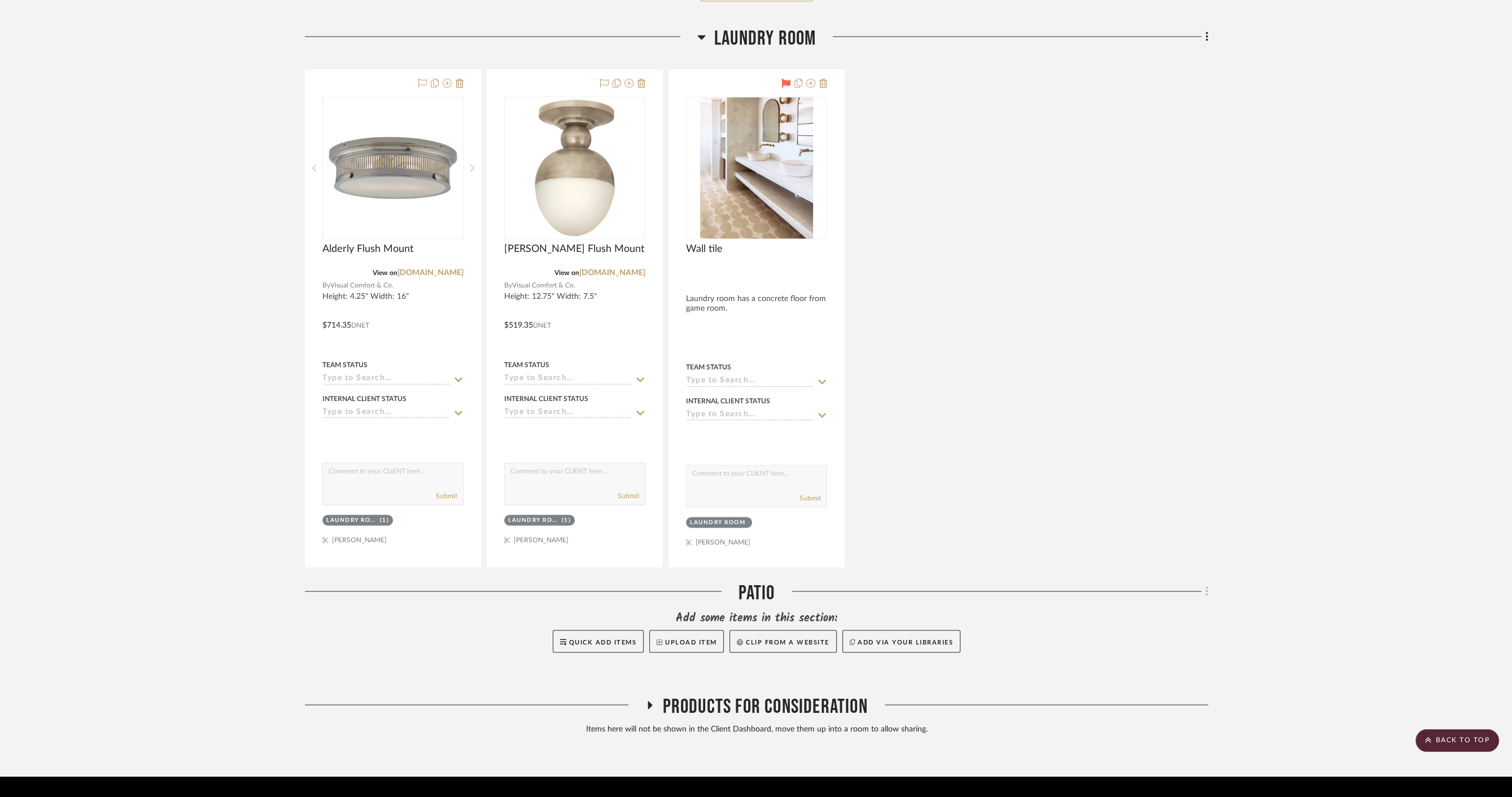
click at [1202, 583] on fa-icon at bounding box center [1204, 592] width 7 height 19
click at [1116, 782] on icon at bounding box center [1114, 782] width 7 height 8
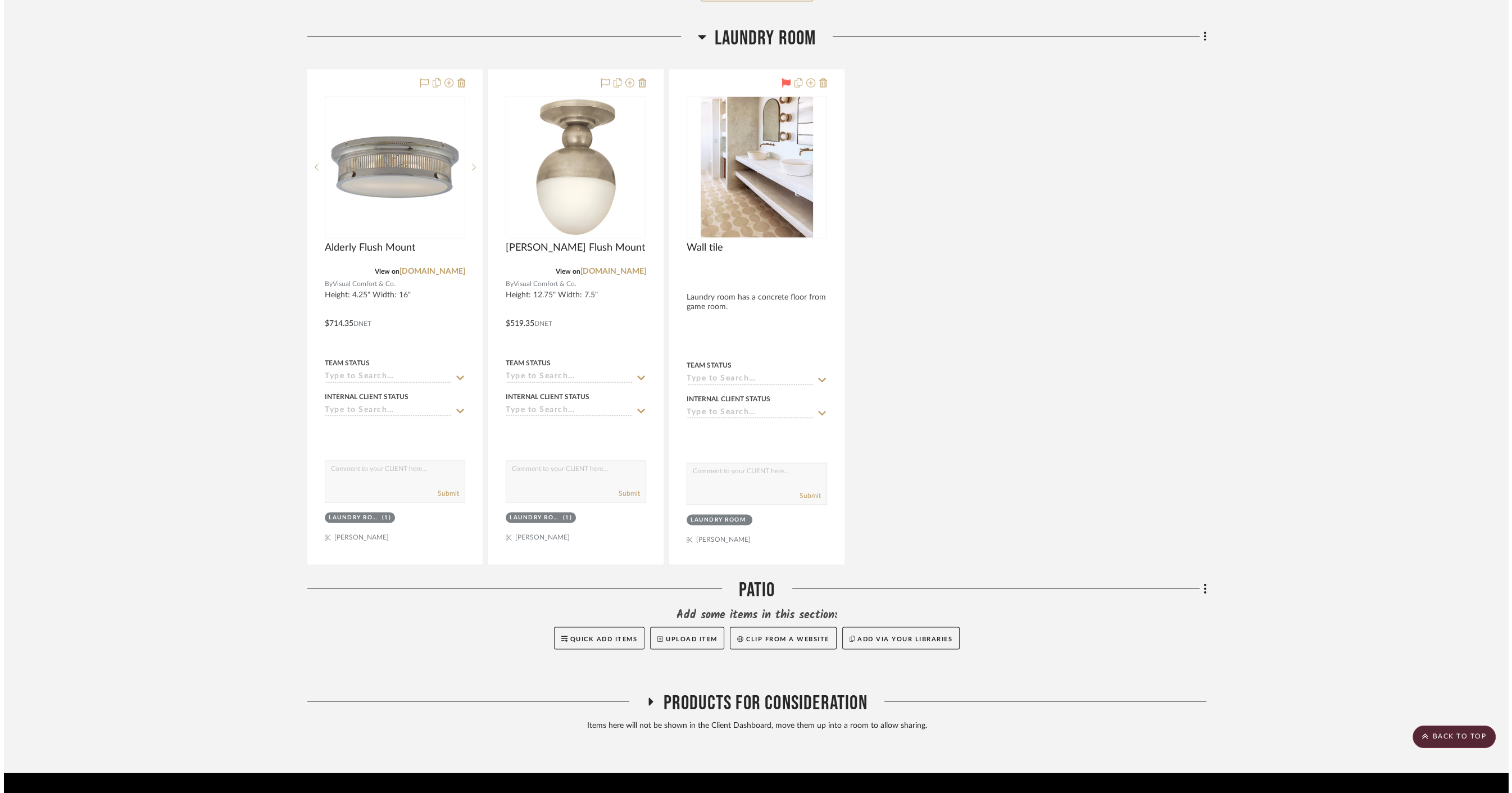
scroll to position [0, 0]
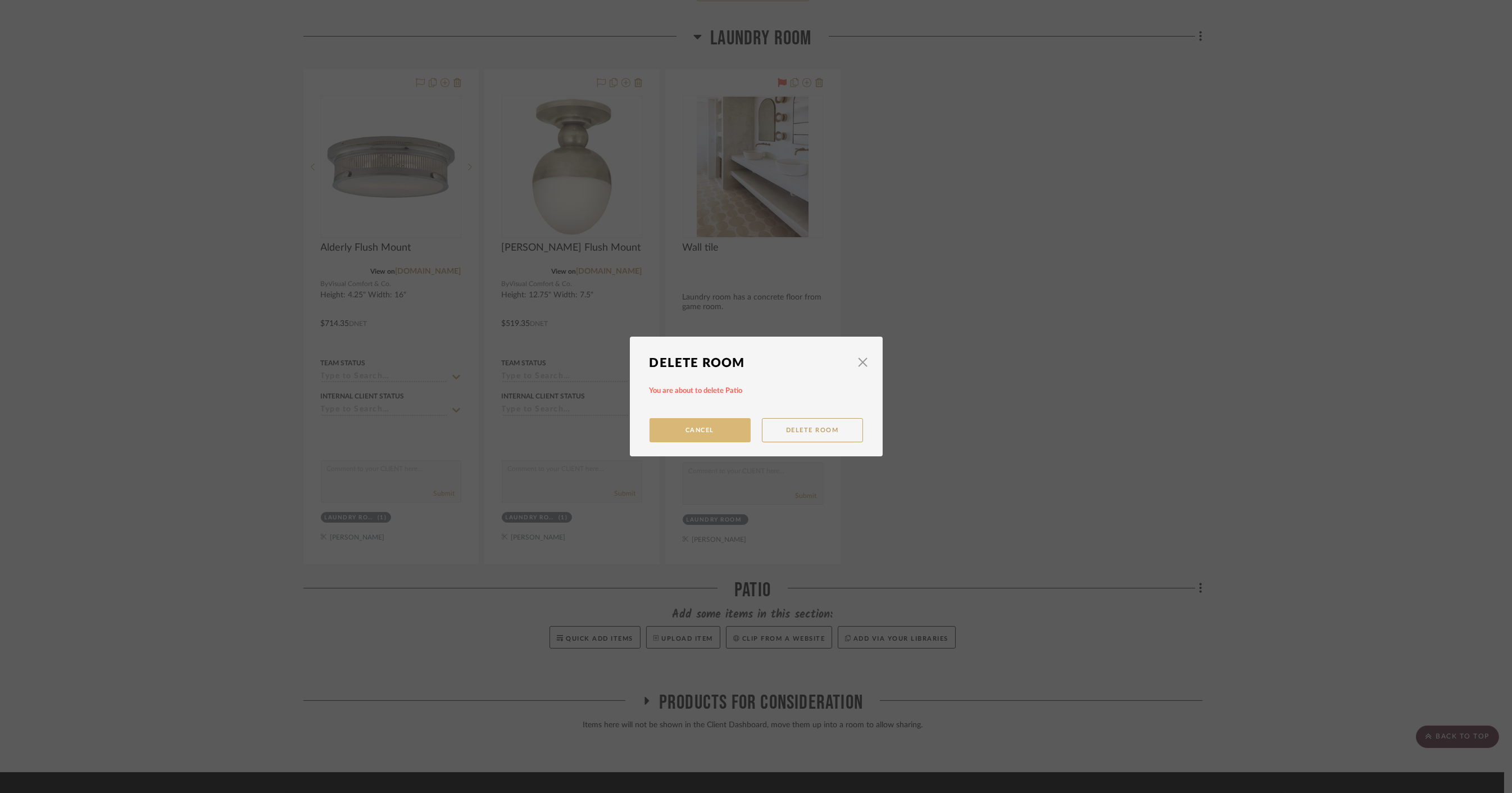
click at [718, 425] on button "Cancel" at bounding box center [700, 430] width 101 height 24
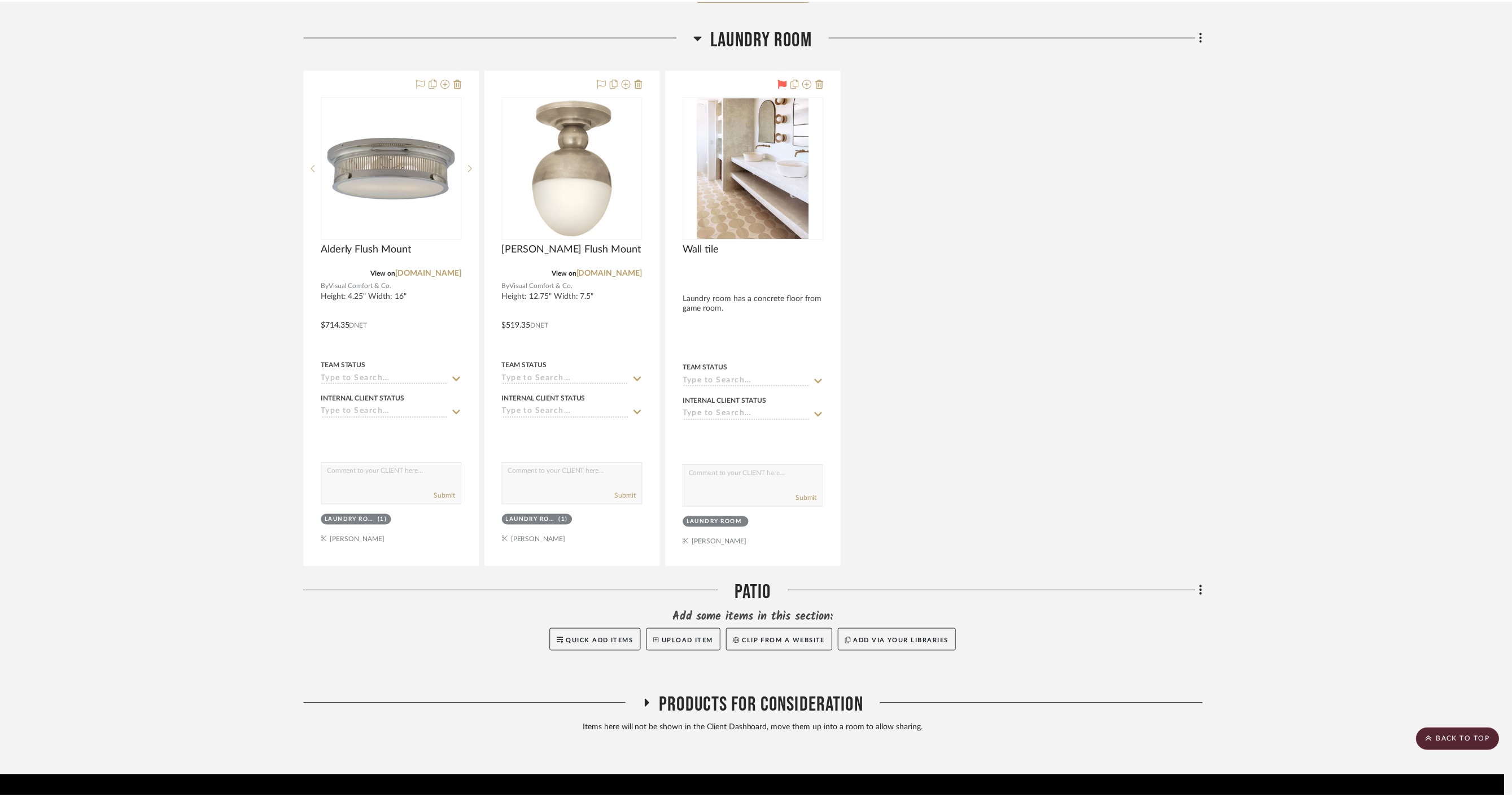
scroll to position [2578, 0]
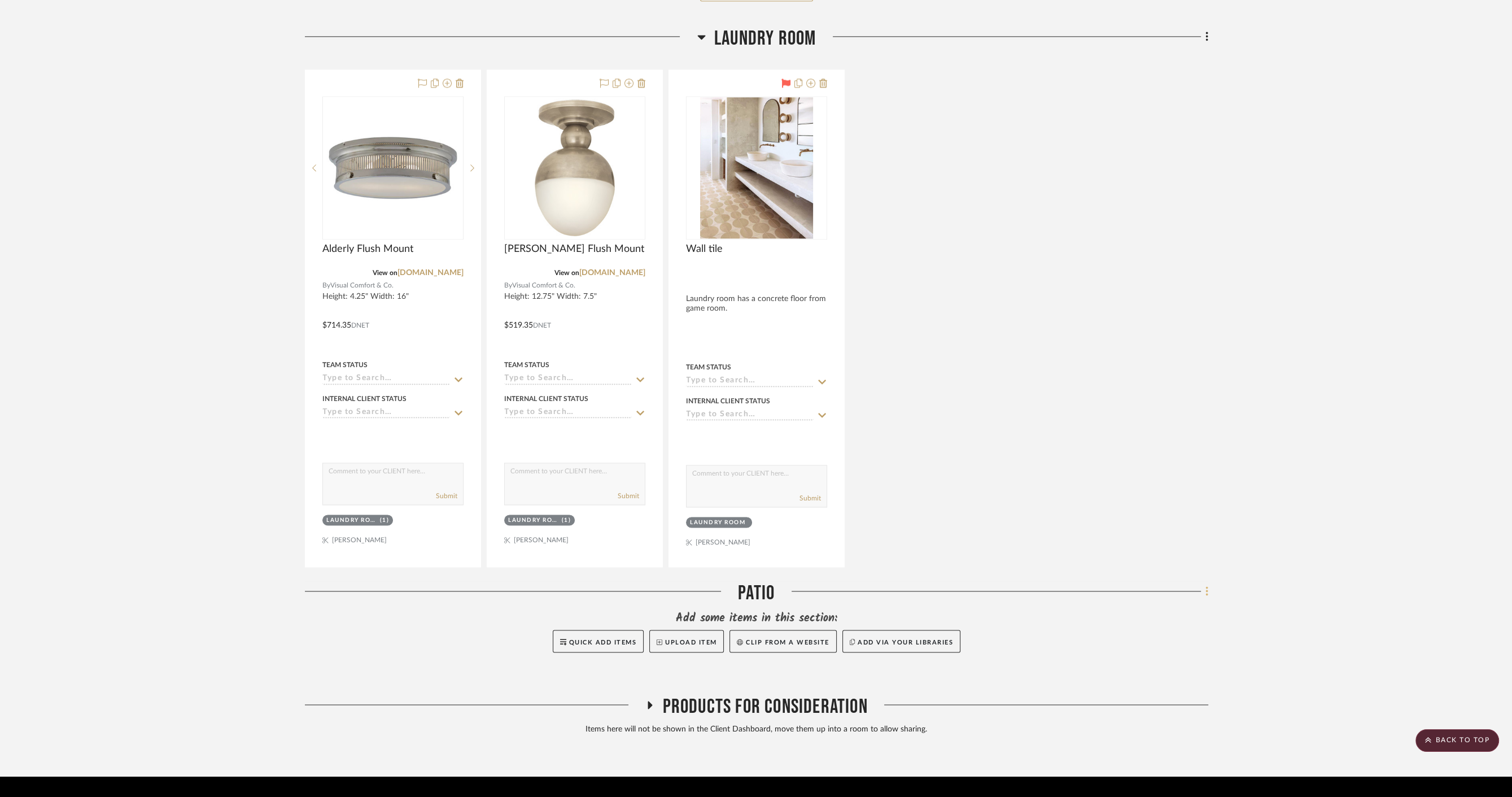
click at [1201, 583] on fa-icon at bounding box center [1204, 592] width 7 height 19
click at [1151, 780] on span "Delete Room" at bounding box center [1146, 781] width 45 height 10
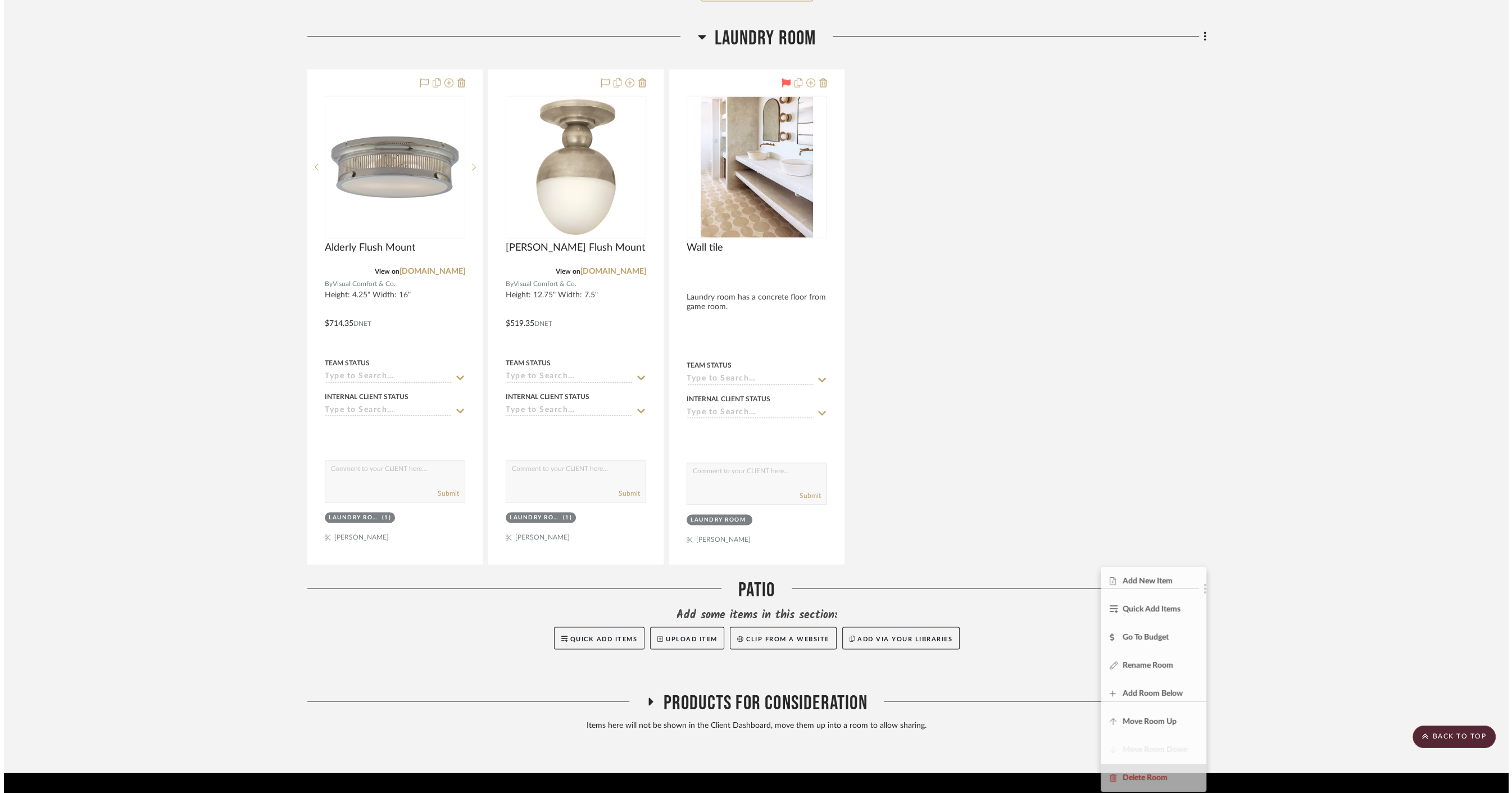
scroll to position [0, 0]
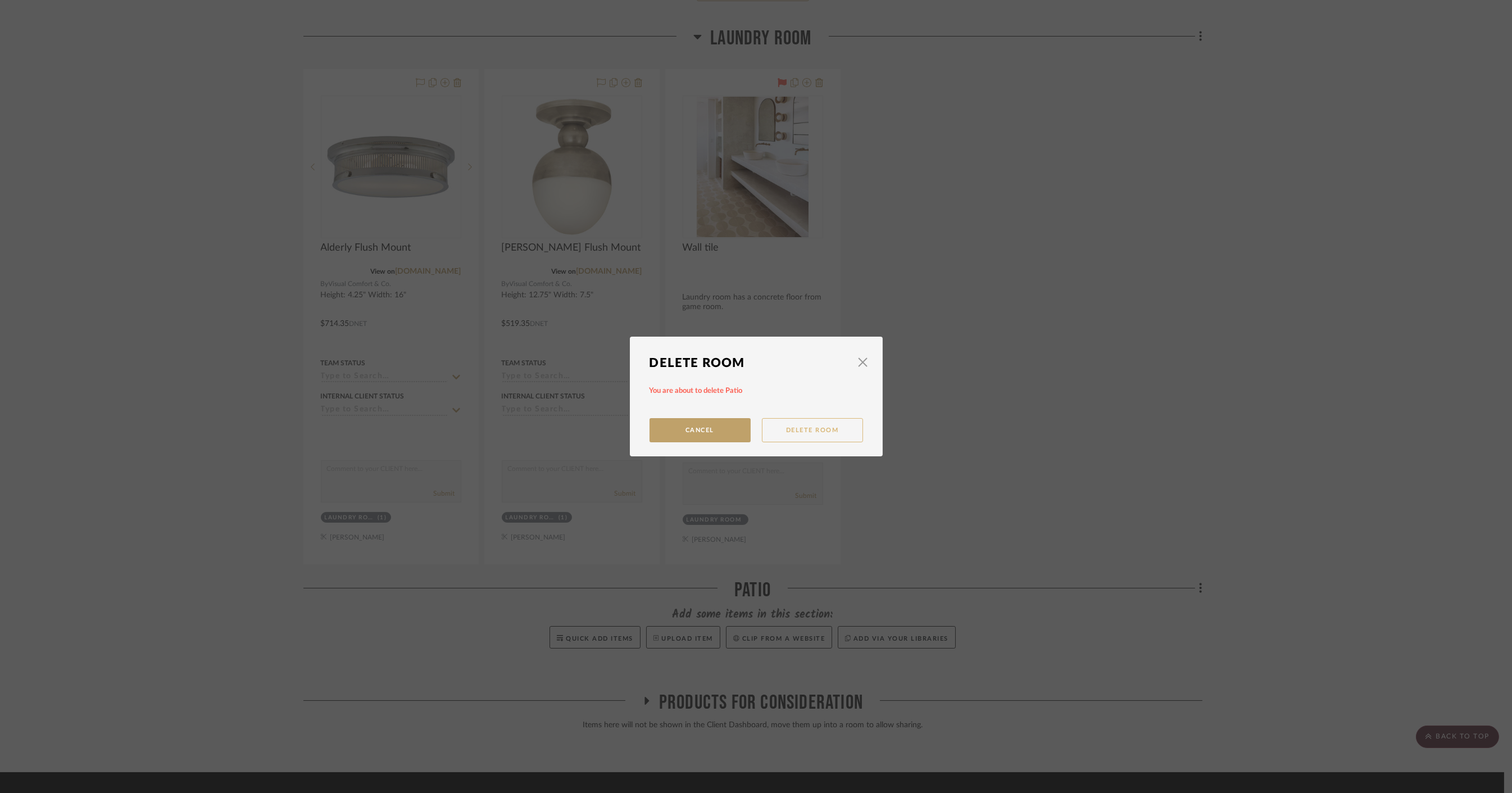
click at [810, 428] on button "Delete Room" at bounding box center [812, 430] width 101 height 24
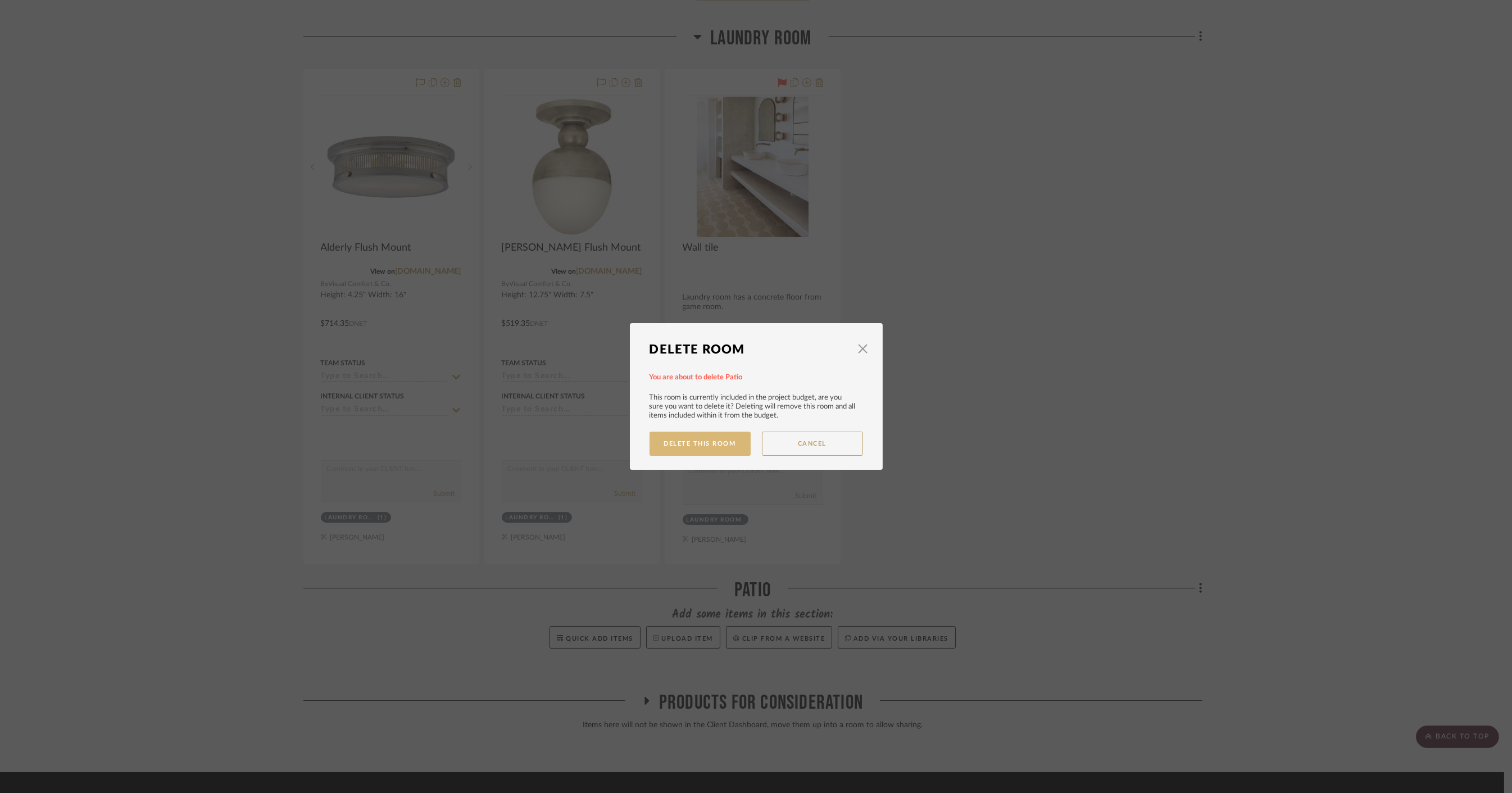
click at [702, 440] on button "Delete This Room" at bounding box center [700, 444] width 101 height 24
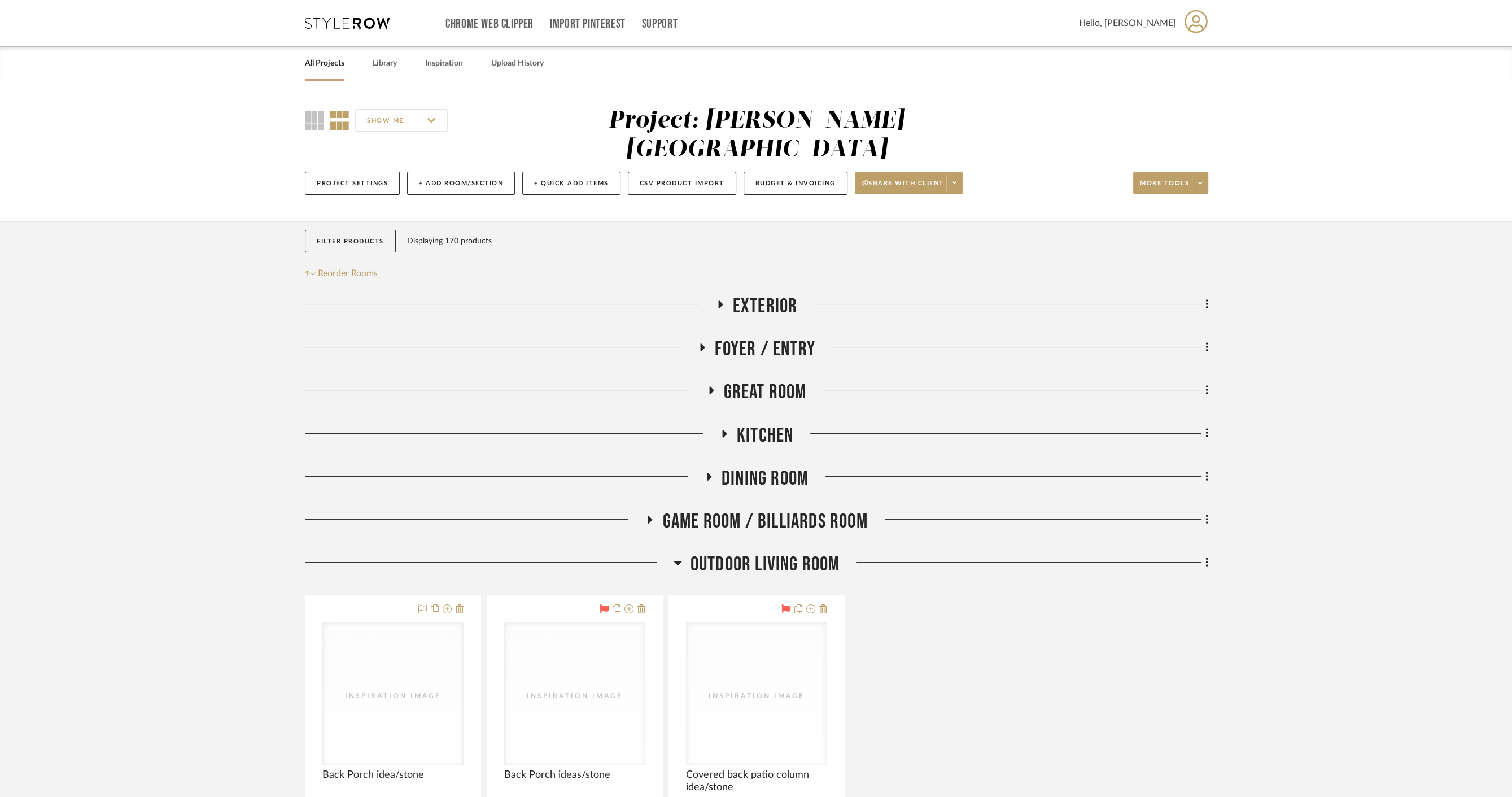
click at [761, 294] on span "Exterior" at bounding box center [765, 306] width 65 height 24
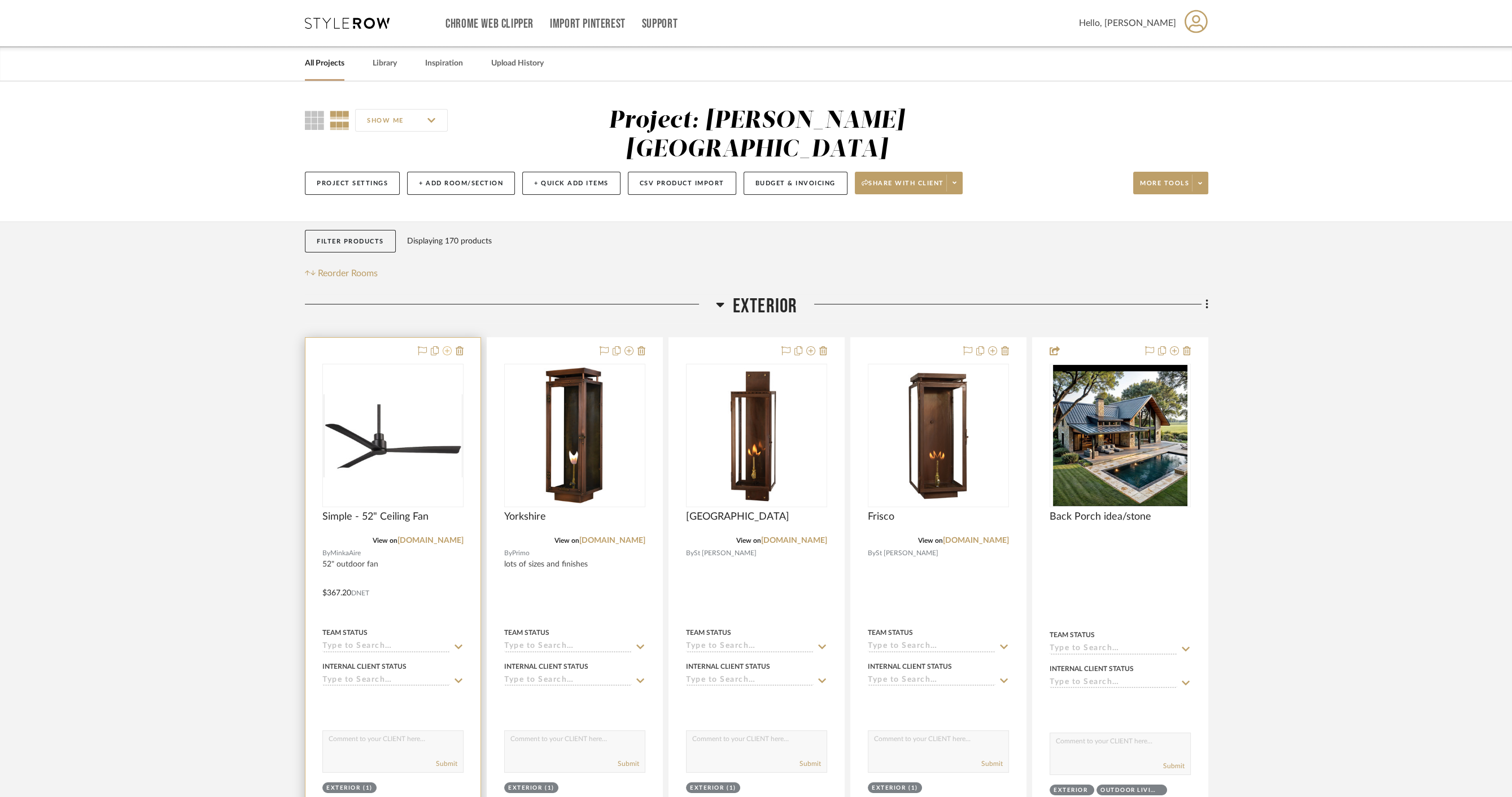
click at [445, 346] on icon at bounding box center [447, 351] width 9 height 9
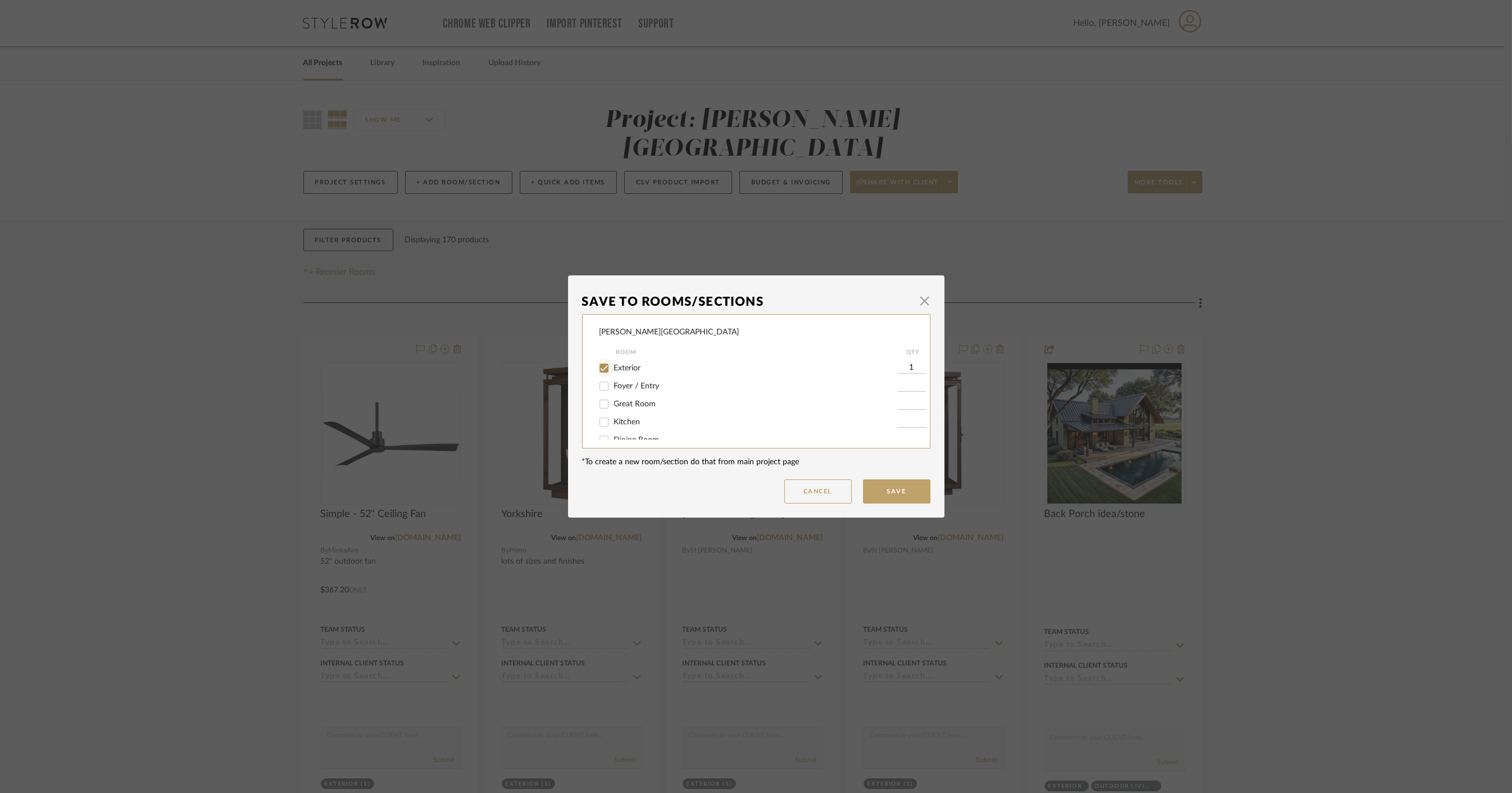
click at [599, 364] on input "Exterior" at bounding box center [604, 368] width 18 height 18
checkbox input "false"
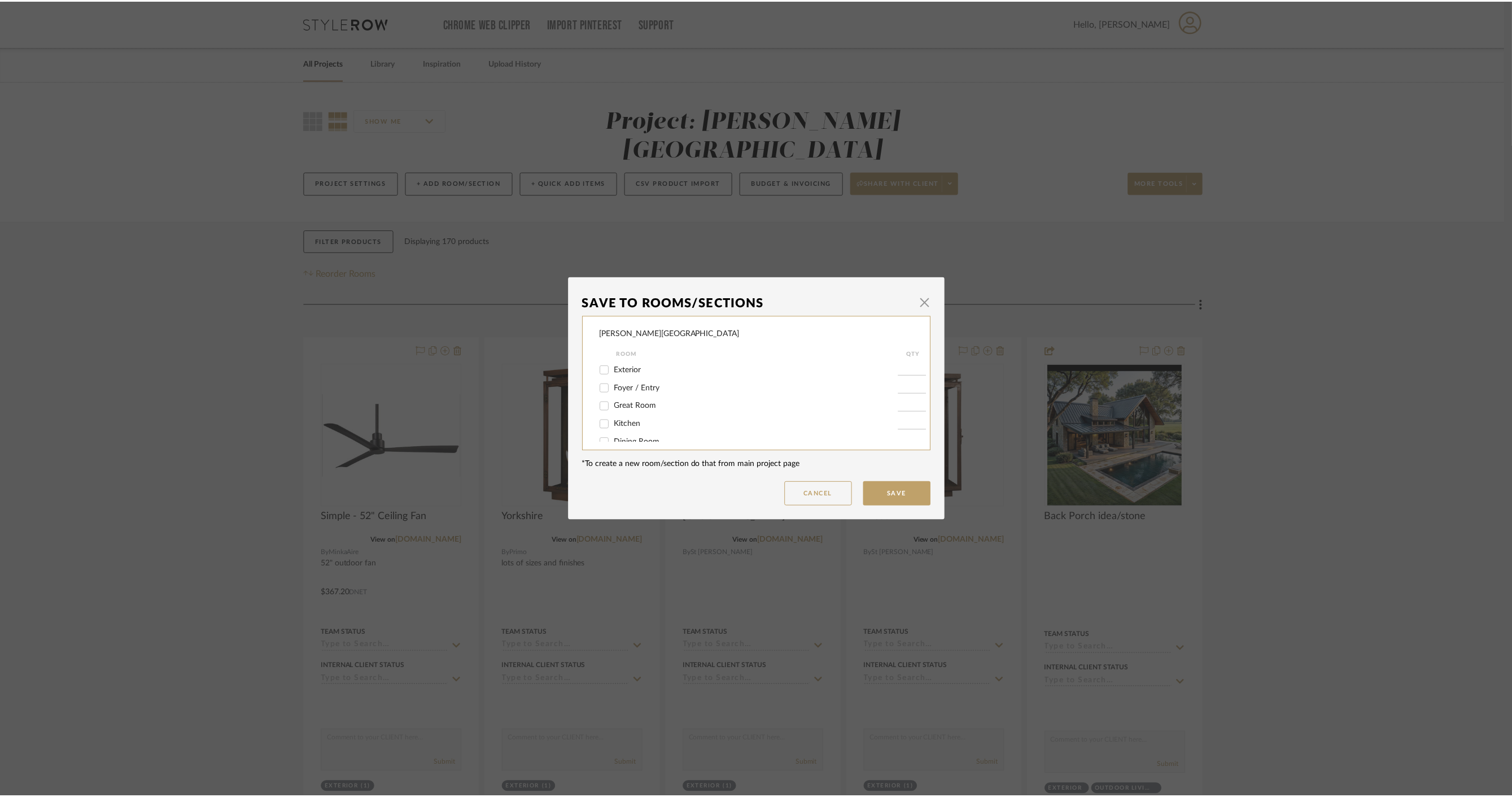
scroll to position [63, 0]
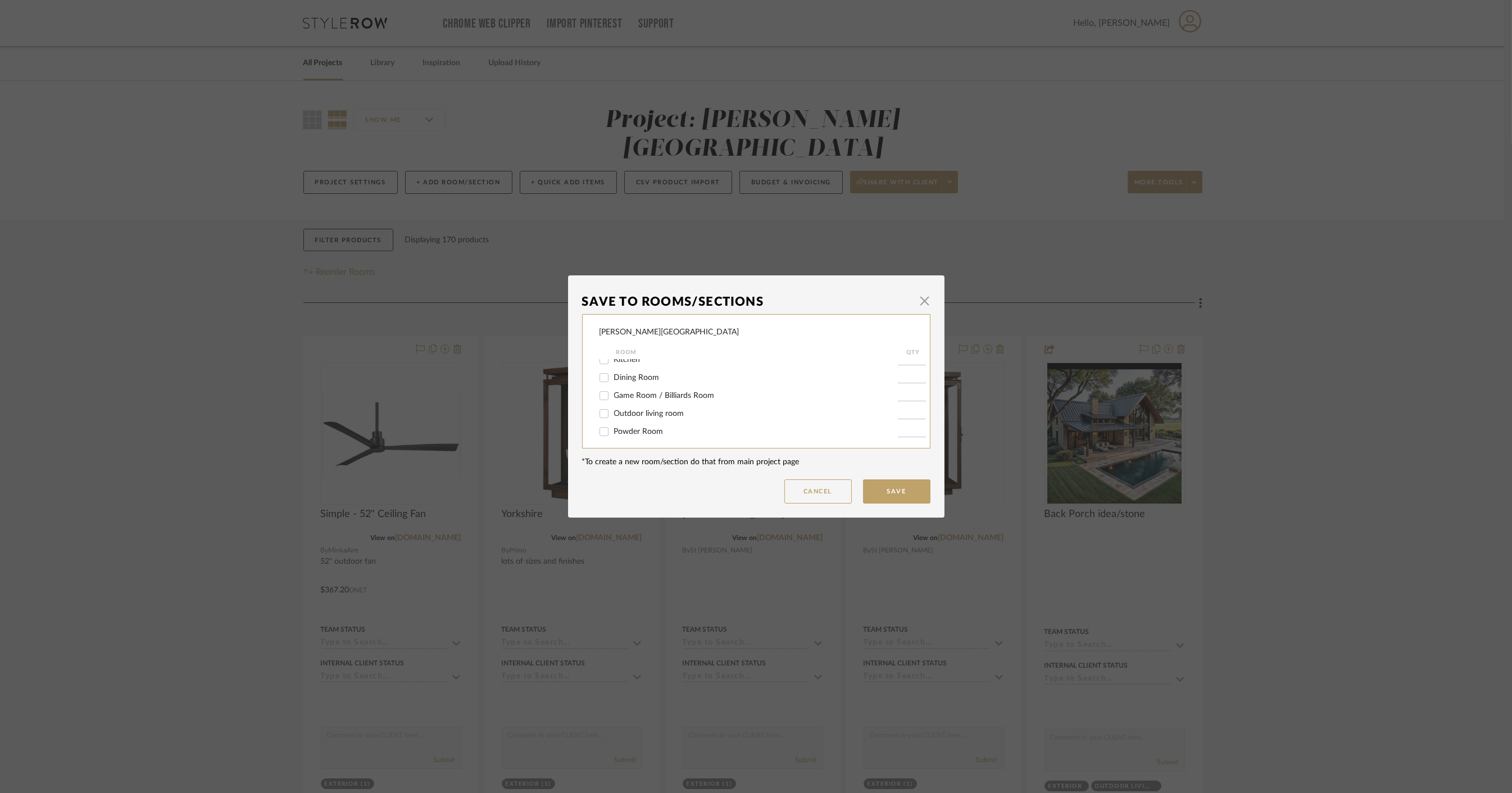
click at [599, 416] on input "Outdoor living room" at bounding box center [604, 414] width 18 height 18
checkbox input "true"
type input "1"
click at [884, 496] on button "Save" at bounding box center [897, 491] width 67 height 24
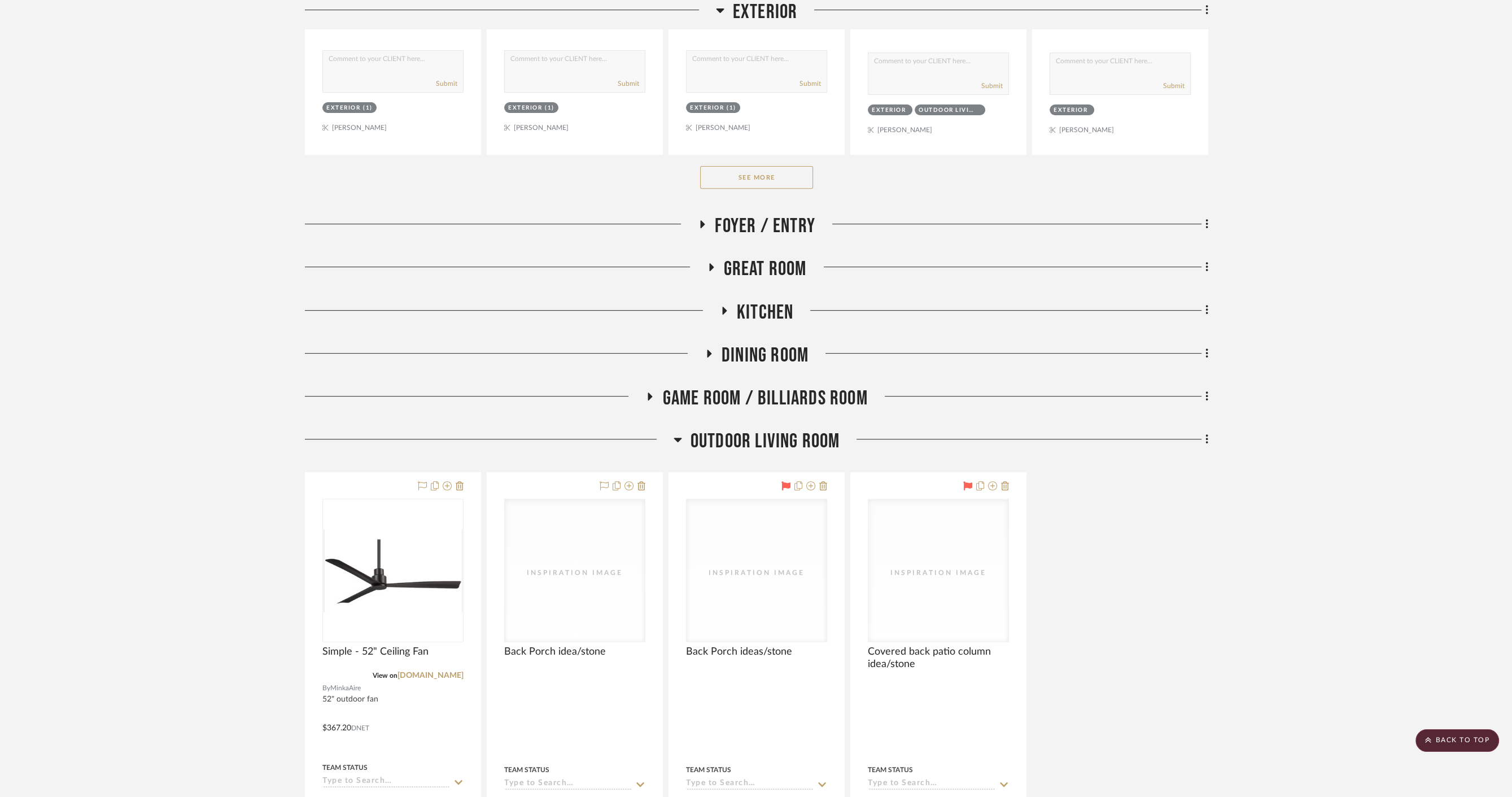
scroll to position [753, 0]
